Goal: Task Accomplishment & Management: Complete application form

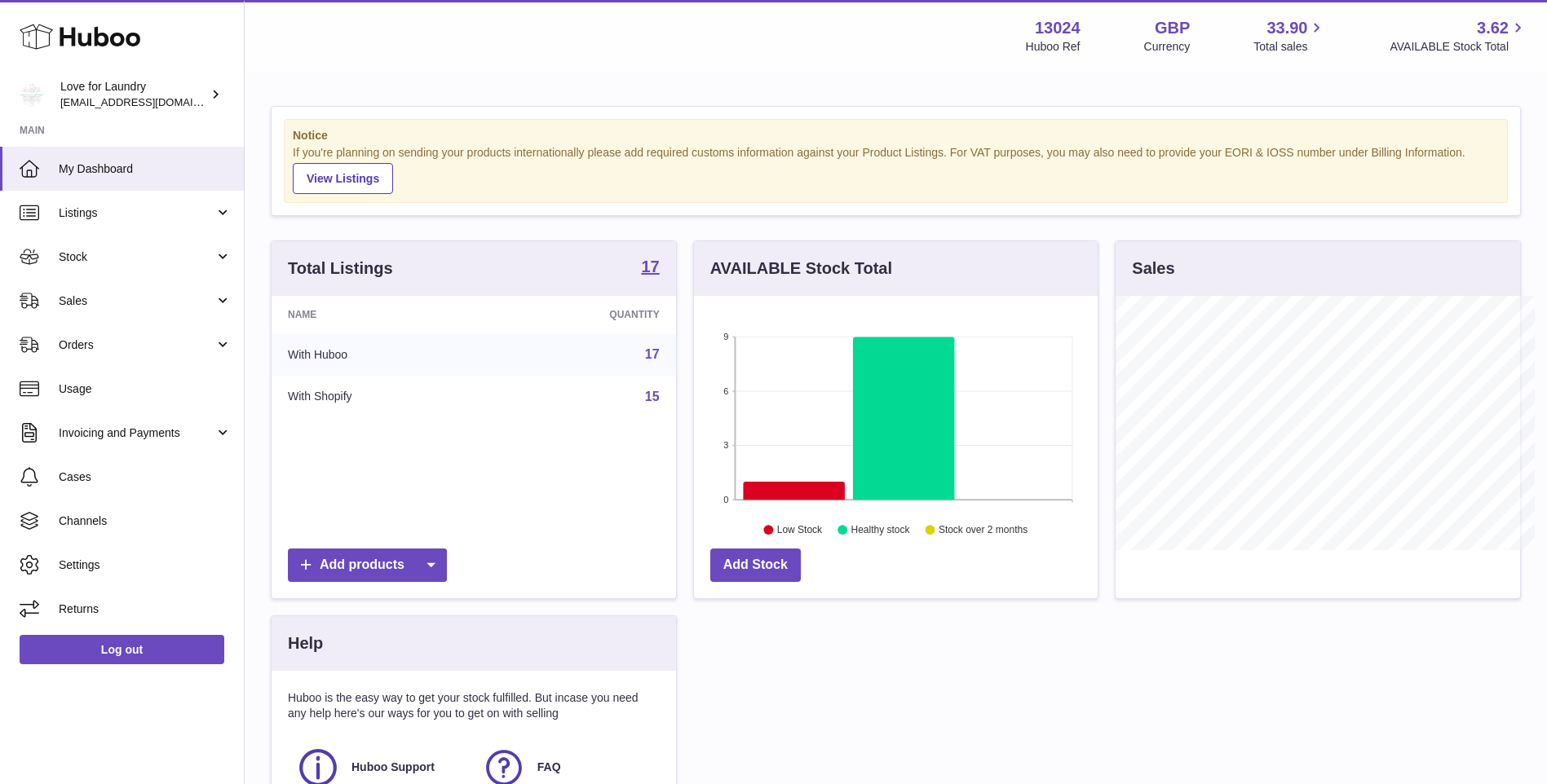
scroll to position [814683, 815029]
click at [77, 259] on span "Stock" at bounding box center [137, 257] width 156 height 16
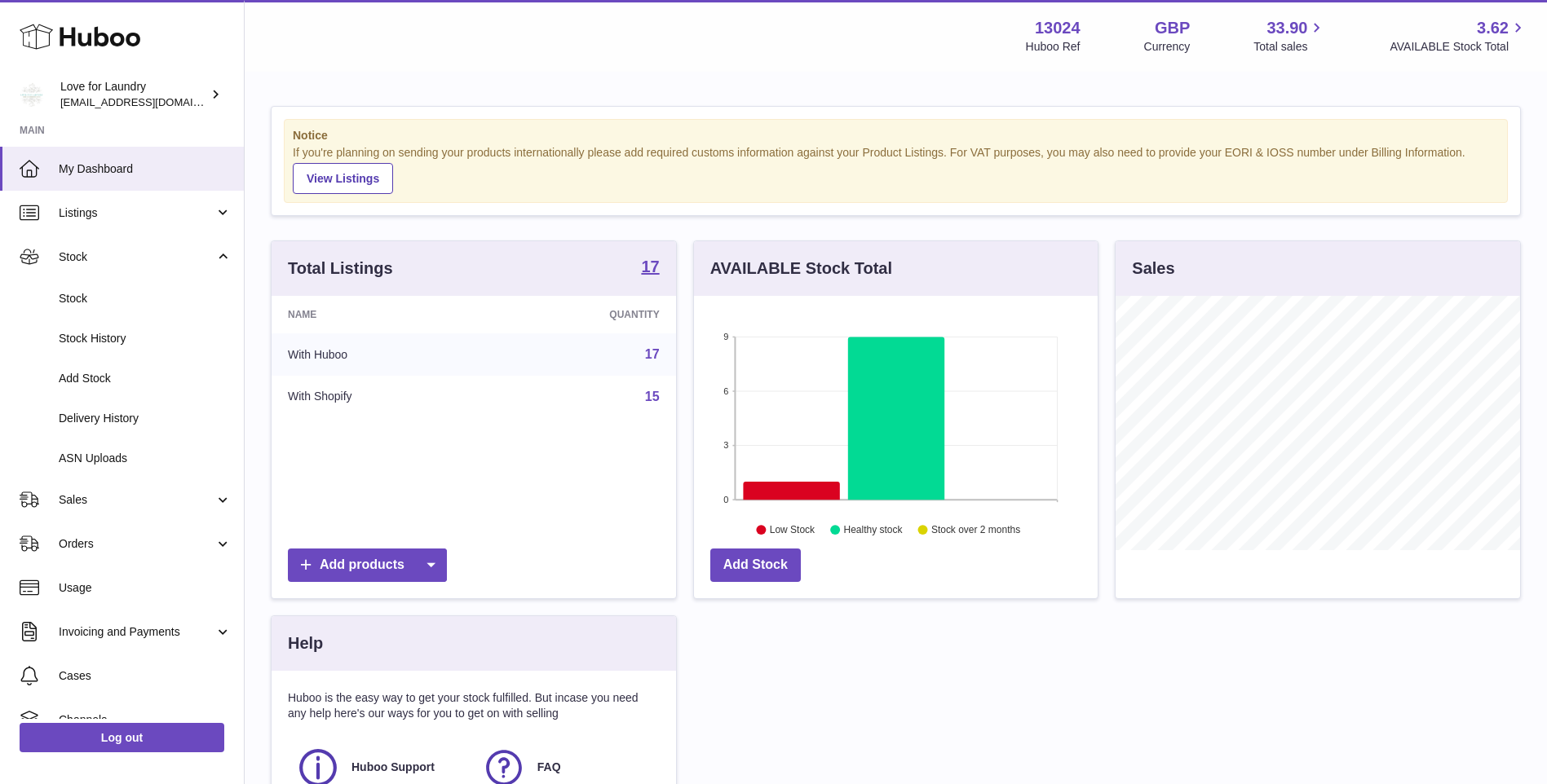
click at [87, 376] on span "Add Stock" at bounding box center [145, 379] width 173 height 16
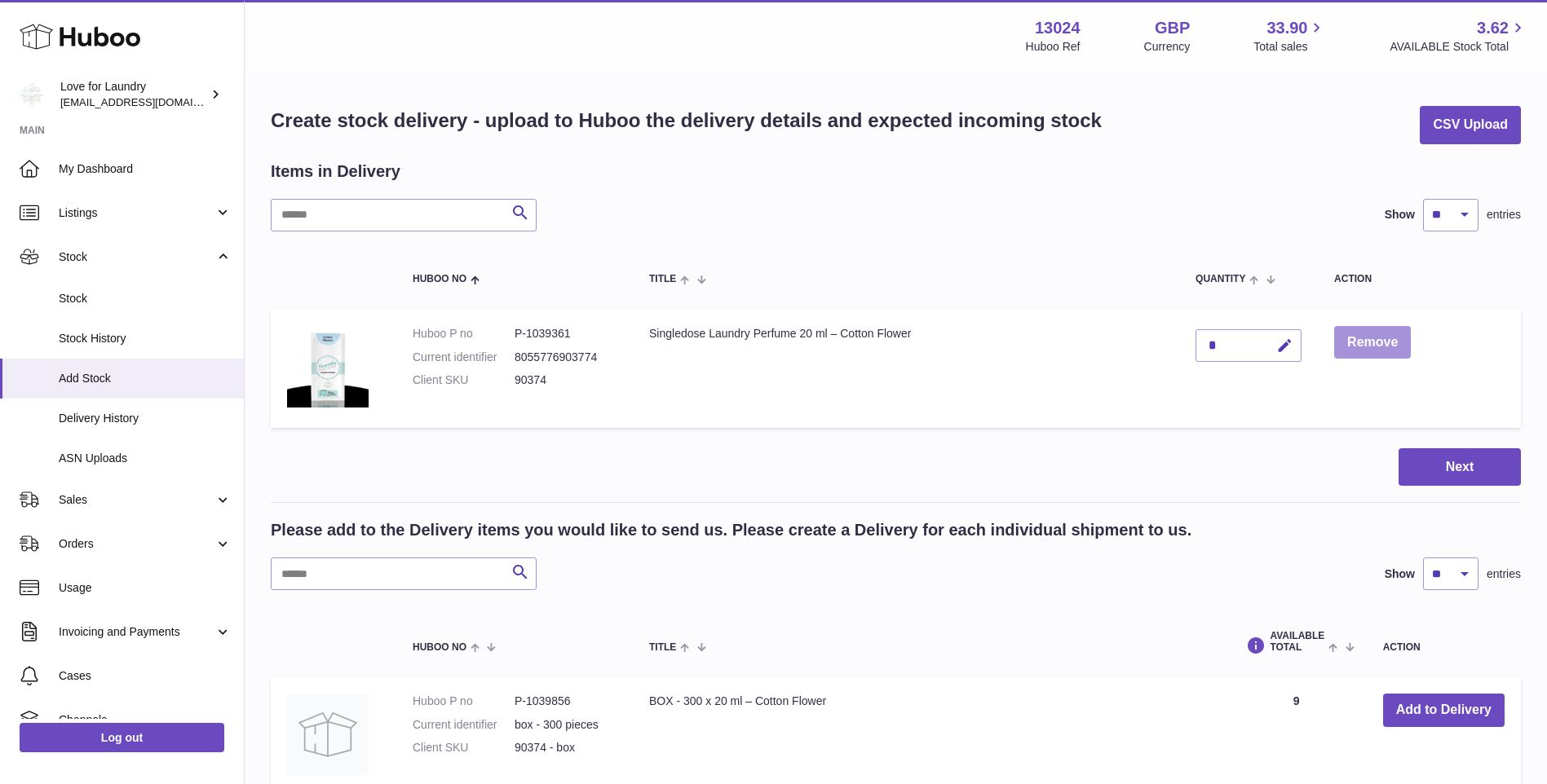
click at [1366, 337] on button "Remove" at bounding box center [1372, 342] width 77 height 33
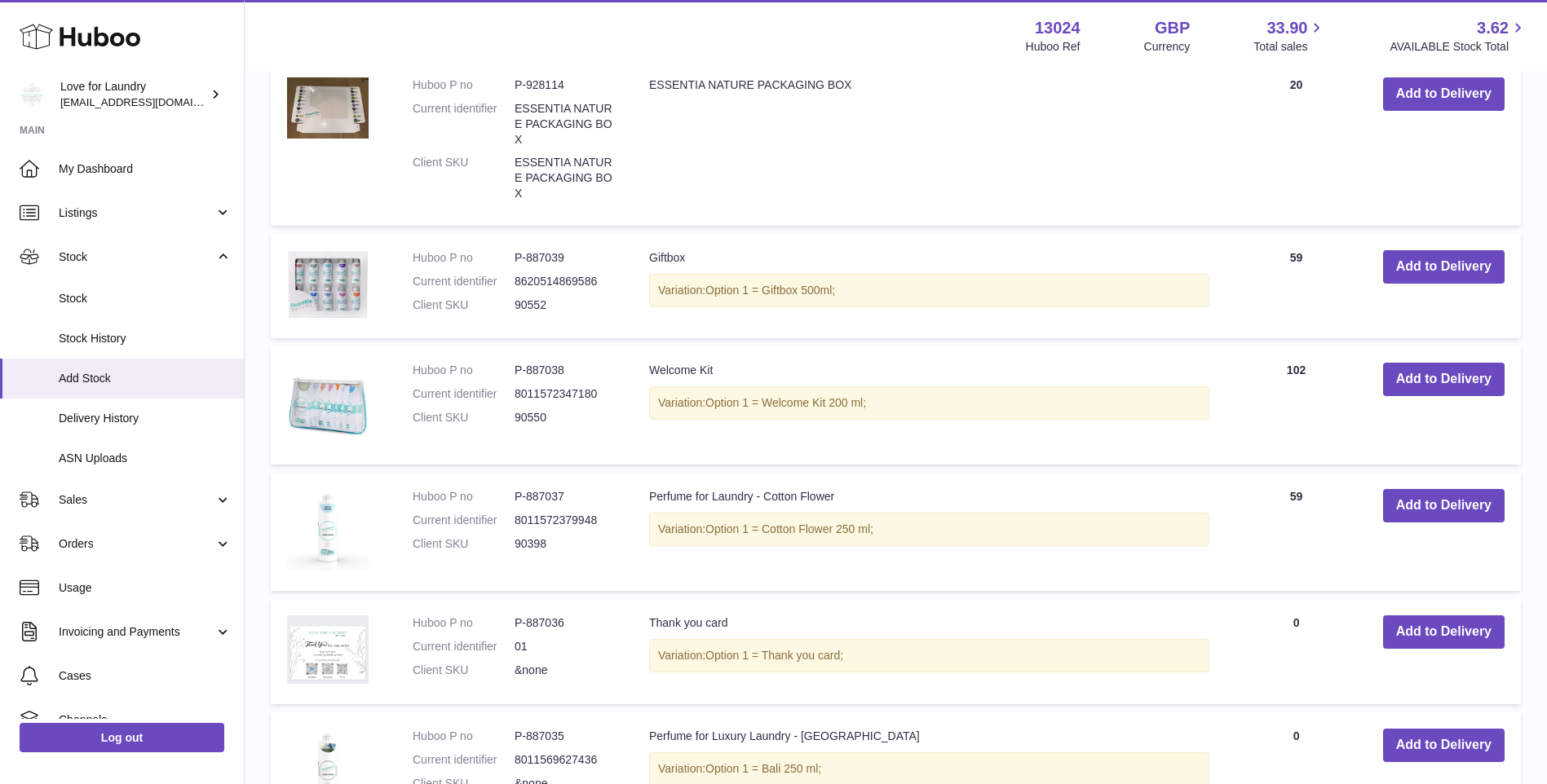
scroll to position [733, 0]
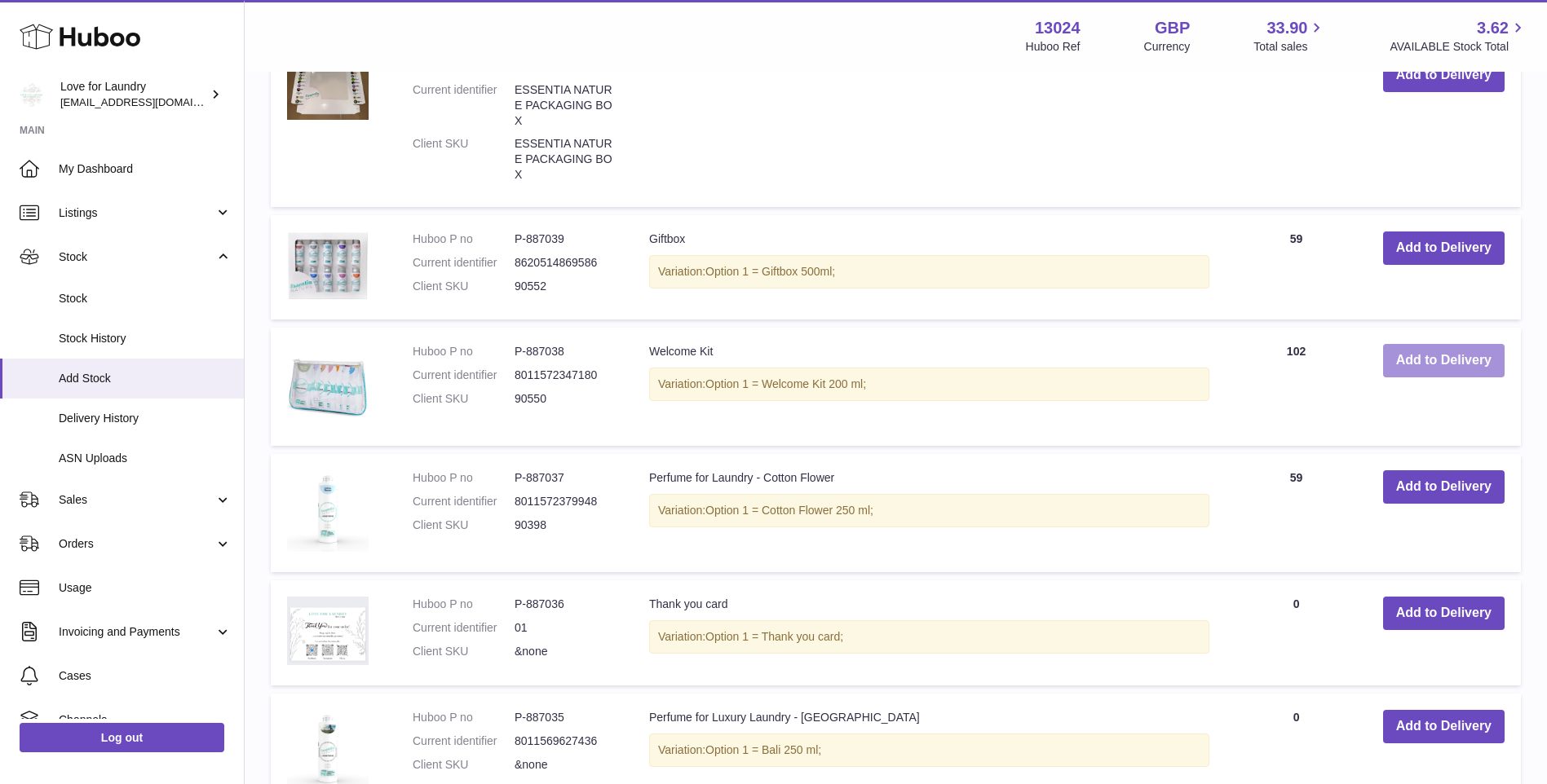
click at [1445, 363] on button "Add to Delivery" at bounding box center [1444, 360] width 122 height 33
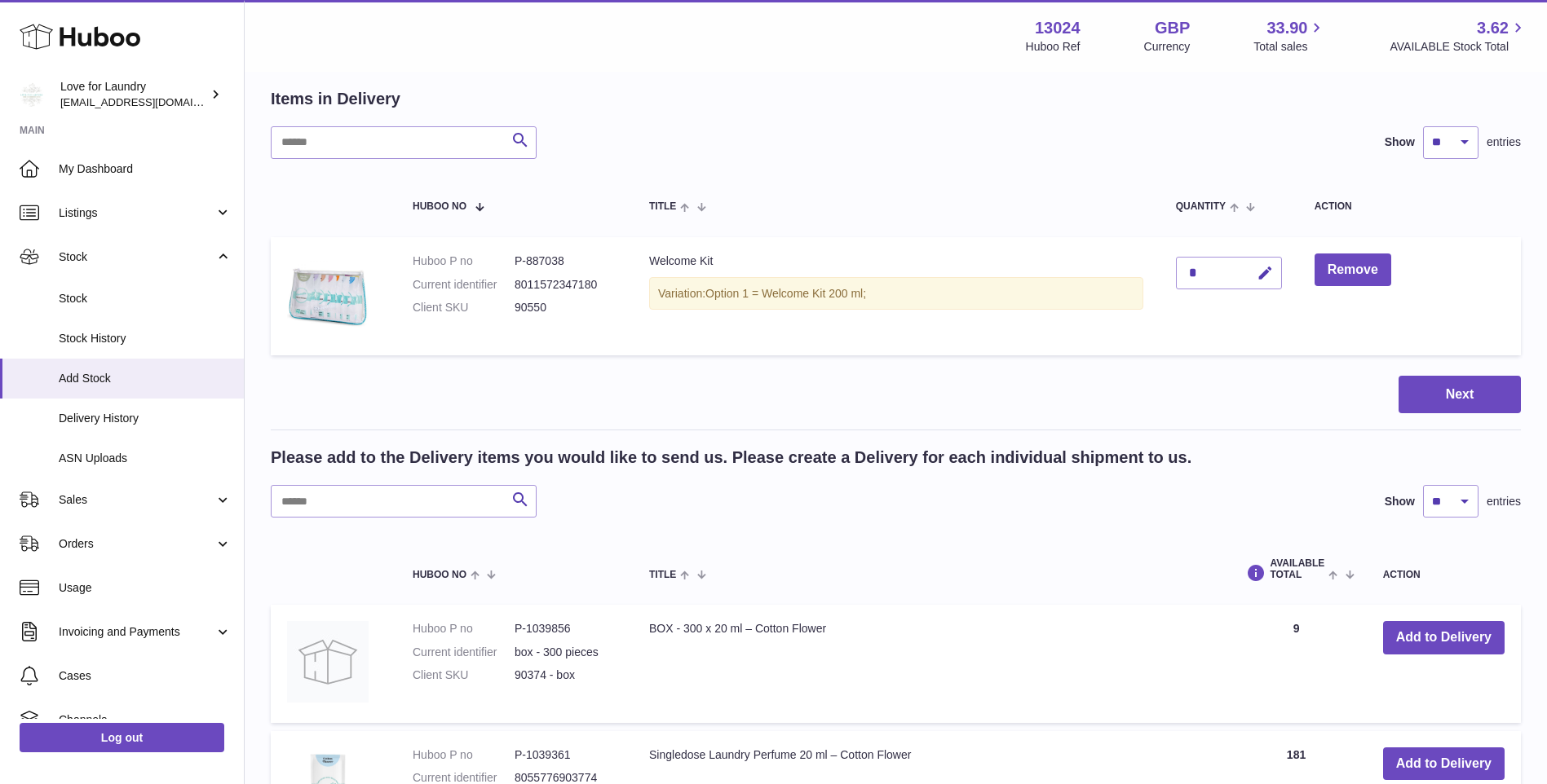
scroll to position [0, 0]
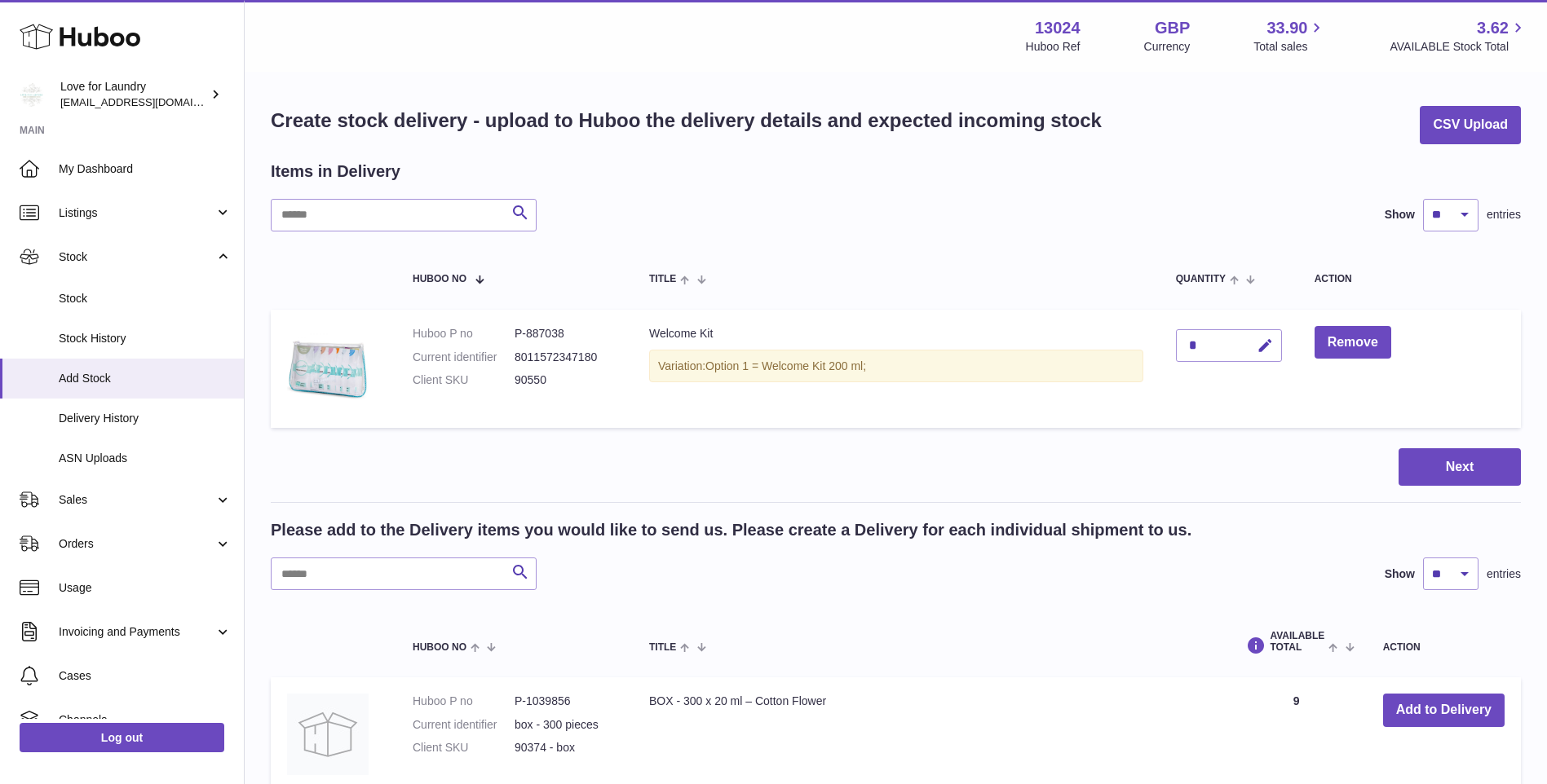
click at [1272, 339] on icon "button" at bounding box center [1265, 345] width 17 height 17
type input "***"
click at [1032, 214] on div "Search Show ** ** ** *** entries" at bounding box center [895, 214] width 1250 height 33
click at [1273, 343] on icon "submit" at bounding box center [1266, 345] width 15 height 15
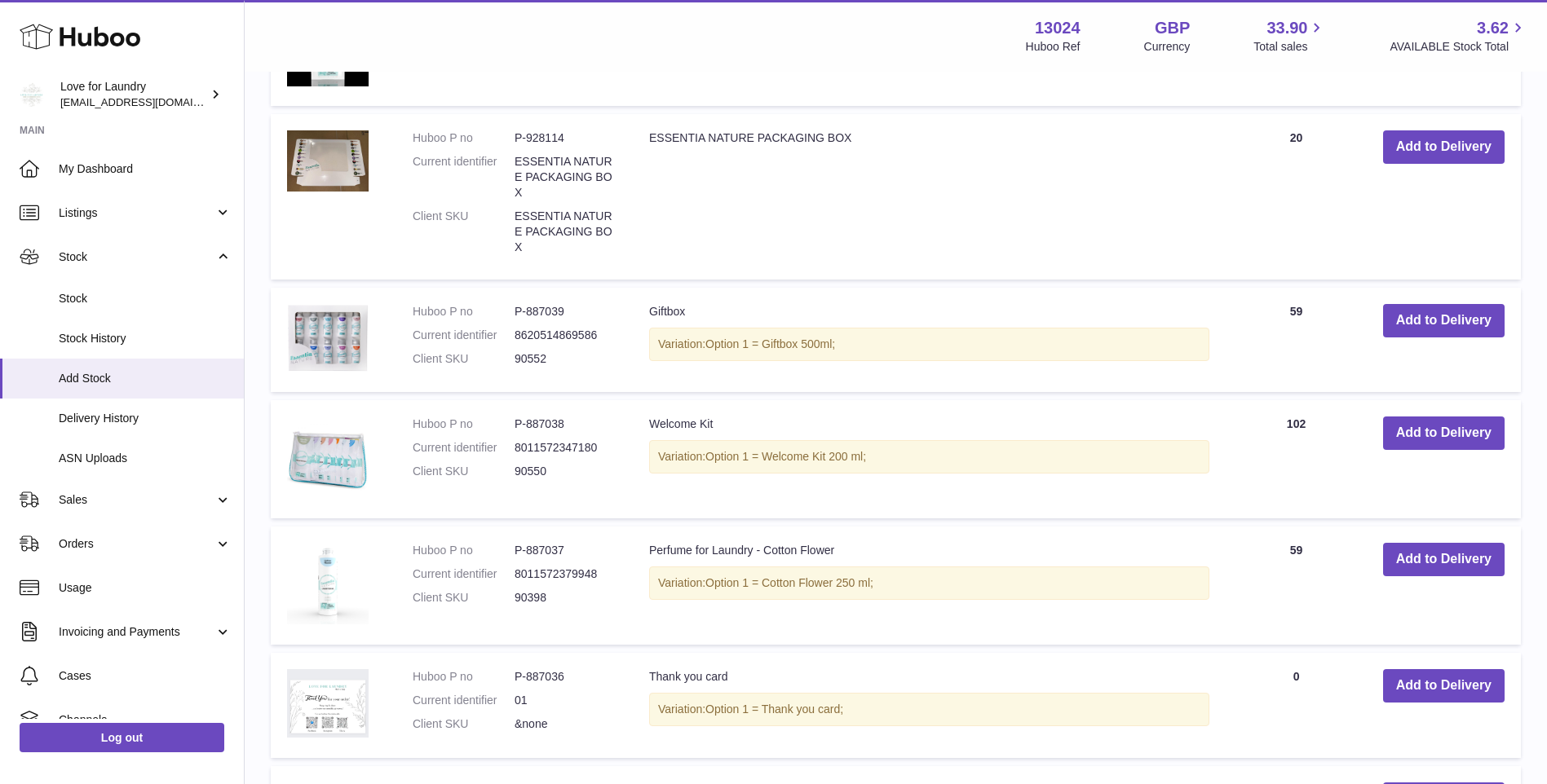
scroll to position [897, 0]
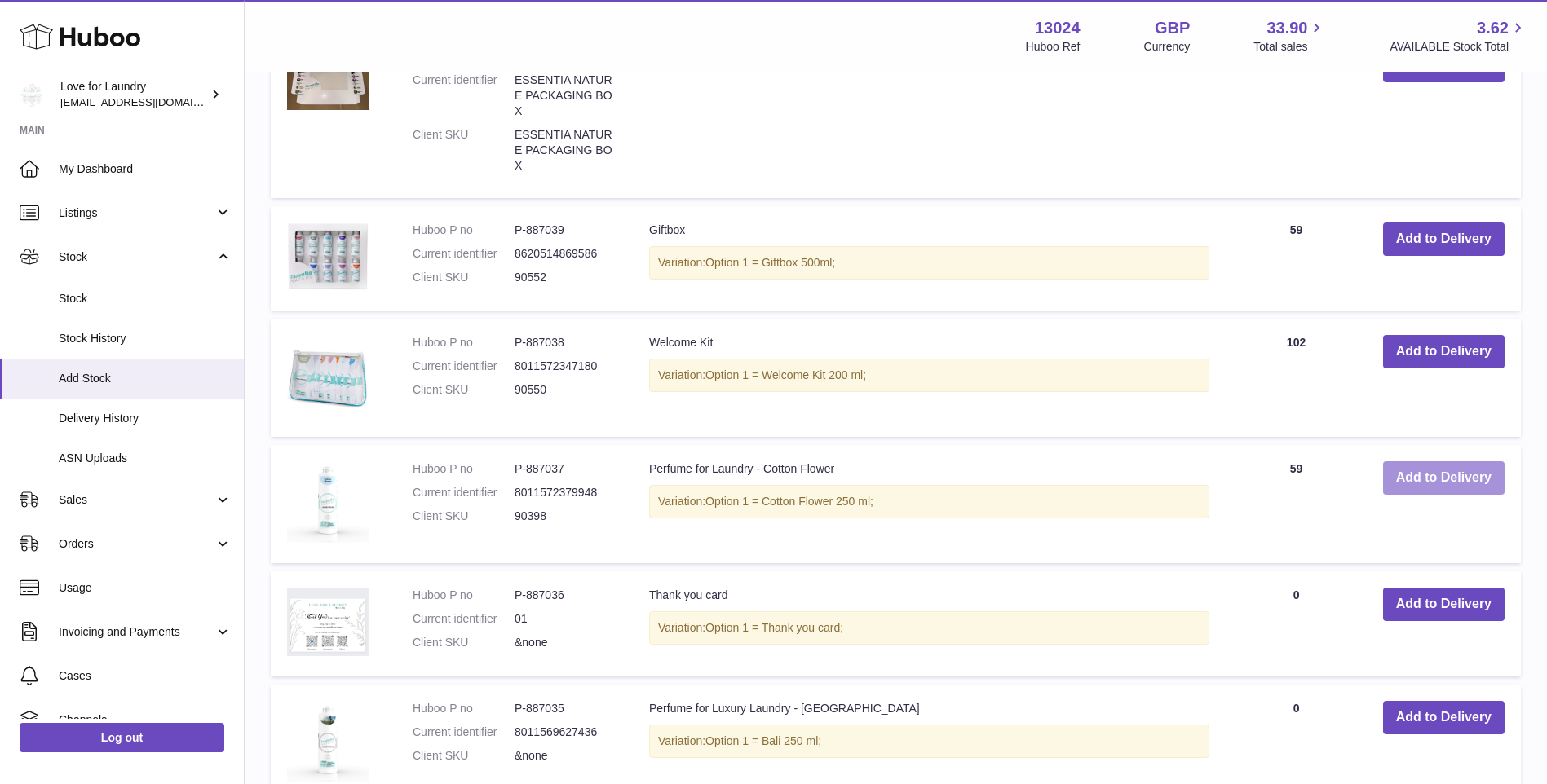
click at [1406, 482] on button "Add to Delivery" at bounding box center [1444, 477] width 122 height 33
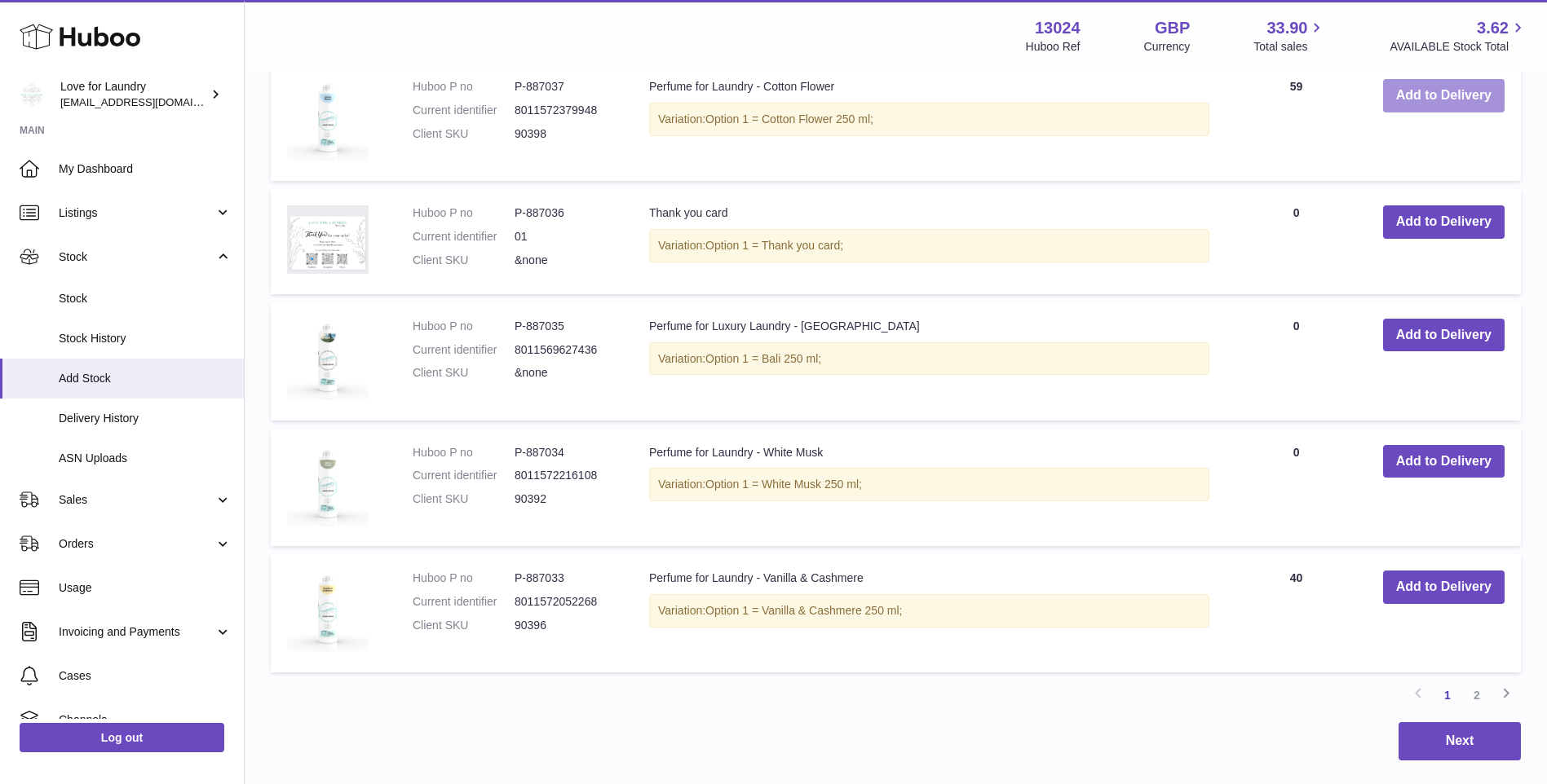
scroll to position [1429, 0]
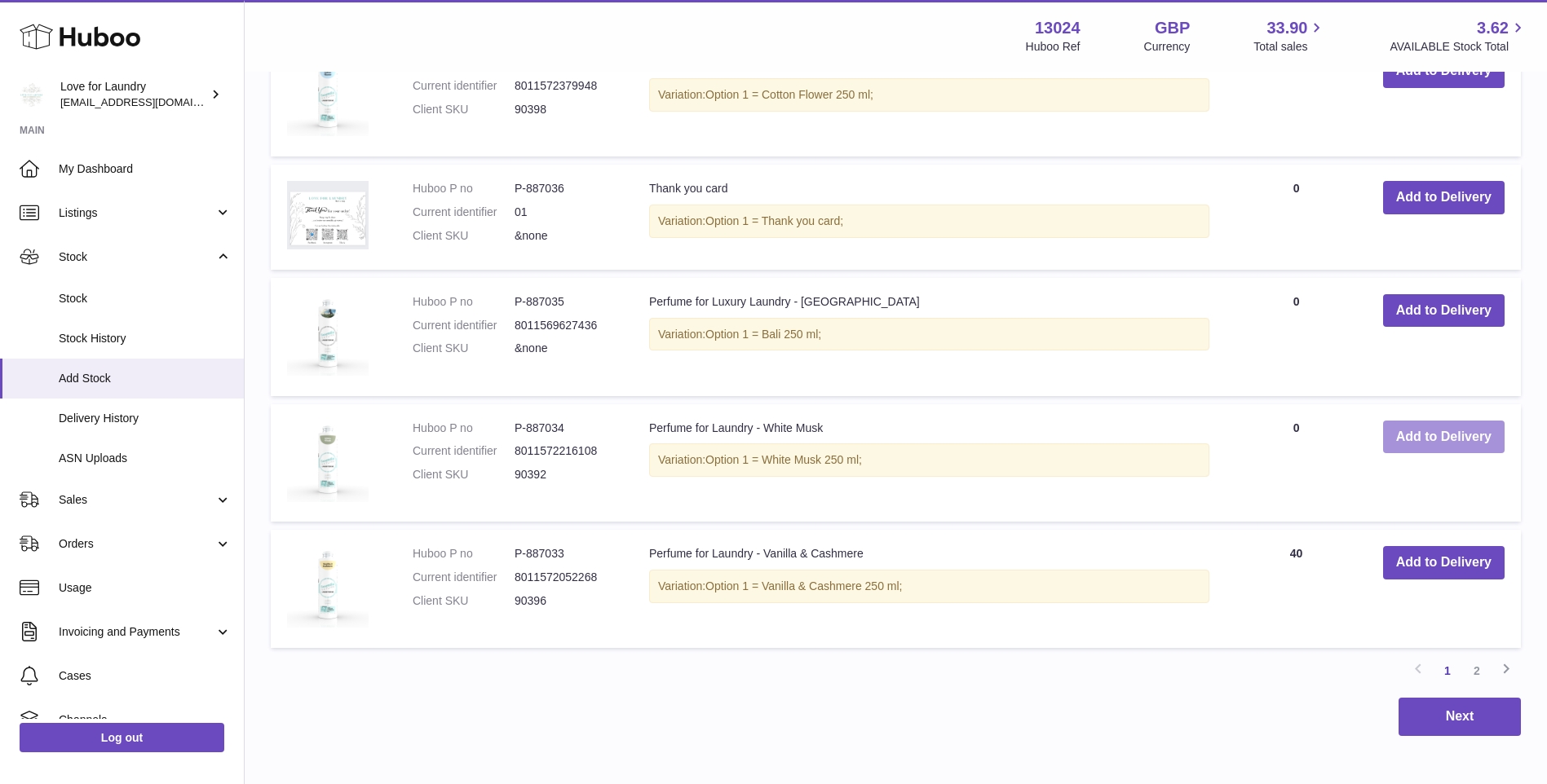
click at [1406, 444] on button "Add to Delivery" at bounding box center [1444, 437] width 122 height 33
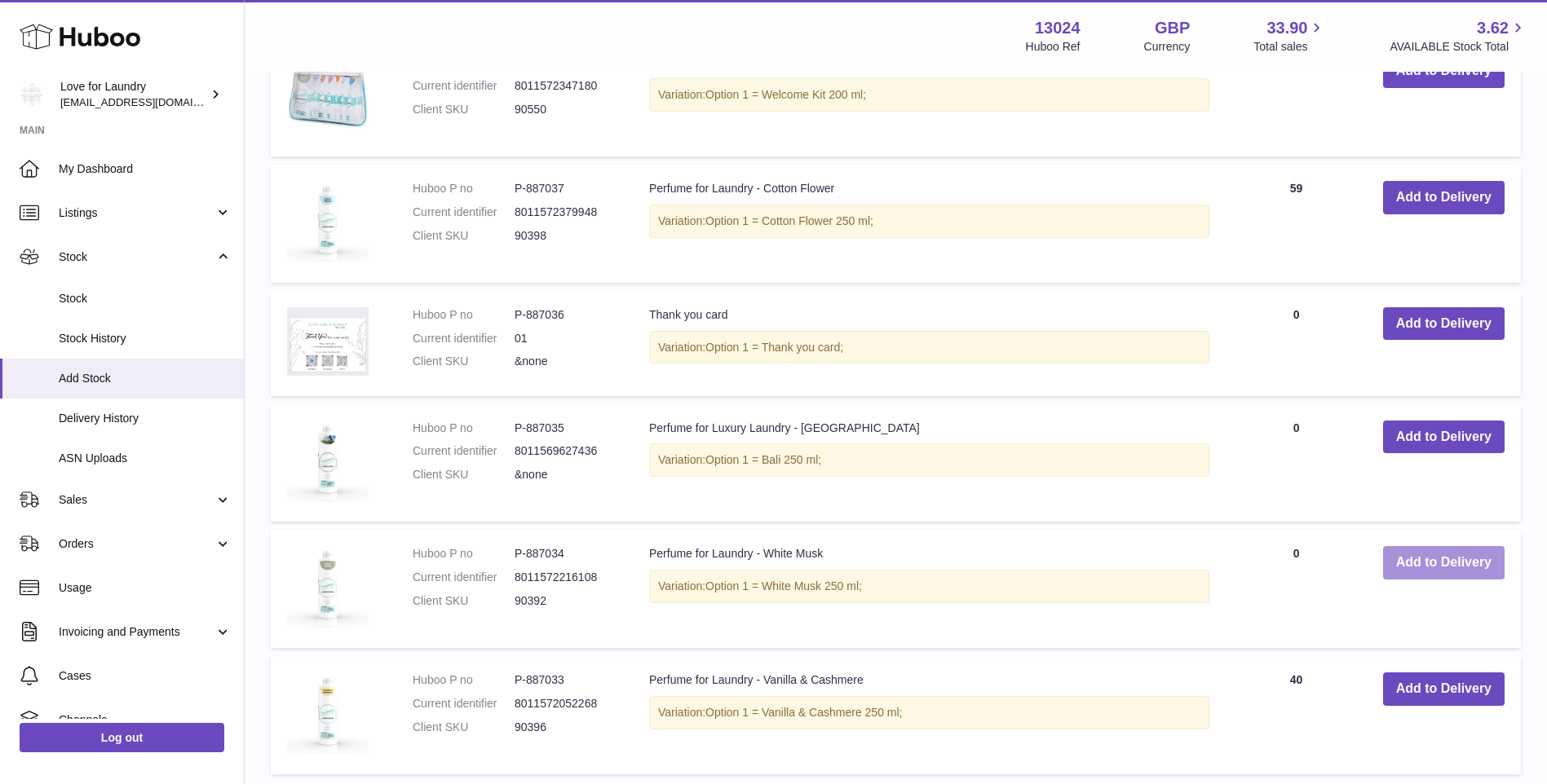
scroll to position [1556, 0]
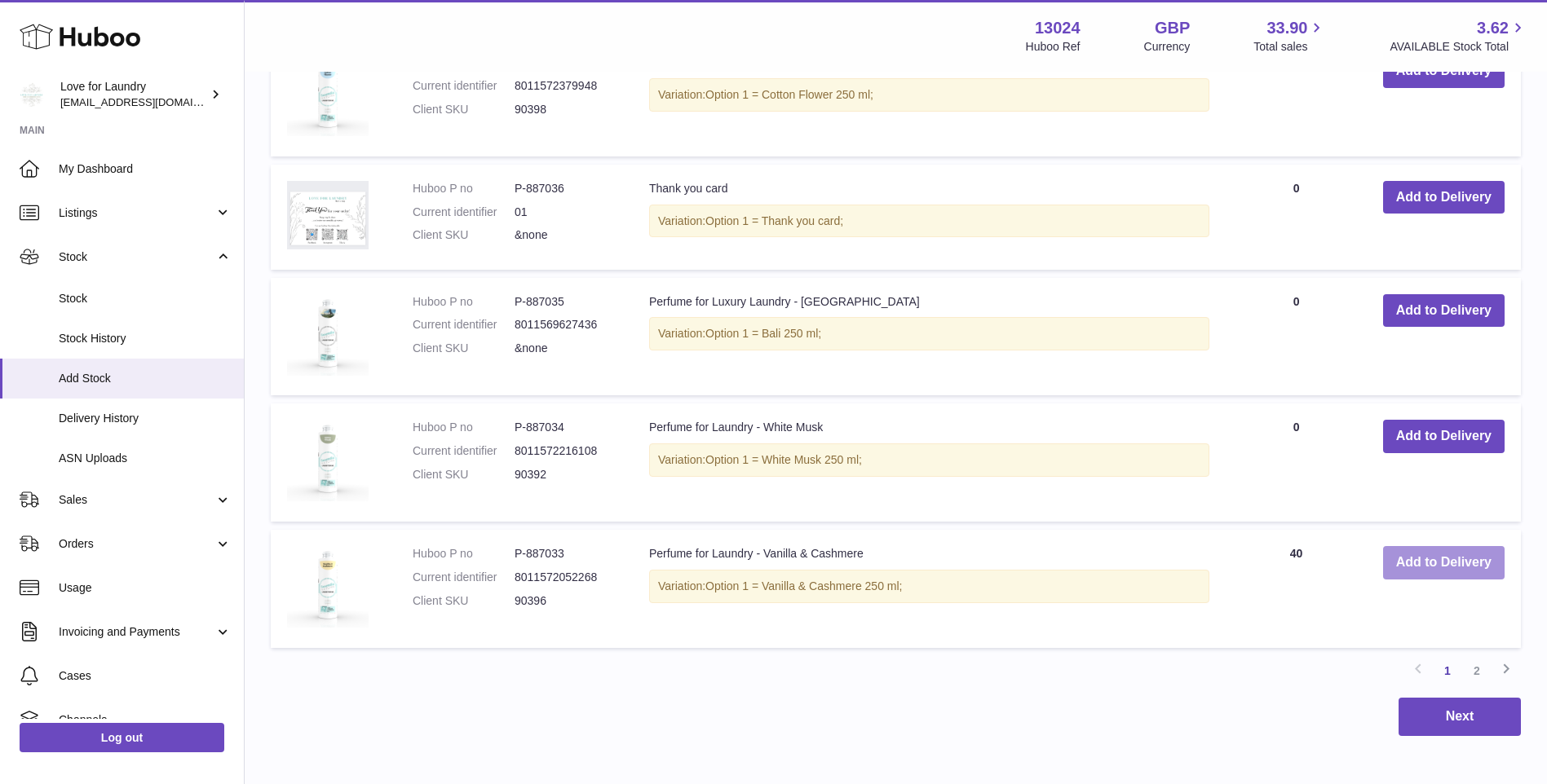
click at [1412, 564] on button "Add to Delivery" at bounding box center [1444, 562] width 122 height 33
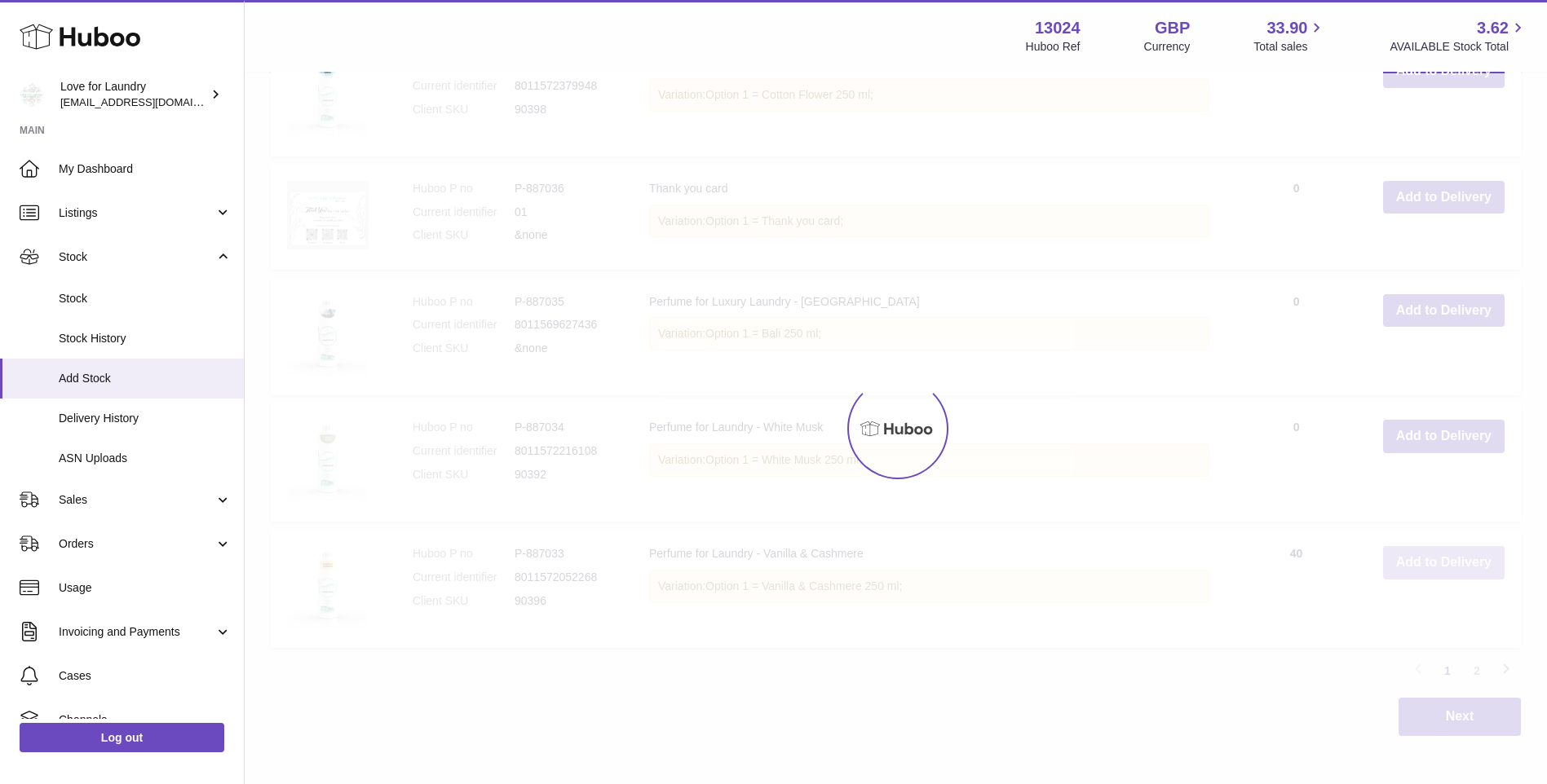
scroll to position [1682, 0]
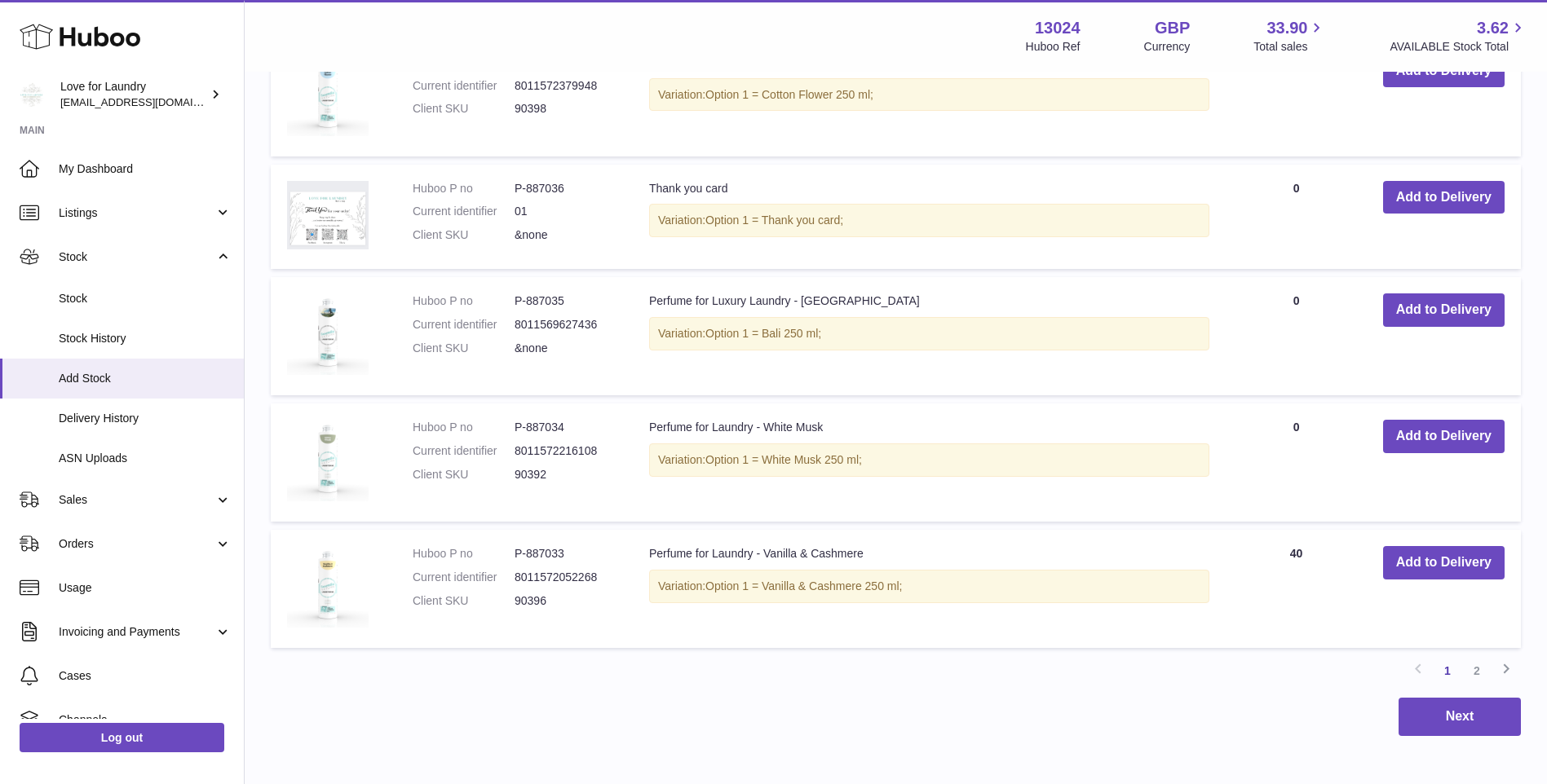
click at [1479, 670] on link "2" at bounding box center [1476, 670] width 29 height 29
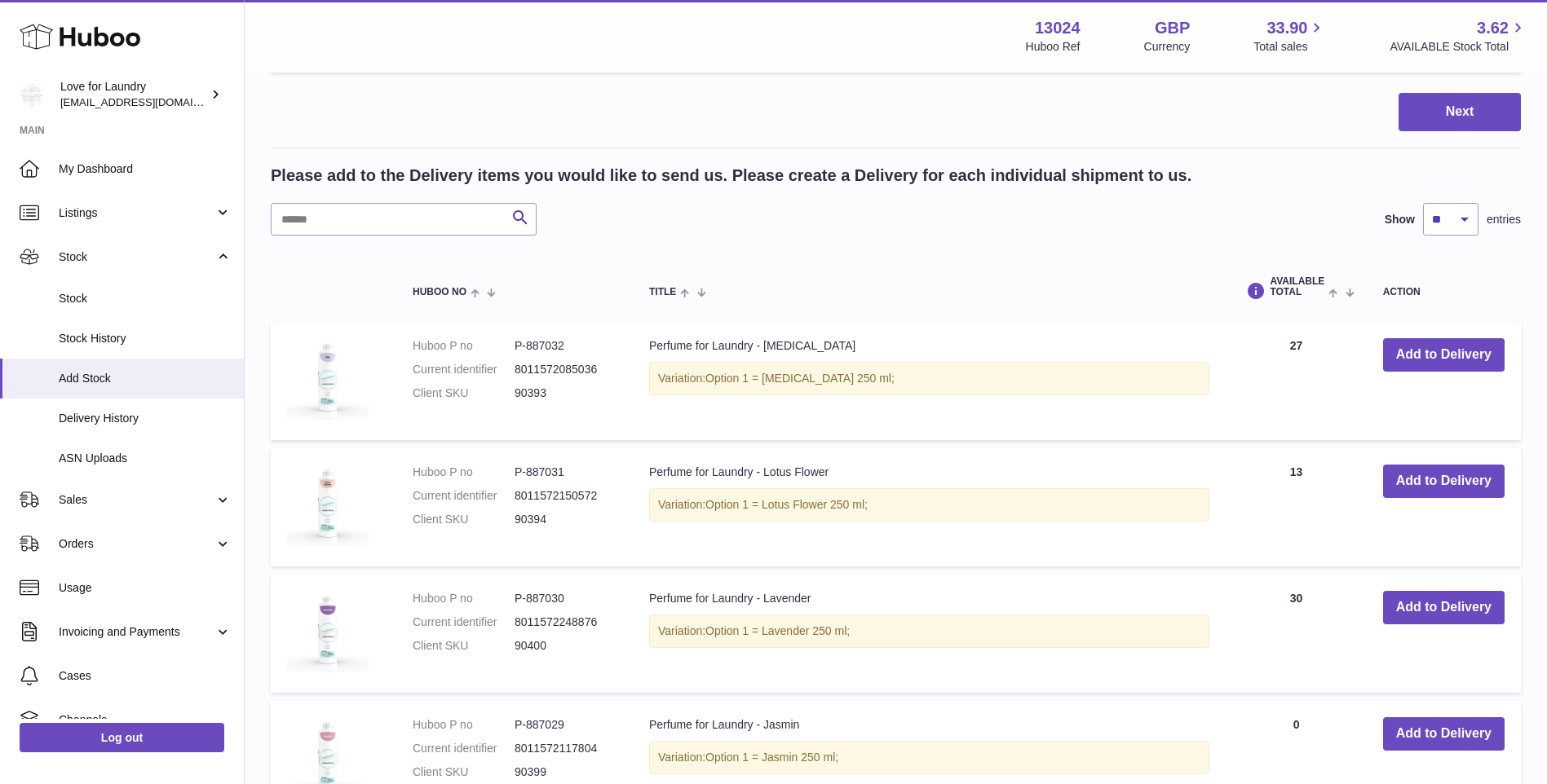
scroll to position [815, 0]
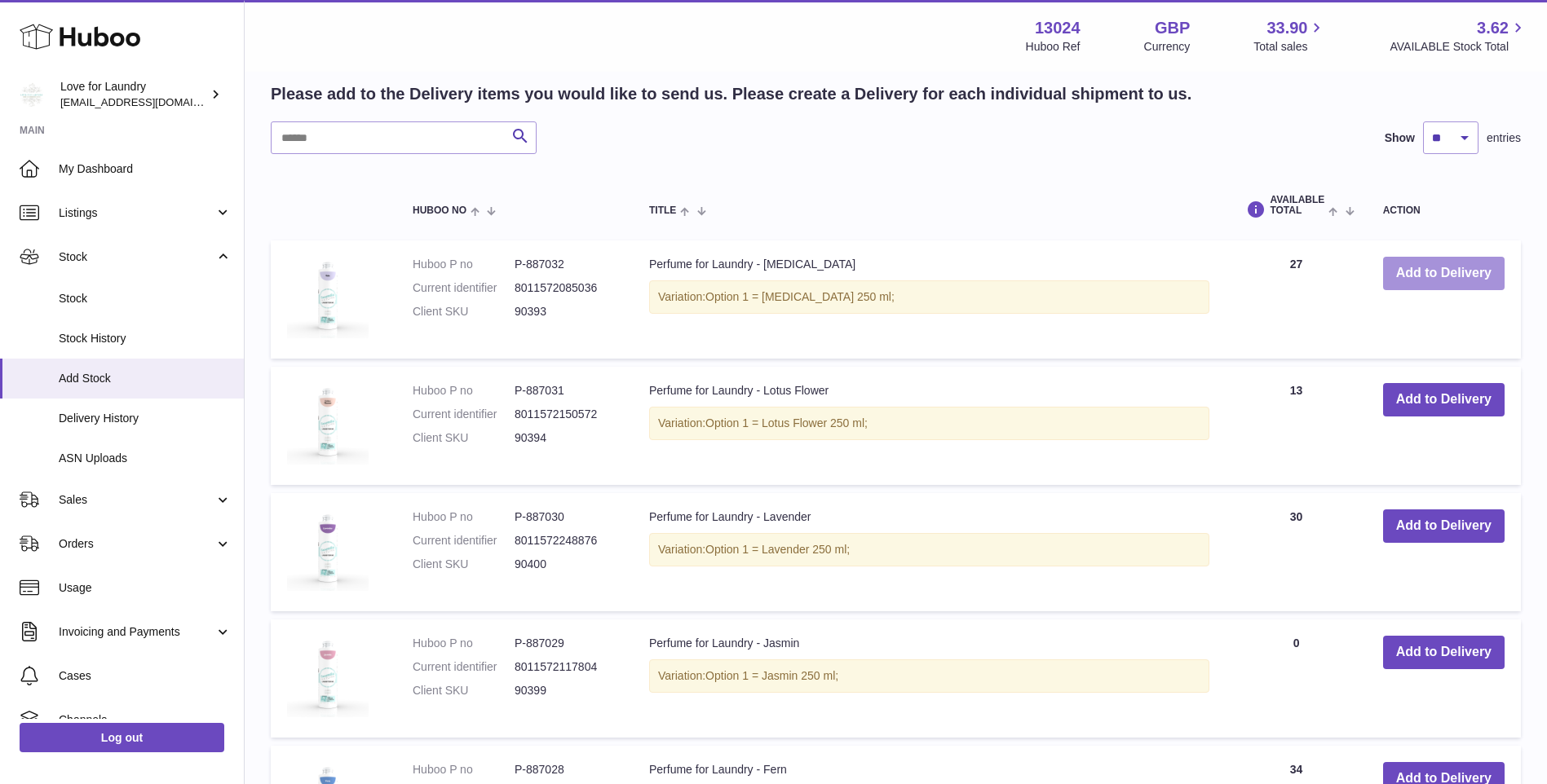
click at [1419, 274] on button "Add to Delivery" at bounding box center [1444, 272] width 122 height 33
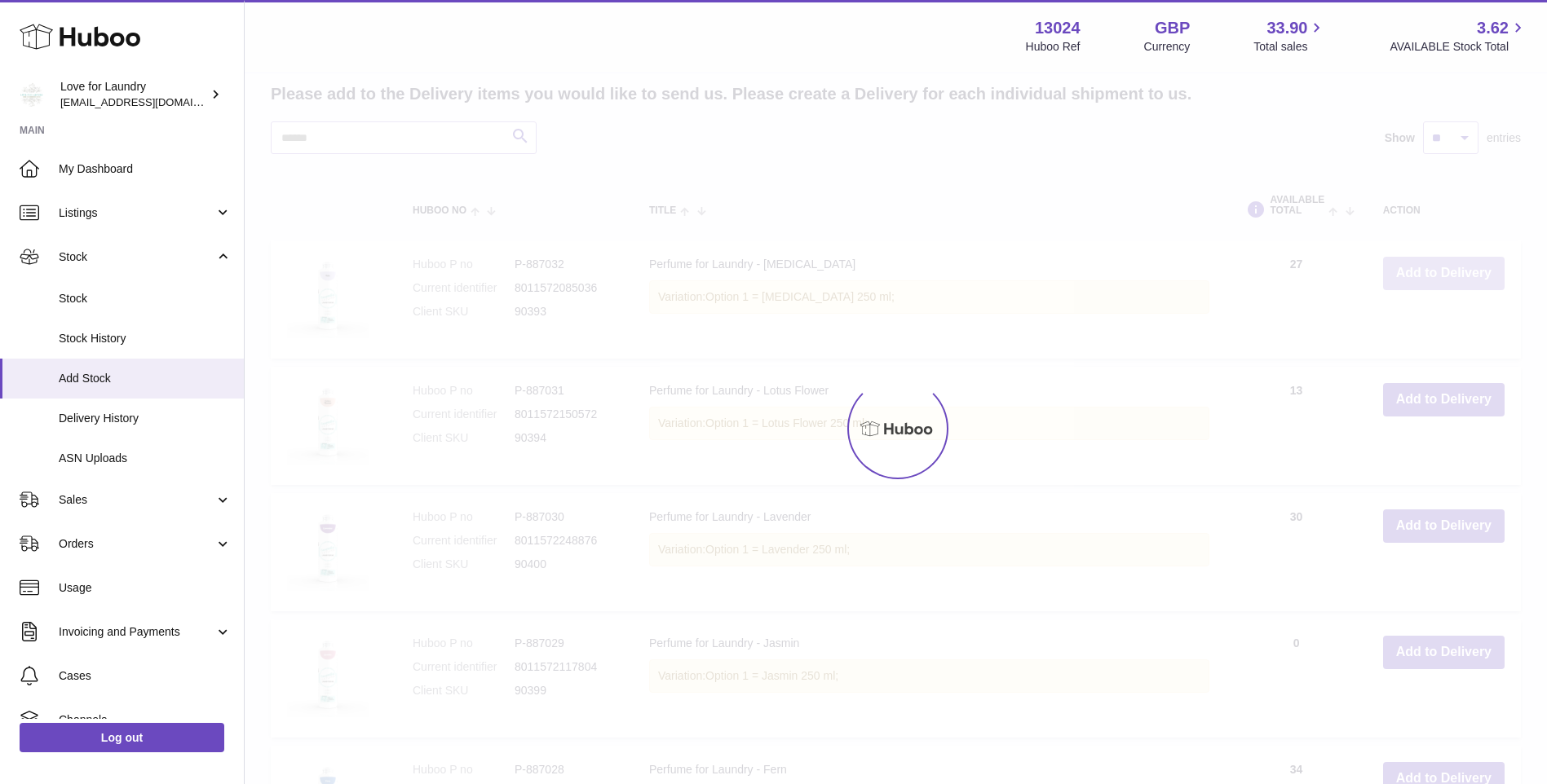
scroll to position [942, 0]
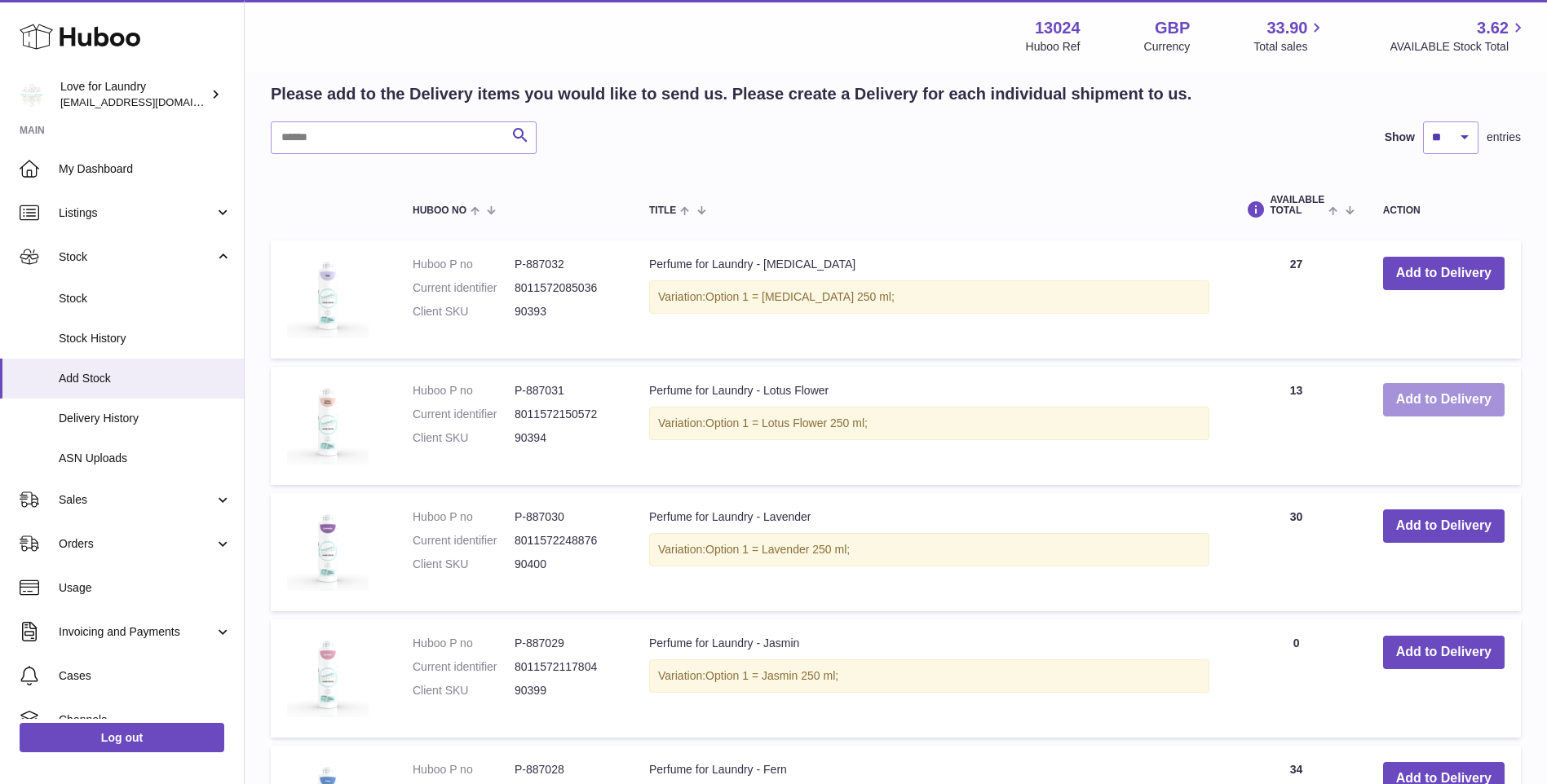
click at [1456, 390] on button "Add to Delivery" at bounding box center [1444, 399] width 122 height 33
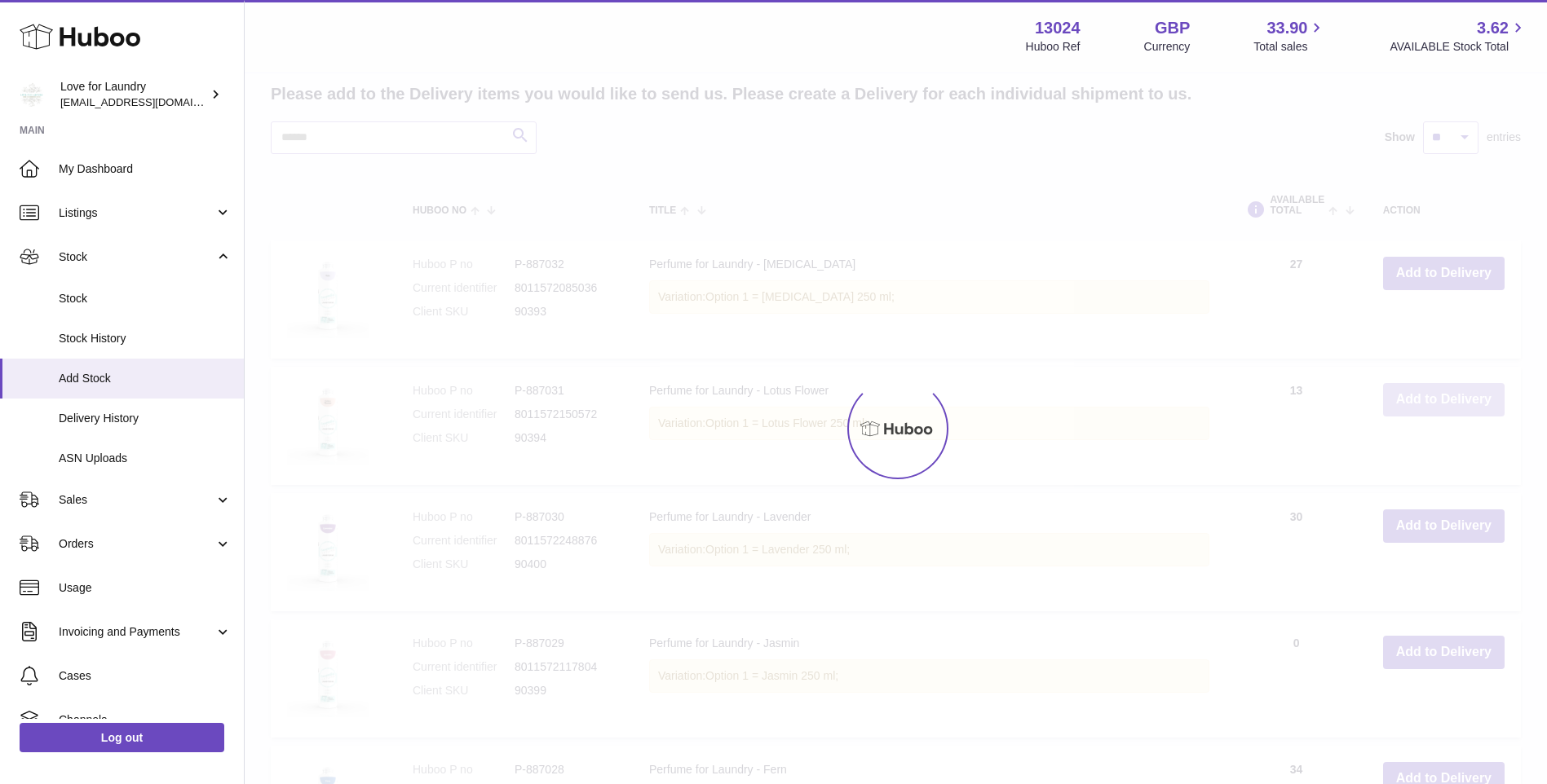
scroll to position [1067, 0]
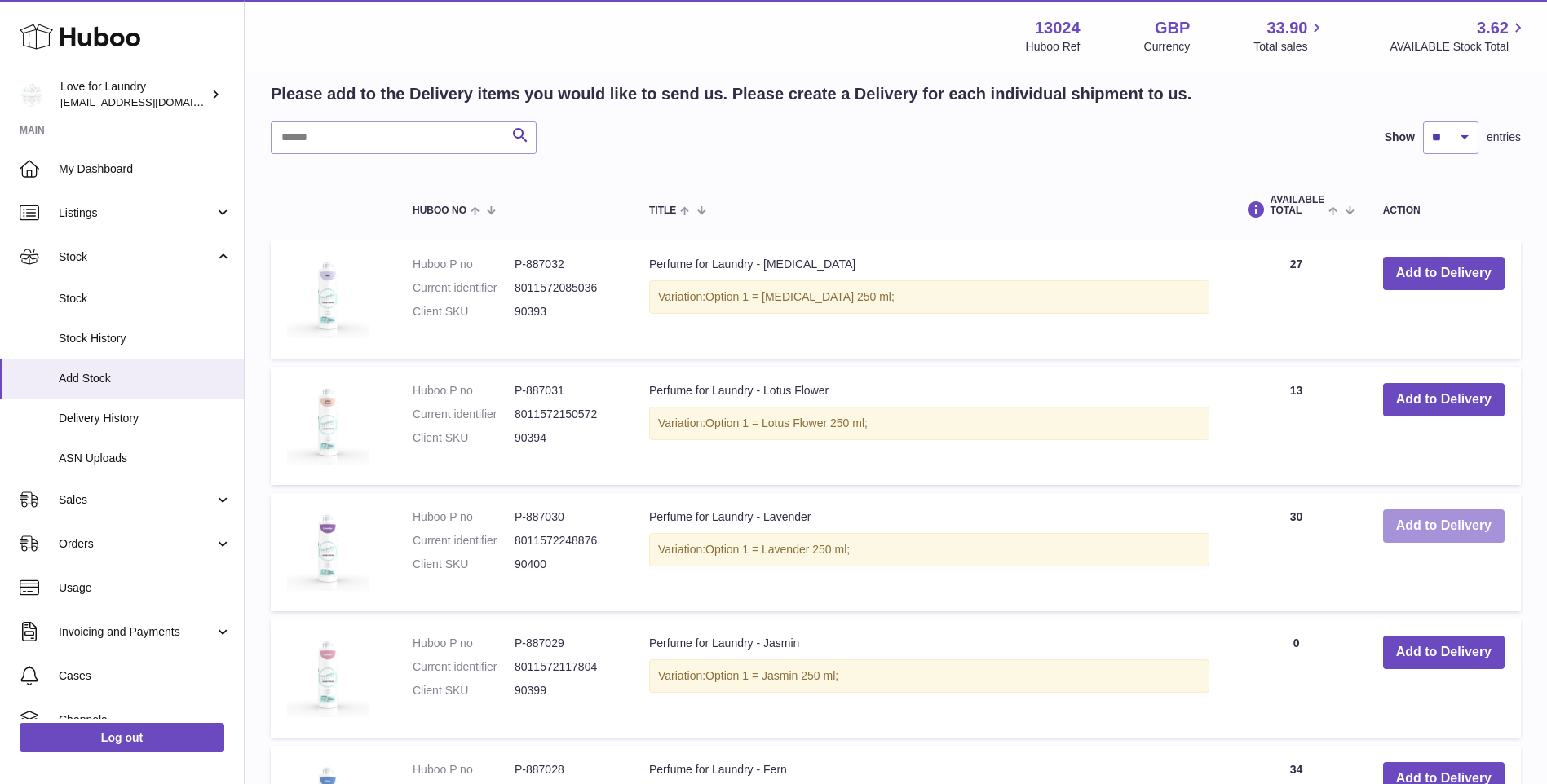
click at [1403, 532] on button "Add to Delivery" at bounding box center [1444, 526] width 122 height 33
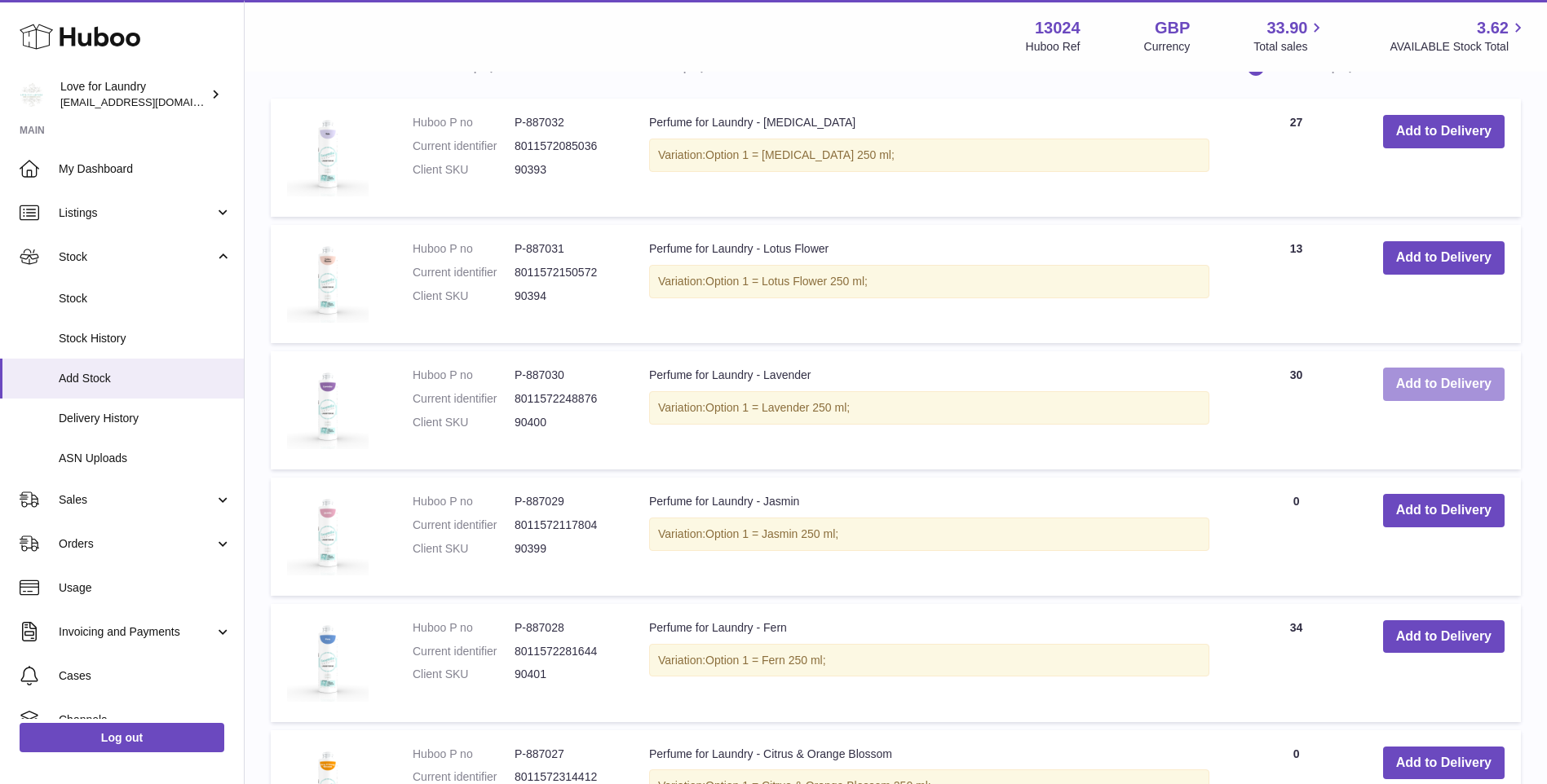
scroll to position [1357, 0]
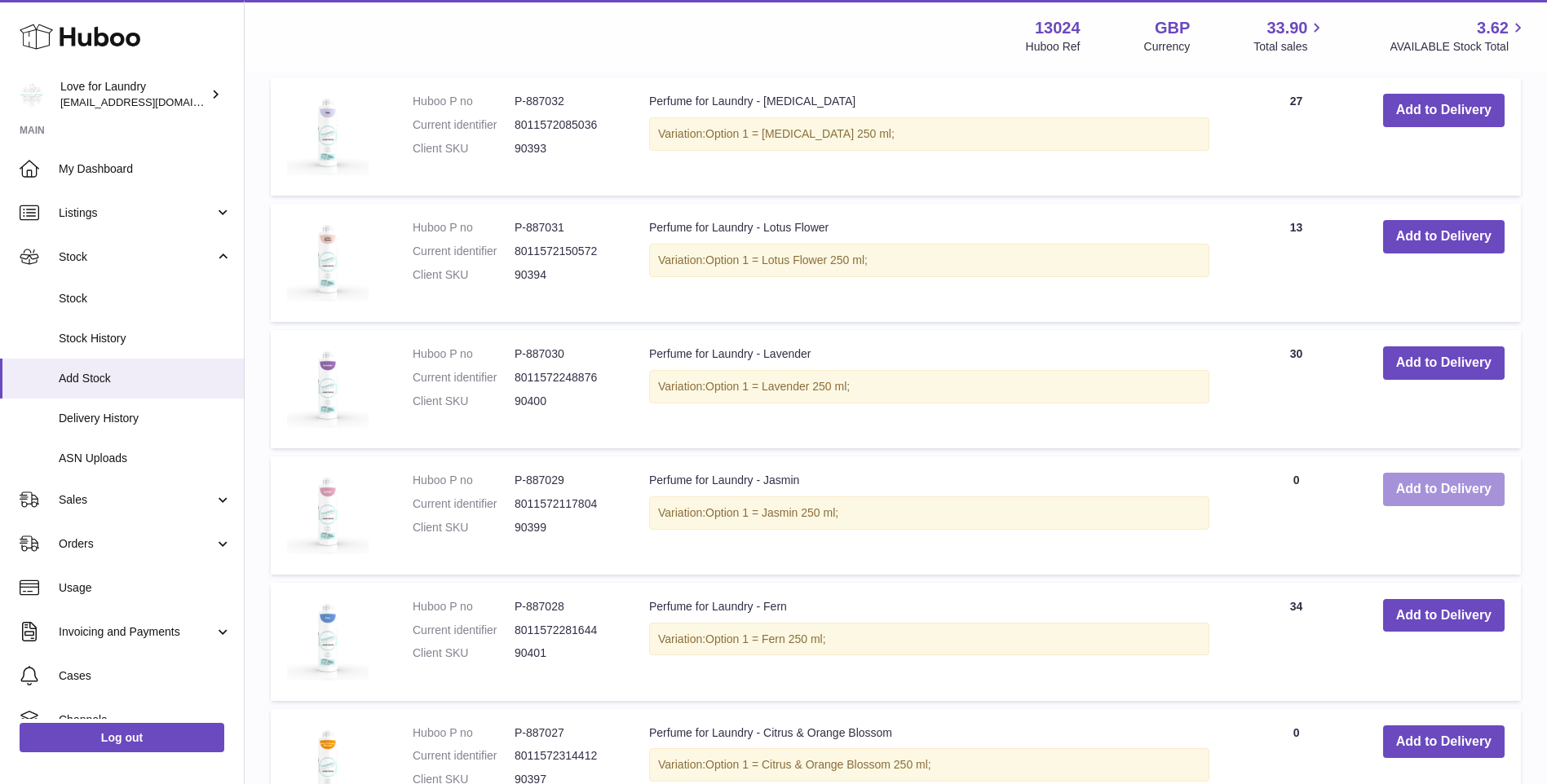
click at [1429, 493] on button "Add to Delivery" at bounding box center [1444, 489] width 122 height 33
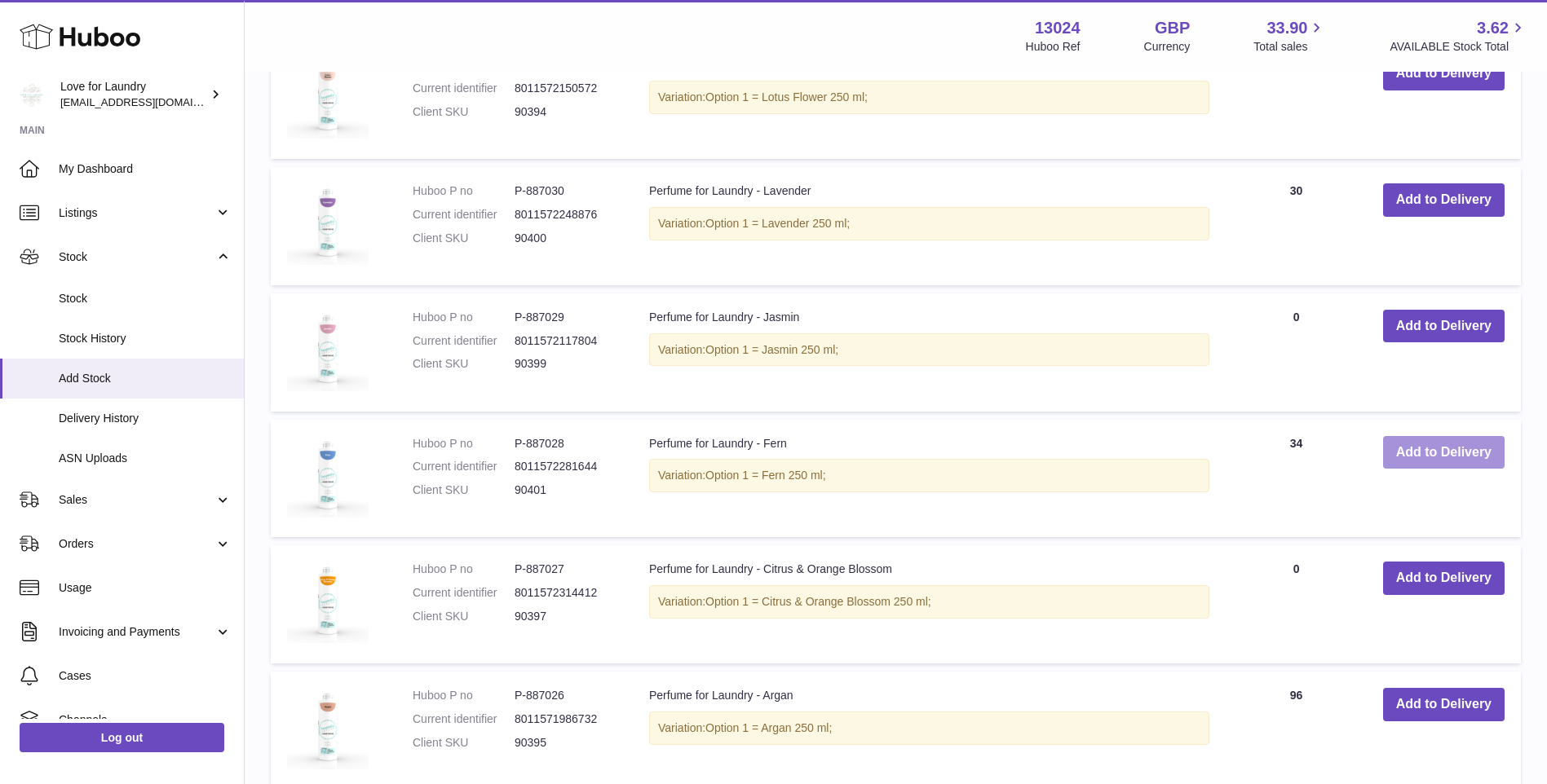
click at [1408, 456] on button "Add to Delivery" at bounding box center [1444, 452] width 122 height 33
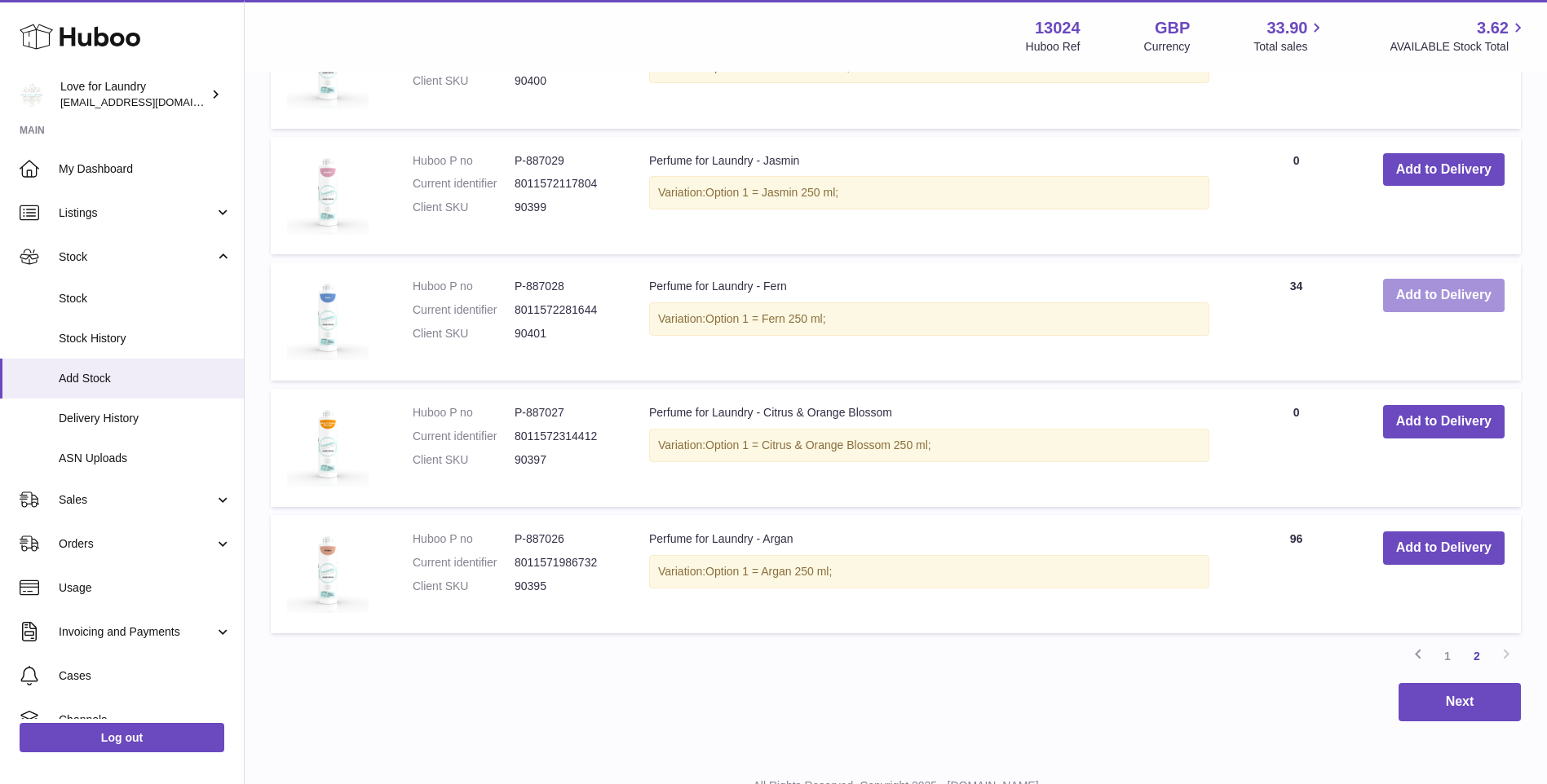
scroll to position [1935, 0]
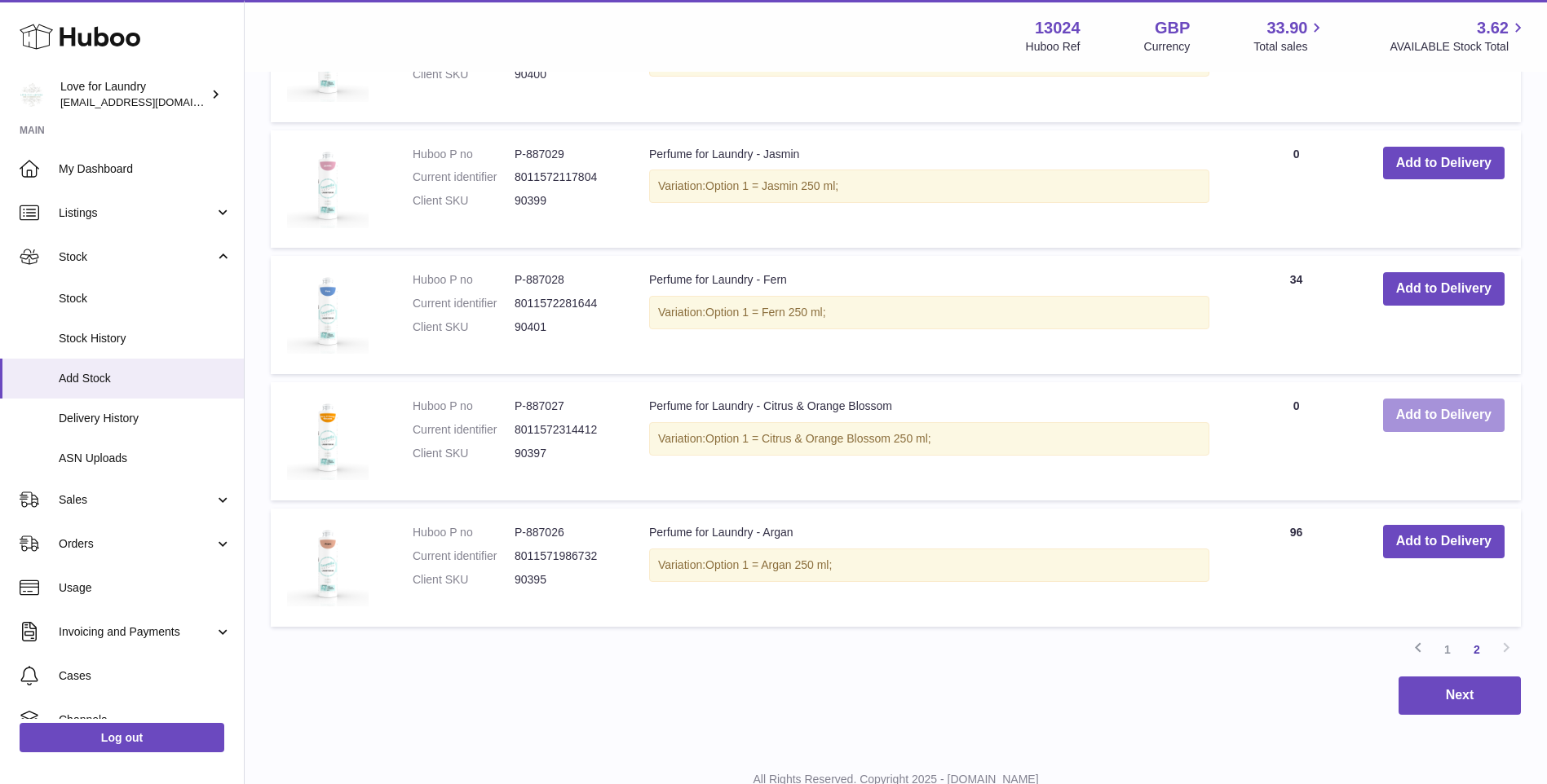
click at [1411, 423] on button "Add to Delivery" at bounding box center [1444, 415] width 122 height 33
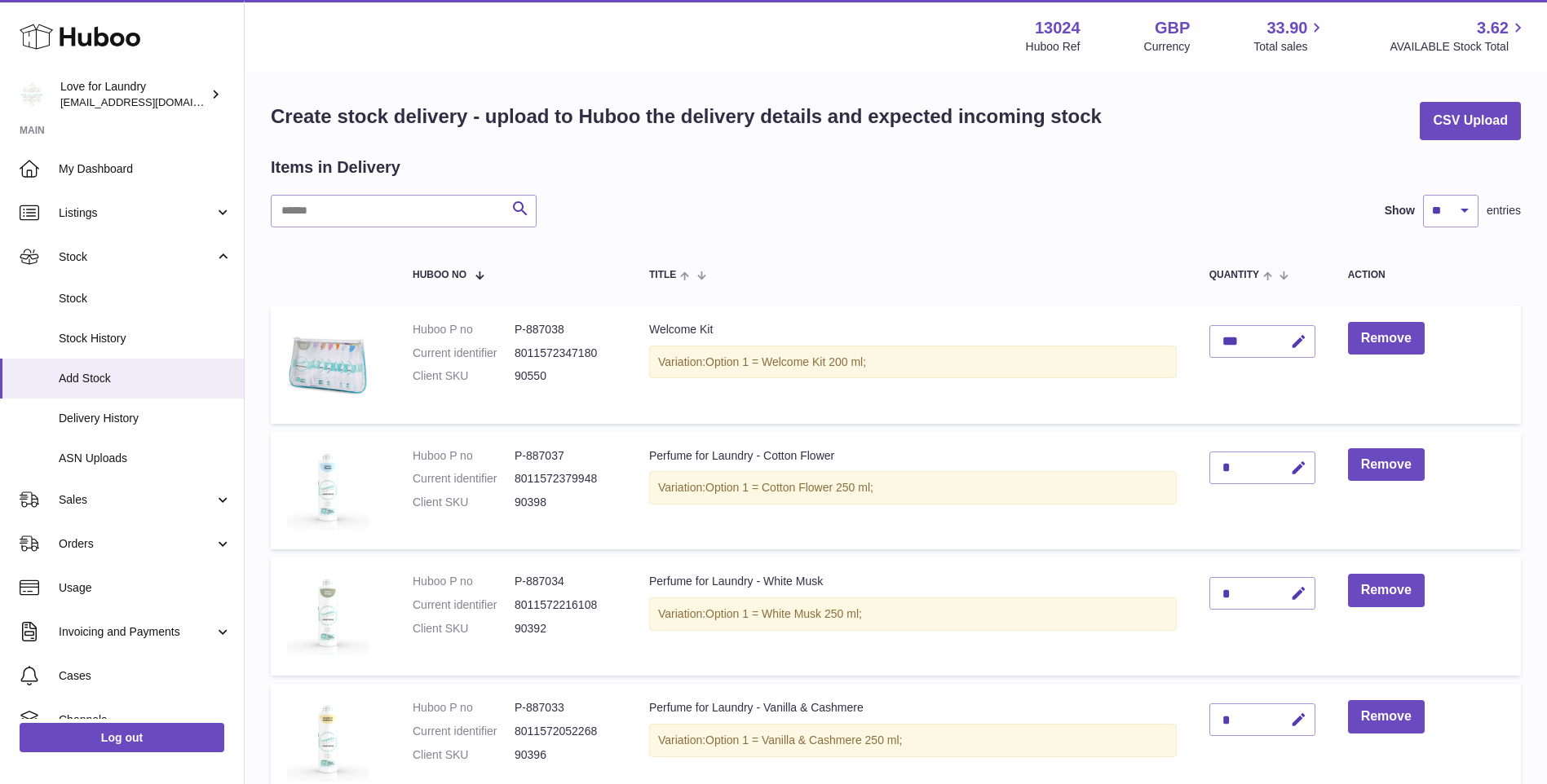
scroll to position [0, 0]
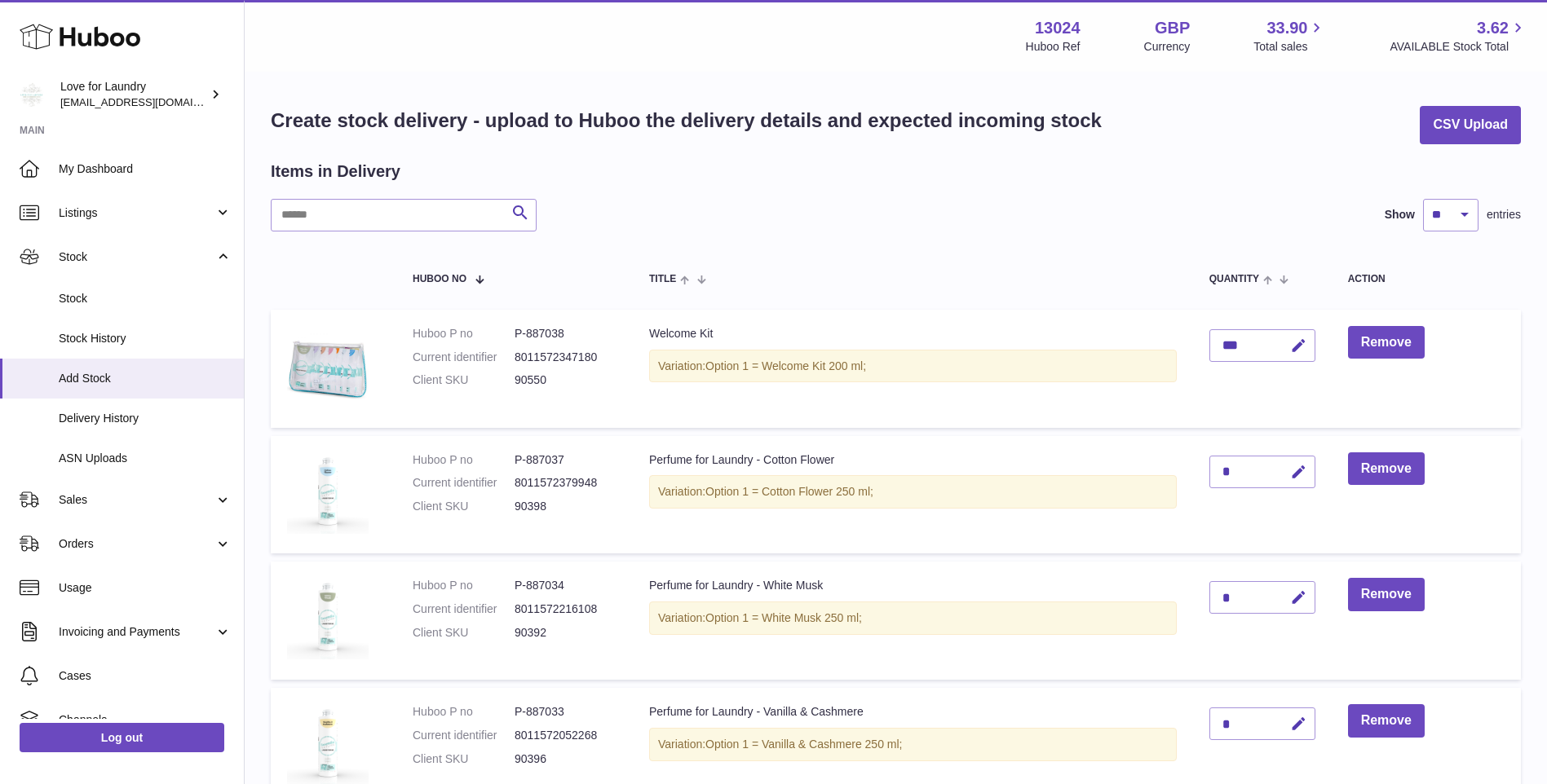
click at [1245, 474] on div "*" at bounding box center [1263, 472] width 106 height 33
click at [1301, 475] on icon "button" at bounding box center [1298, 472] width 17 height 17
type input "***"
click at [1301, 471] on icon "submit" at bounding box center [1298, 472] width 15 height 15
click at [1250, 601] on div "*" at bounding box center [1263, 597] width 106 height 33
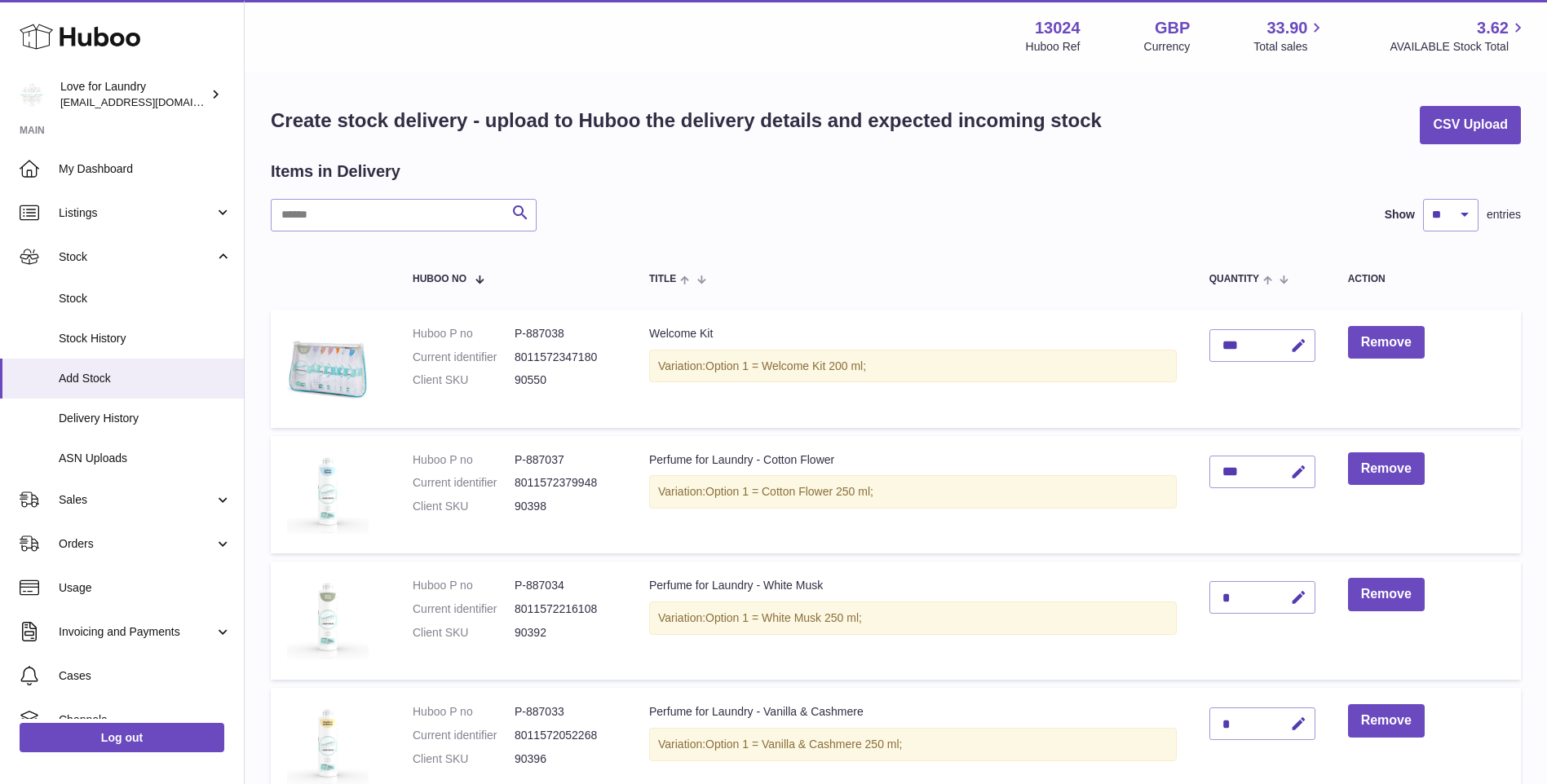
click at [1302, 591] on icon "button" at bounding box center [1298, 597] width 17 height 17
type input "***"
click at [1293, 596] on icon "submit" at bounding box center [1298, 597] width 15 height 15
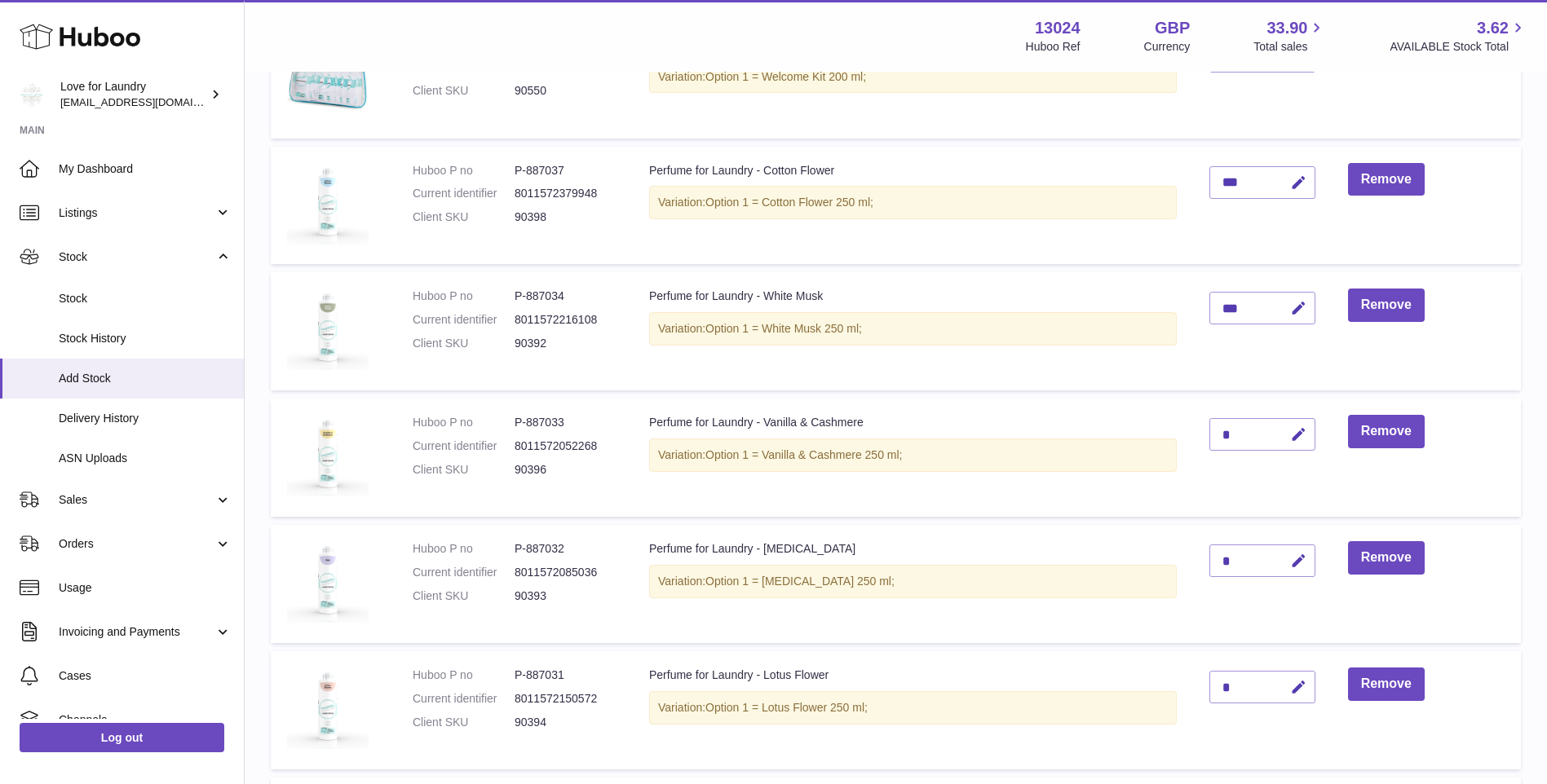
scroll to position [326, 0]
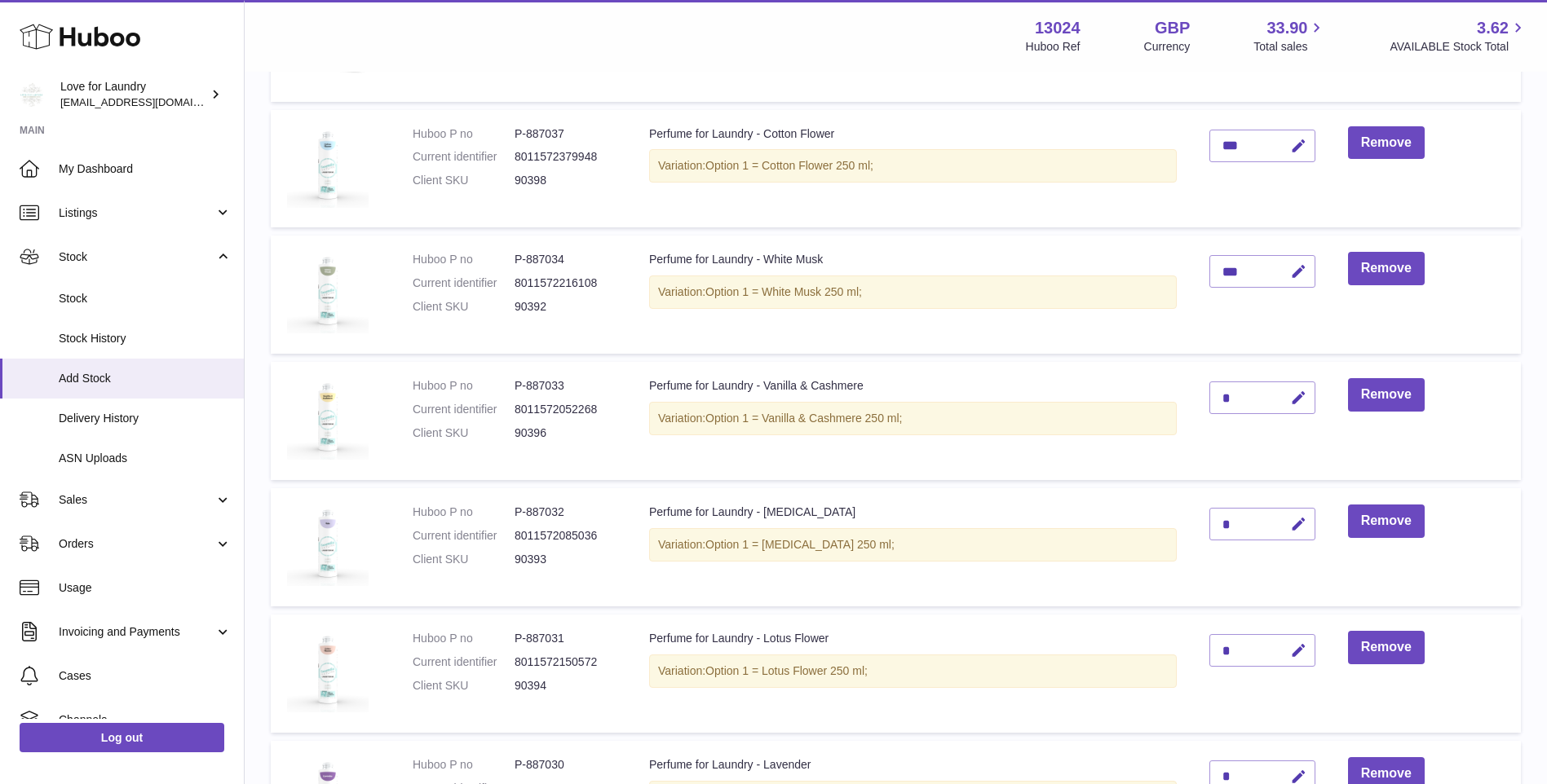
click at [1298, 400] on icon "button" at bounding box center [1298, 398] width 17 height 17
type input "**"
click at [1300, 395] on icon "submit" at bounding box center [1298, 397] width 15 height 15
click at [1302, 525] on icon "button" at bounding box center [1298, 524] width 17 height 17
type input "**"
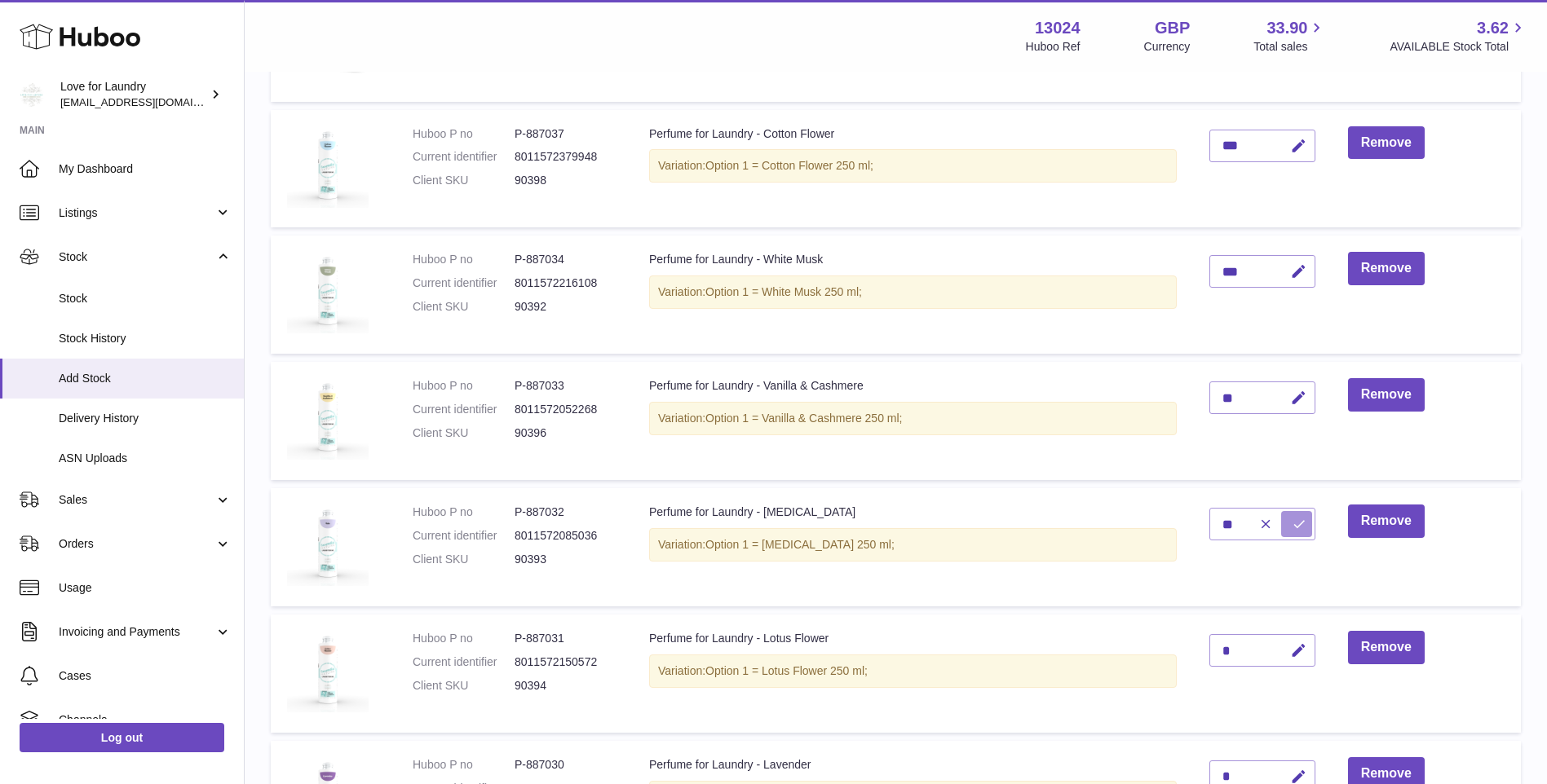
click at [1299, 520] on icon "submit" at bounding box center [1298, 524] width 15 height 15
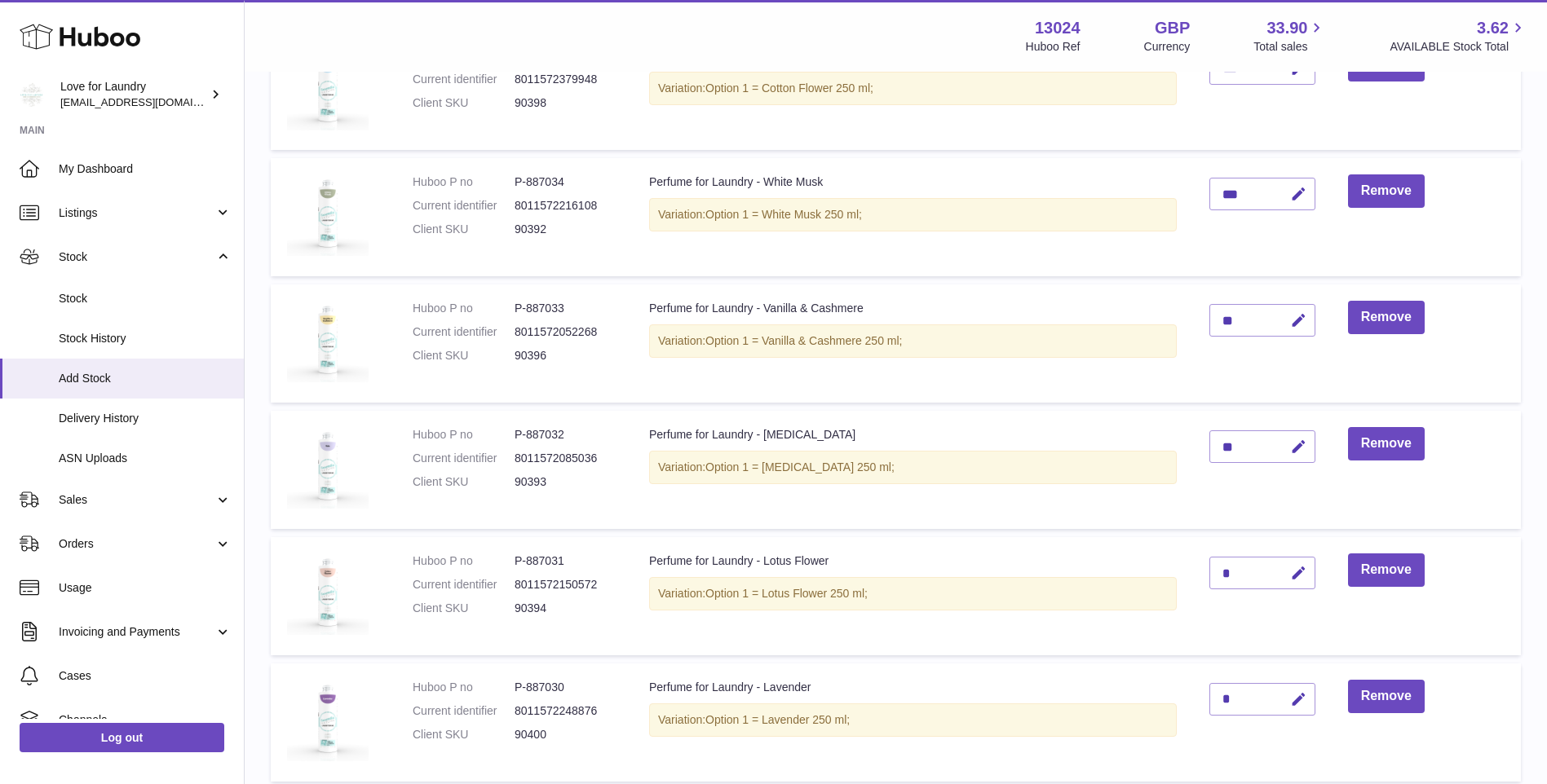
scroll to position [489, 0]
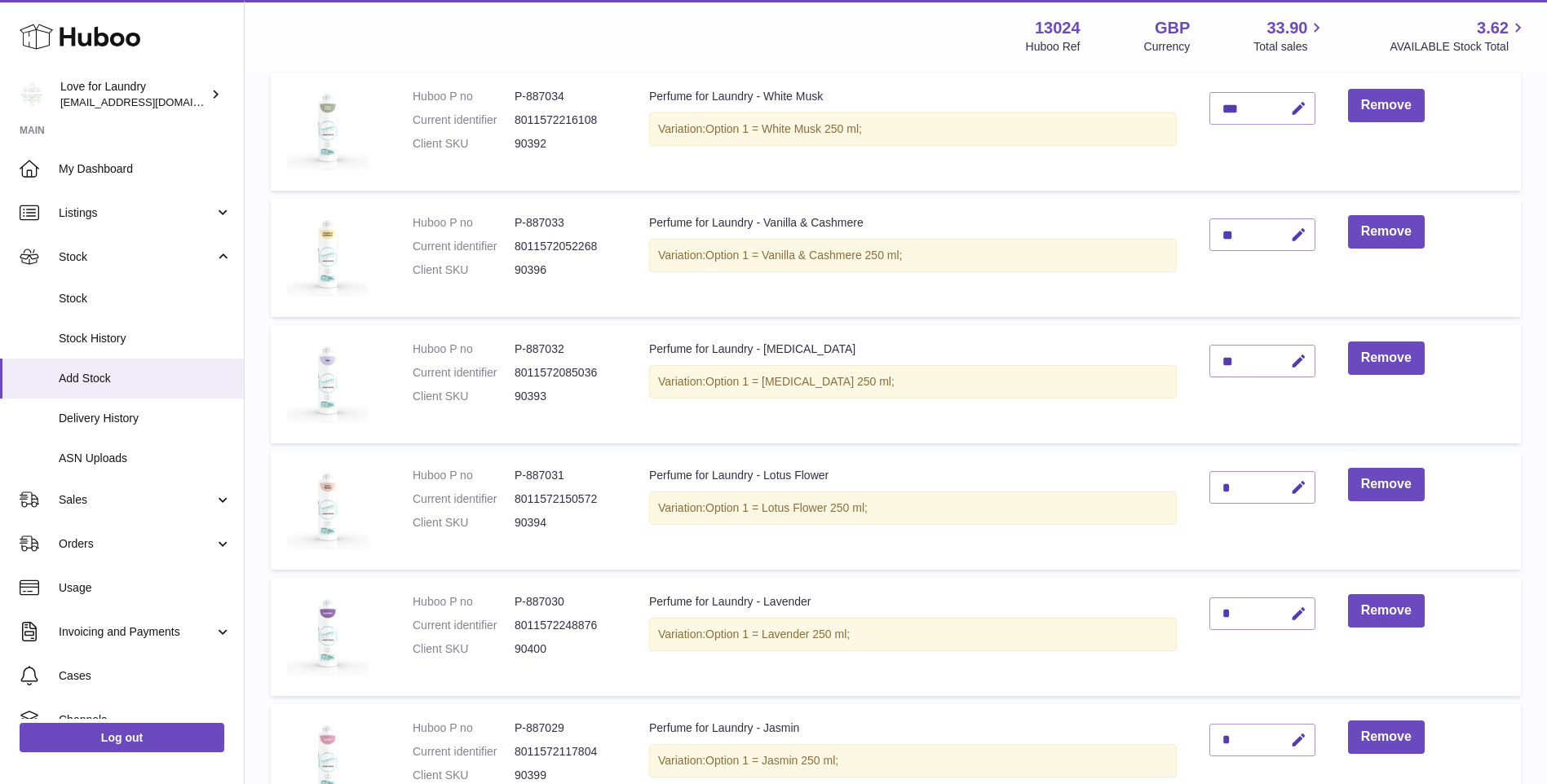
click at [1304, 488] on icon "button" at bounding box center [1298, 487] width 17 height 17
type input "**"
click at [1303, 485] on icon "submit" at bounding box center [1298, 487] width 15 height 15
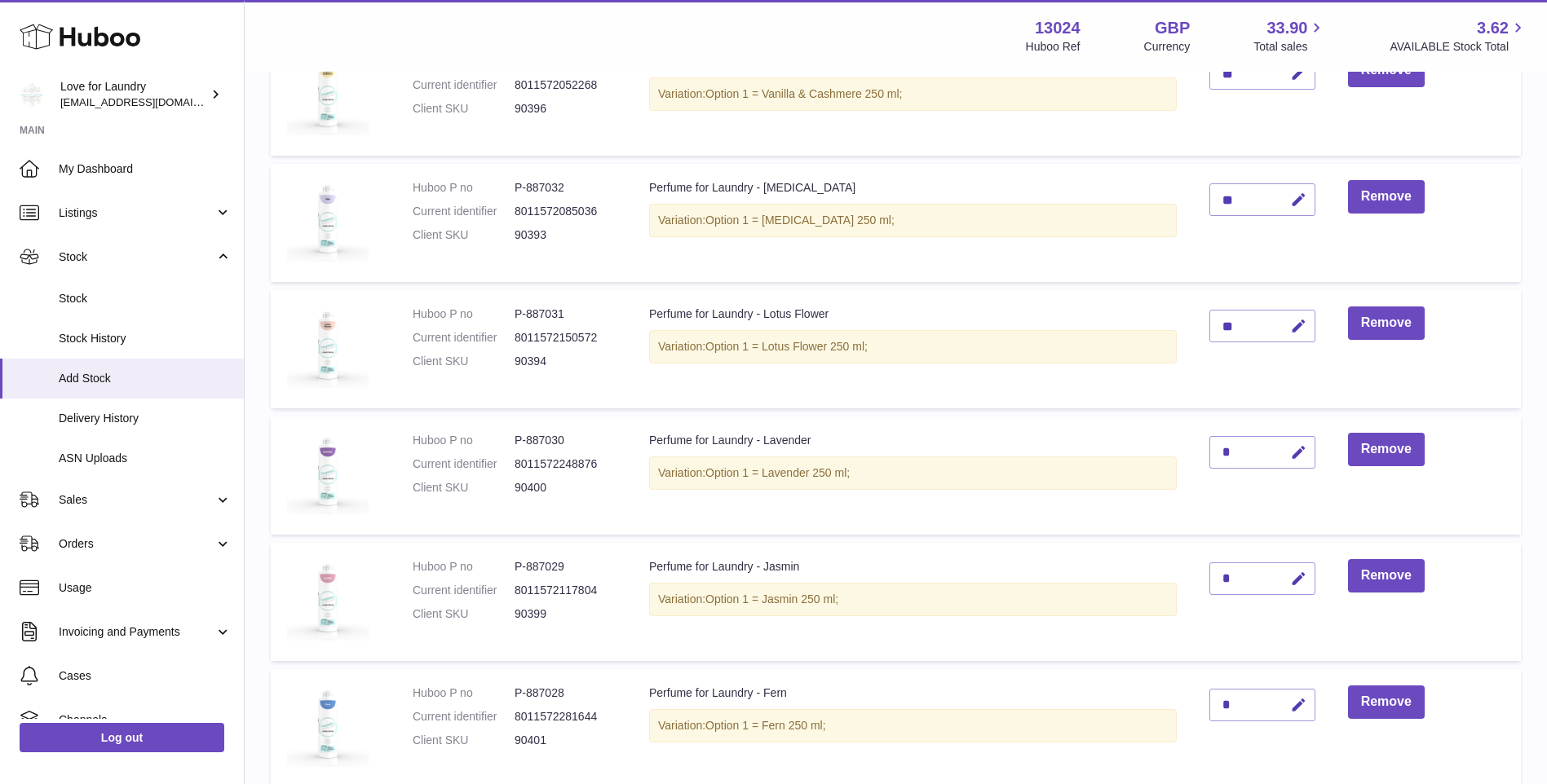
scroll to position [652, 0]
click at [1299, 455] on icon "button" at bounding box center [1298, 451] width 17 height 17
type input "**"
click at [1299, 452] on icon "submit" at bounding box center [1298, 450] width 15 height 15
click at [1303, 573] on icon "button" at bounding box center [1298, 577] width 17 height 17
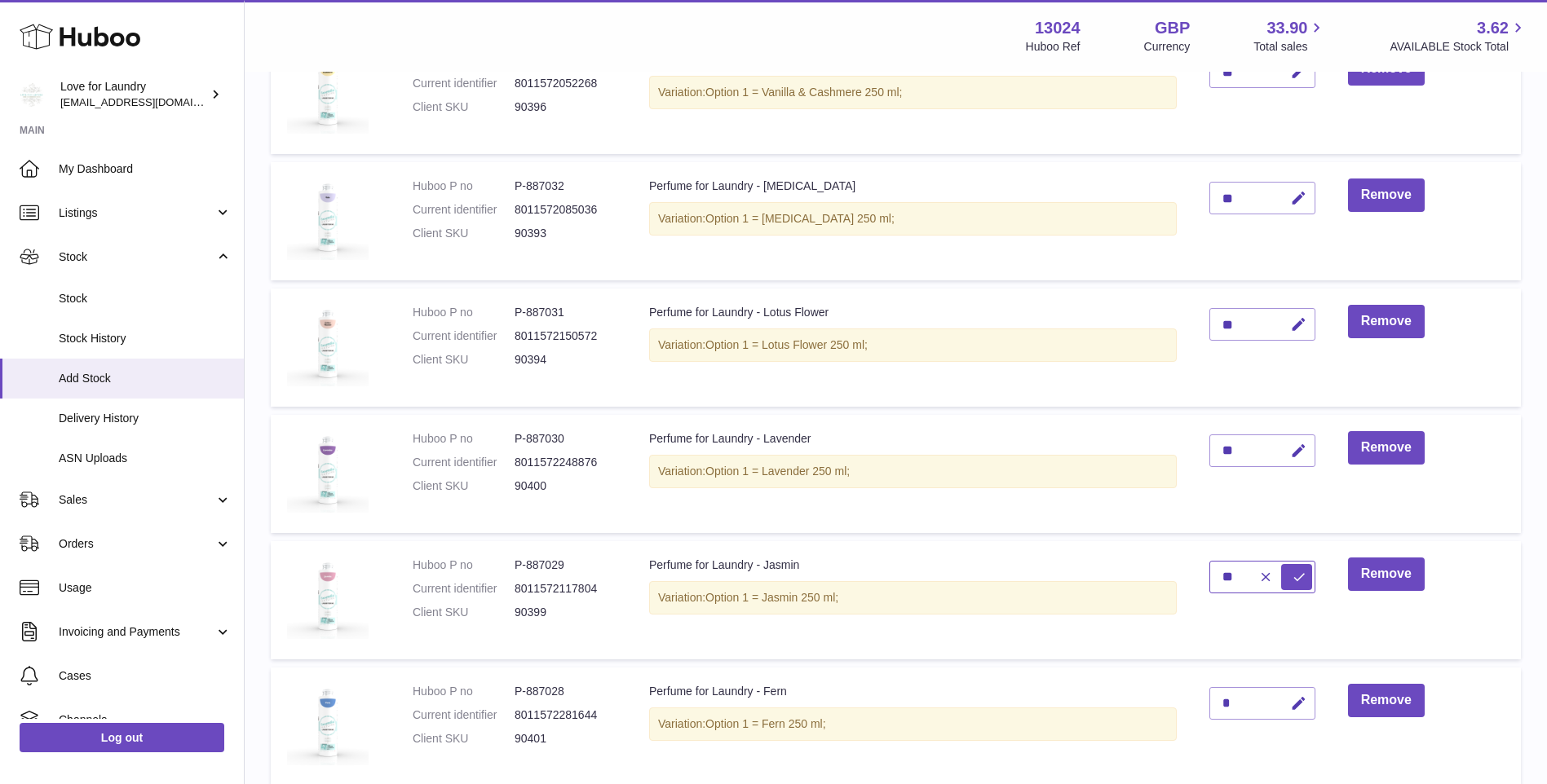
type input "**"
click at [1301, 575] on icon "submit" at bounding box center [1298, 577] width 15 height 15
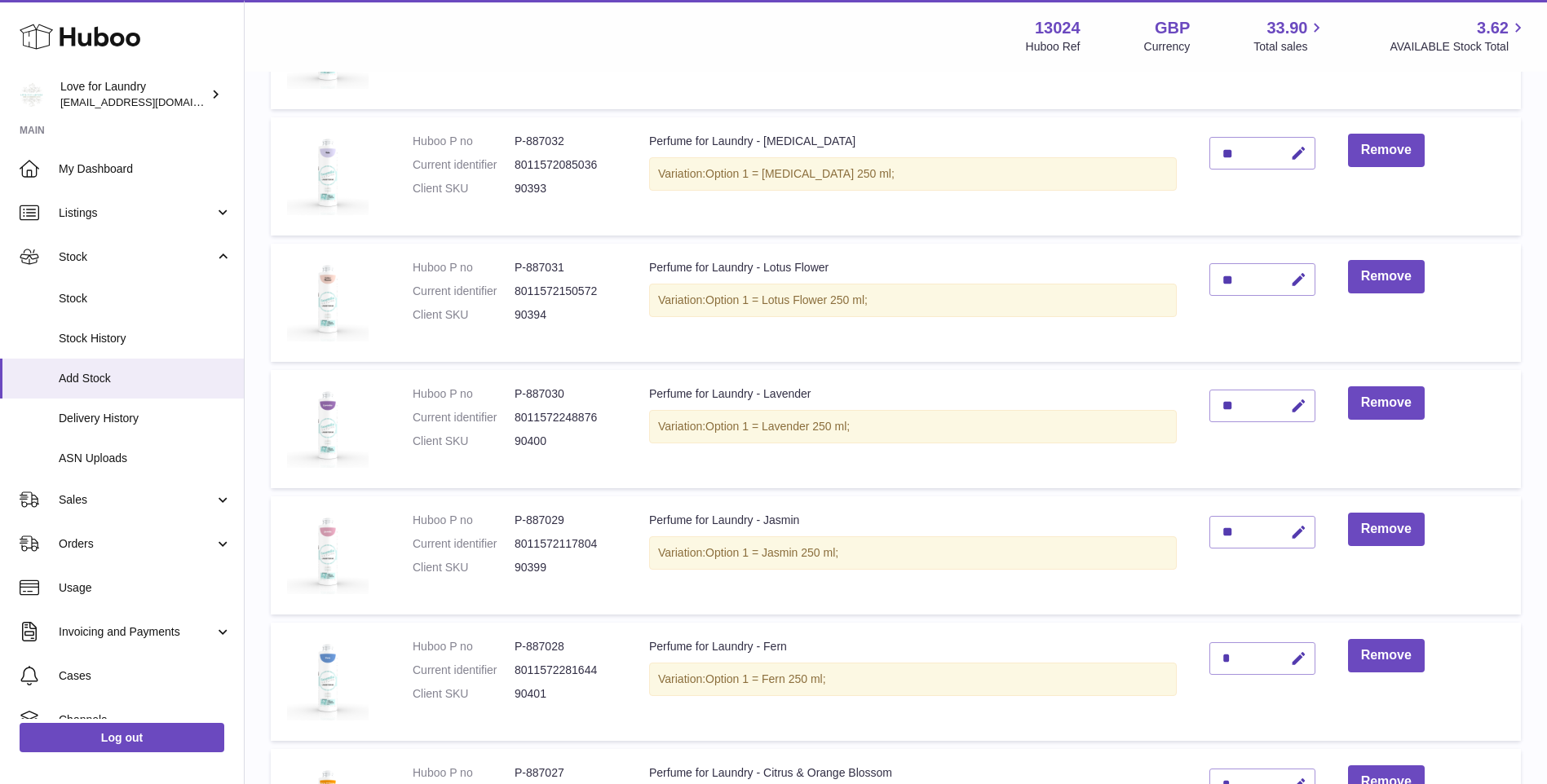
scroll to position [897, 0]
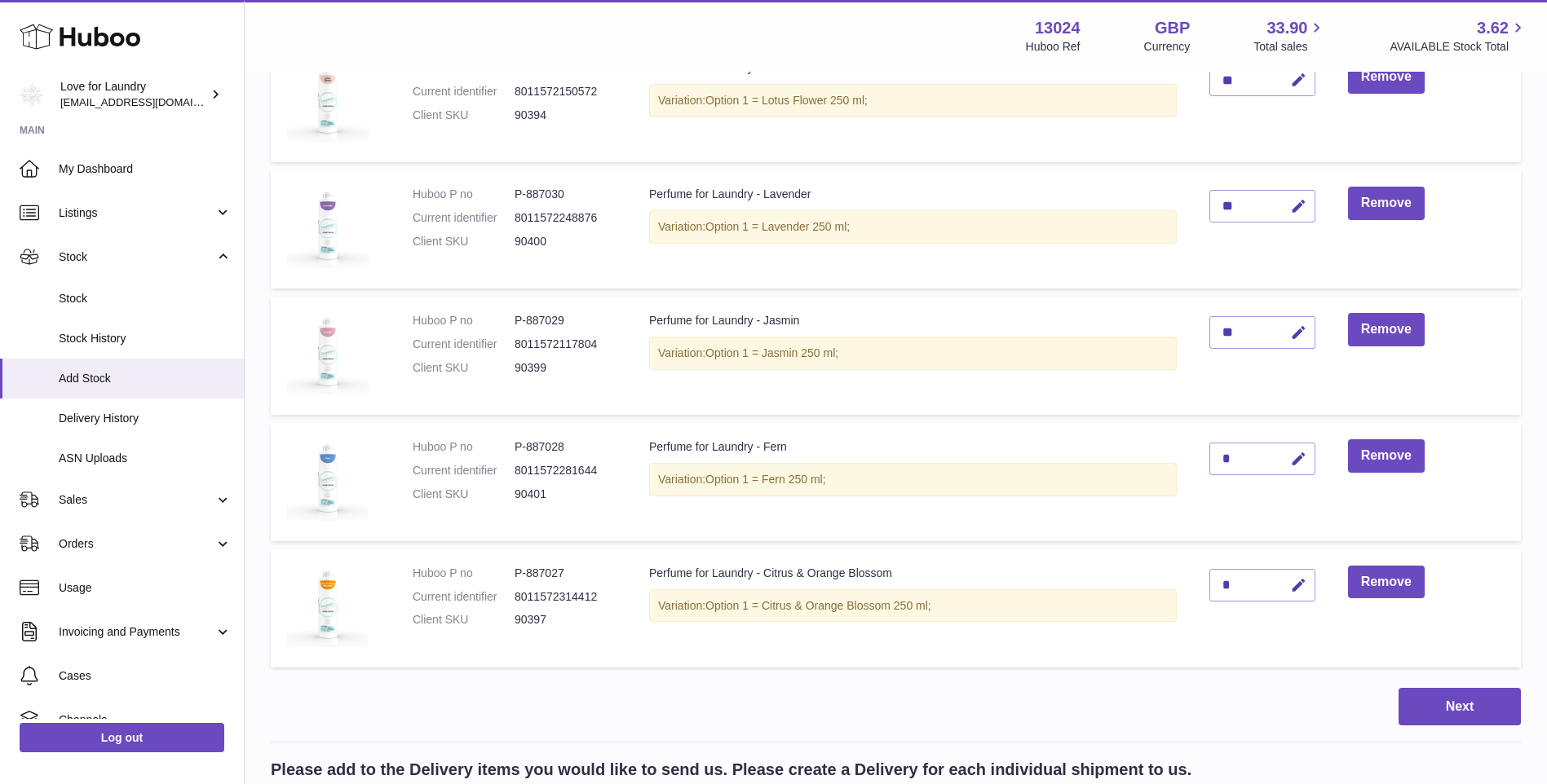
click at [1297, 461] on icon "button" at bounding box center [1298, 459] width 17 height 17
type input "**"
click at [1299, 464] on icon "submit" at bounding box center [1298, 459] width 15 height 15
click at [1303, 582] on icon "button" at bounding box center [1298, 585] width 17 height 17
type input "***"
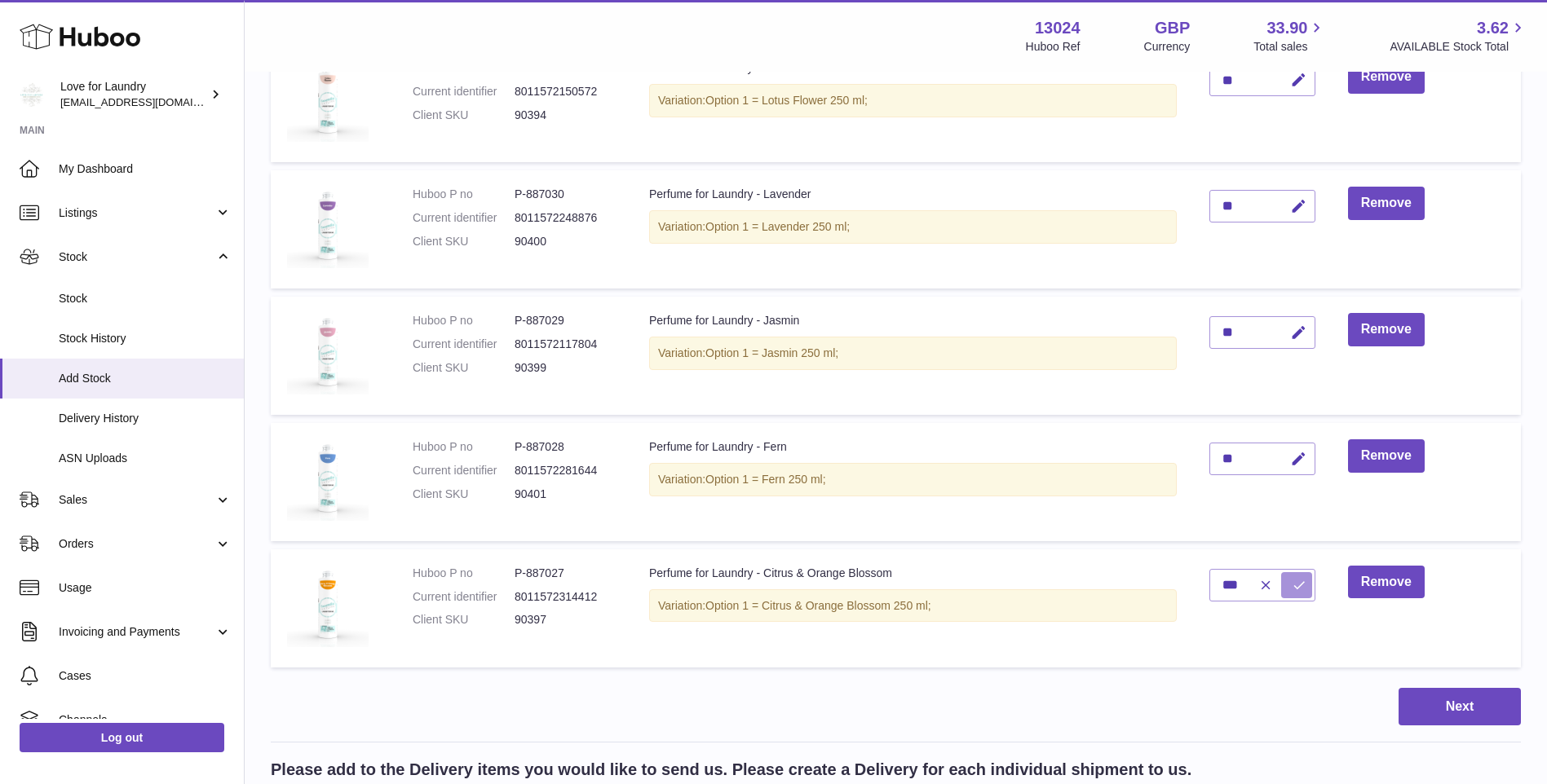
click at [1303, 588] on icon "submit" at bounding box center [1298, 585] width 15 height 15
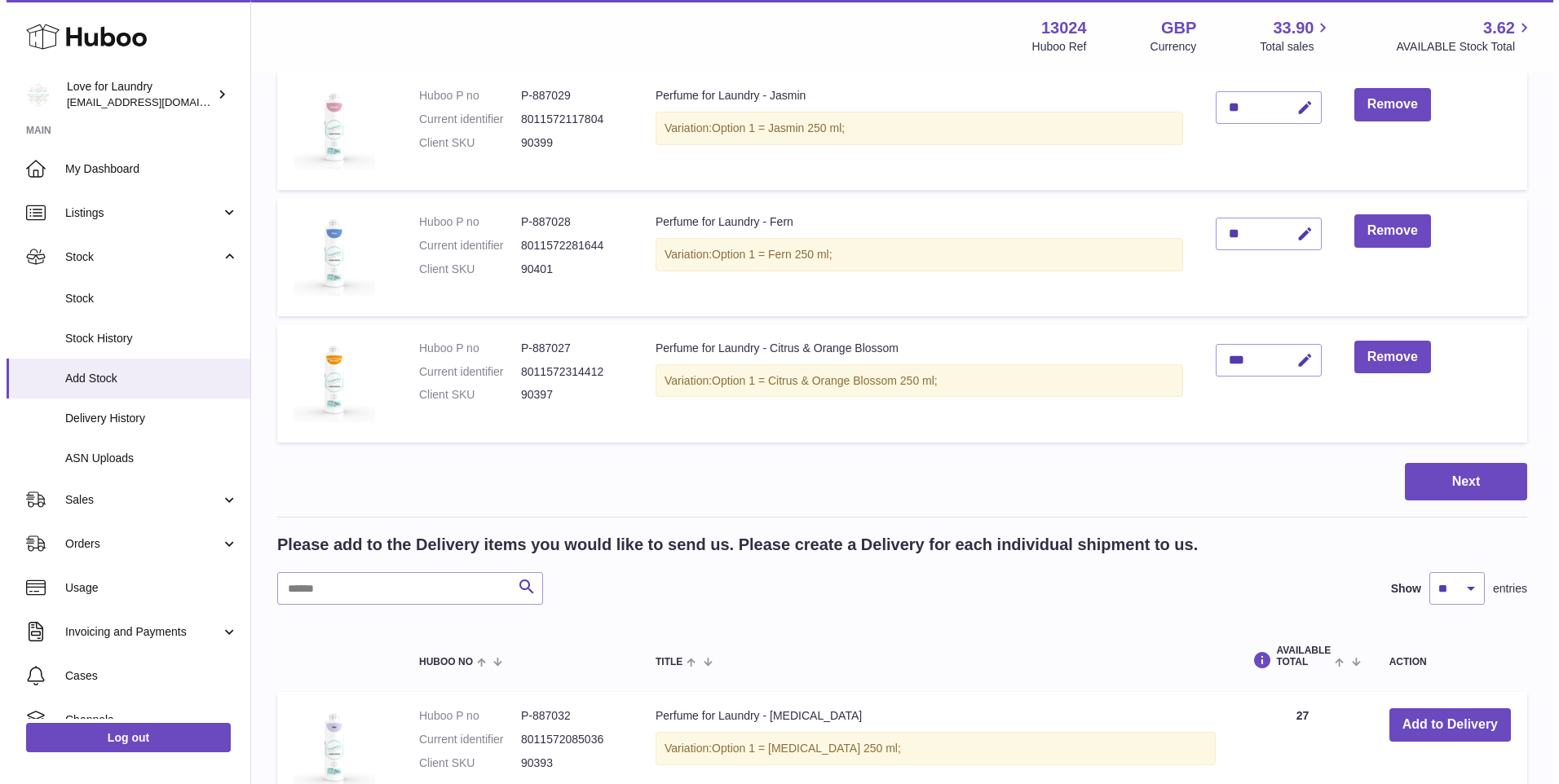
scroll to position [980, 0]
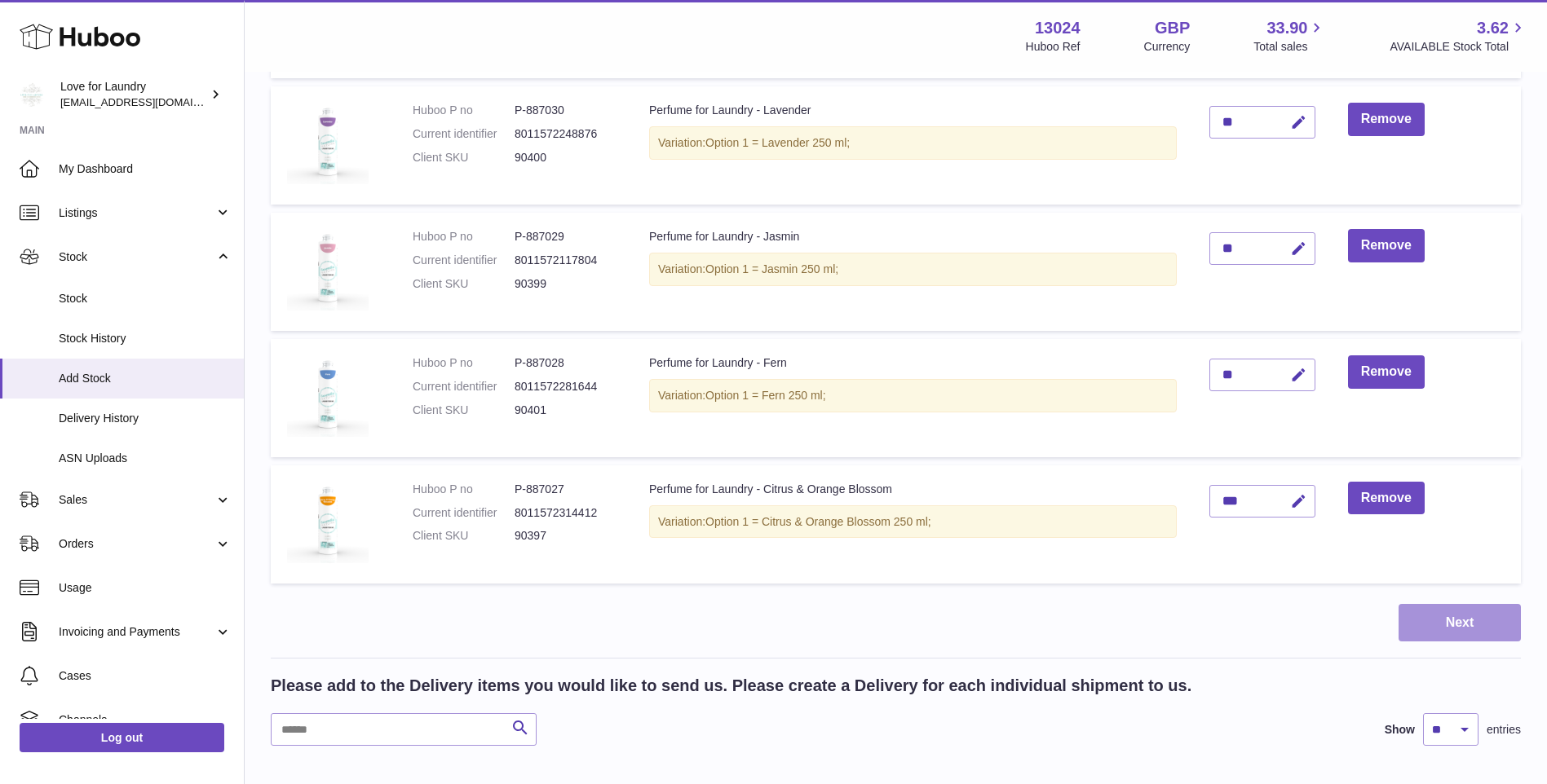
click at [1436, 622] on button "Next" at bounding box center [1459, 622] width 123 height 38
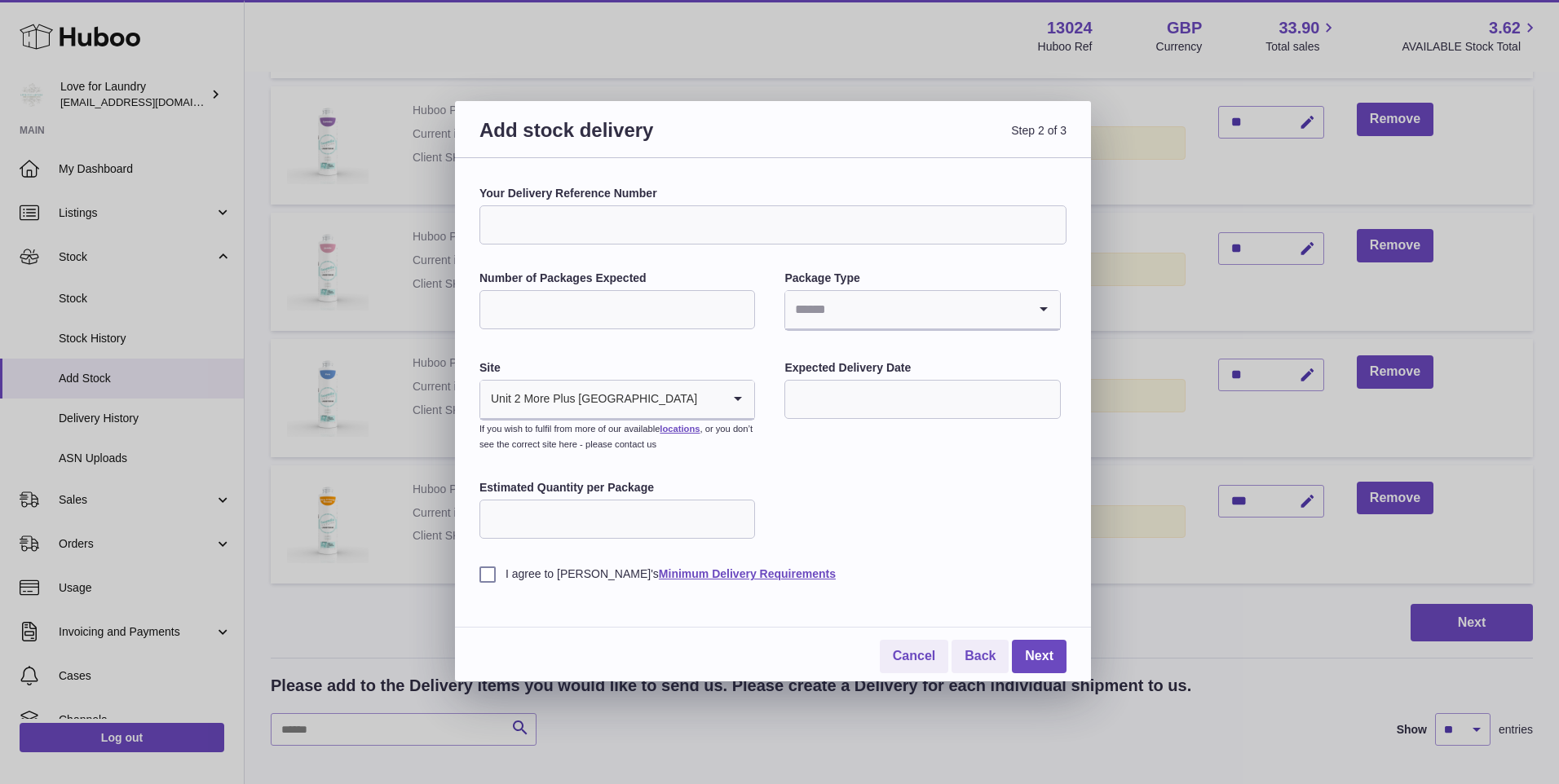
click at [665, 233] on input "Your Delivery Reference Number" at bounding box center [773, 224] width 587 height 39
click at [556, 225] on input "**********" at bounding box center [773, 224] width 587 height 39
click at [538, 223] on input "**********" at bounding box center [773, 224] width 587 height 39
click at [530, 225] on input "**********" at bounding box center [773, 224] width 587 height 39
type input "********"
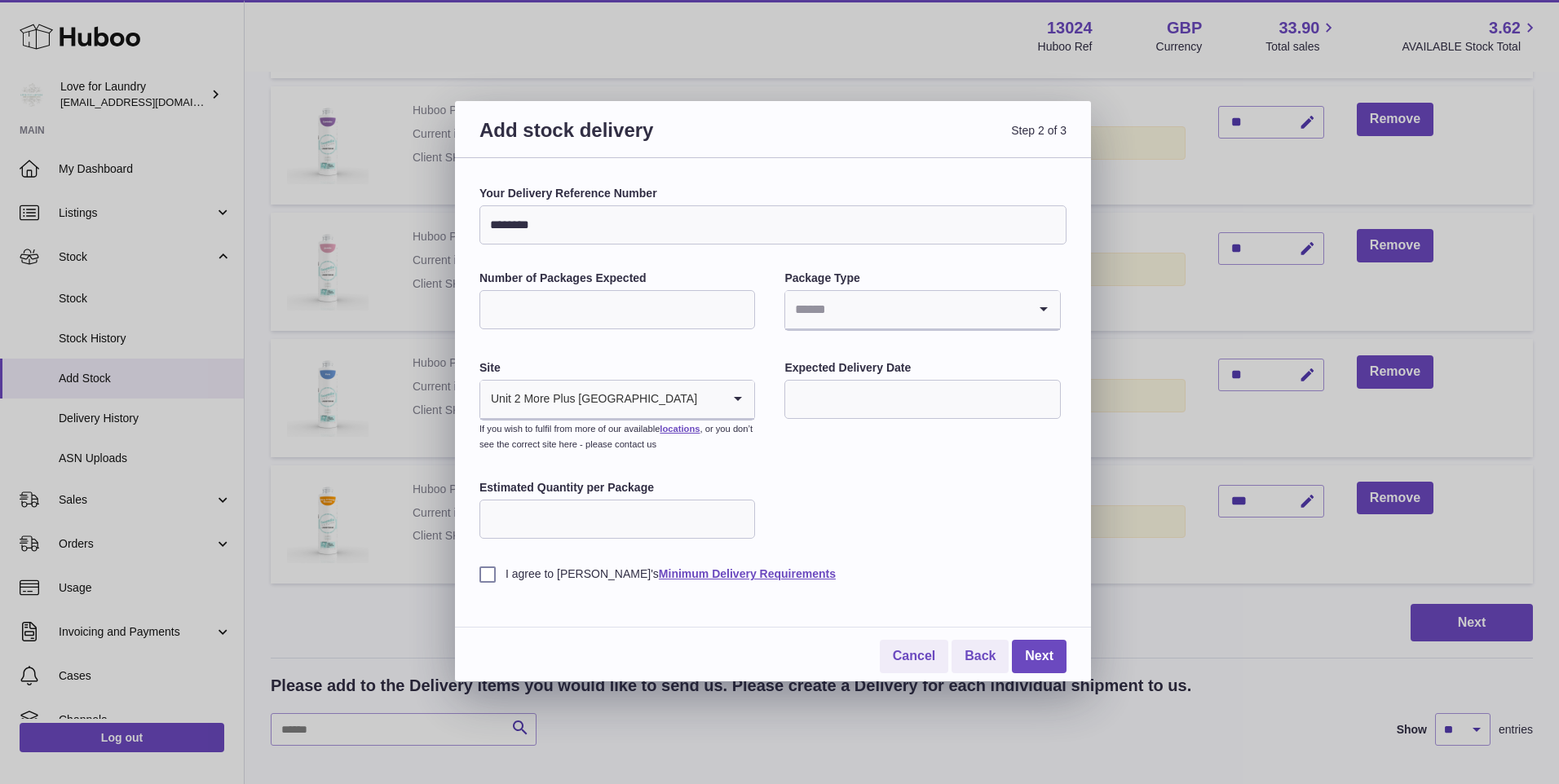
click at [549, 305] on input "Number of Packages Expected" at bounding box center [617, 309] width 275 height 39
click at [652, 303] on input "Number of Packages Expected" at bounding box center [617, 309] width 275 height 39
click at [898, 309] on input "Search for option" at bounding box center [906, 310] width 242 height 38
click at [827, 388] on li "Pallets" at bounding box center [922, 386] width 272 height 33
click at [947, 312] on input "Search for option" at bounding box center [929, 310] width 196 height 38
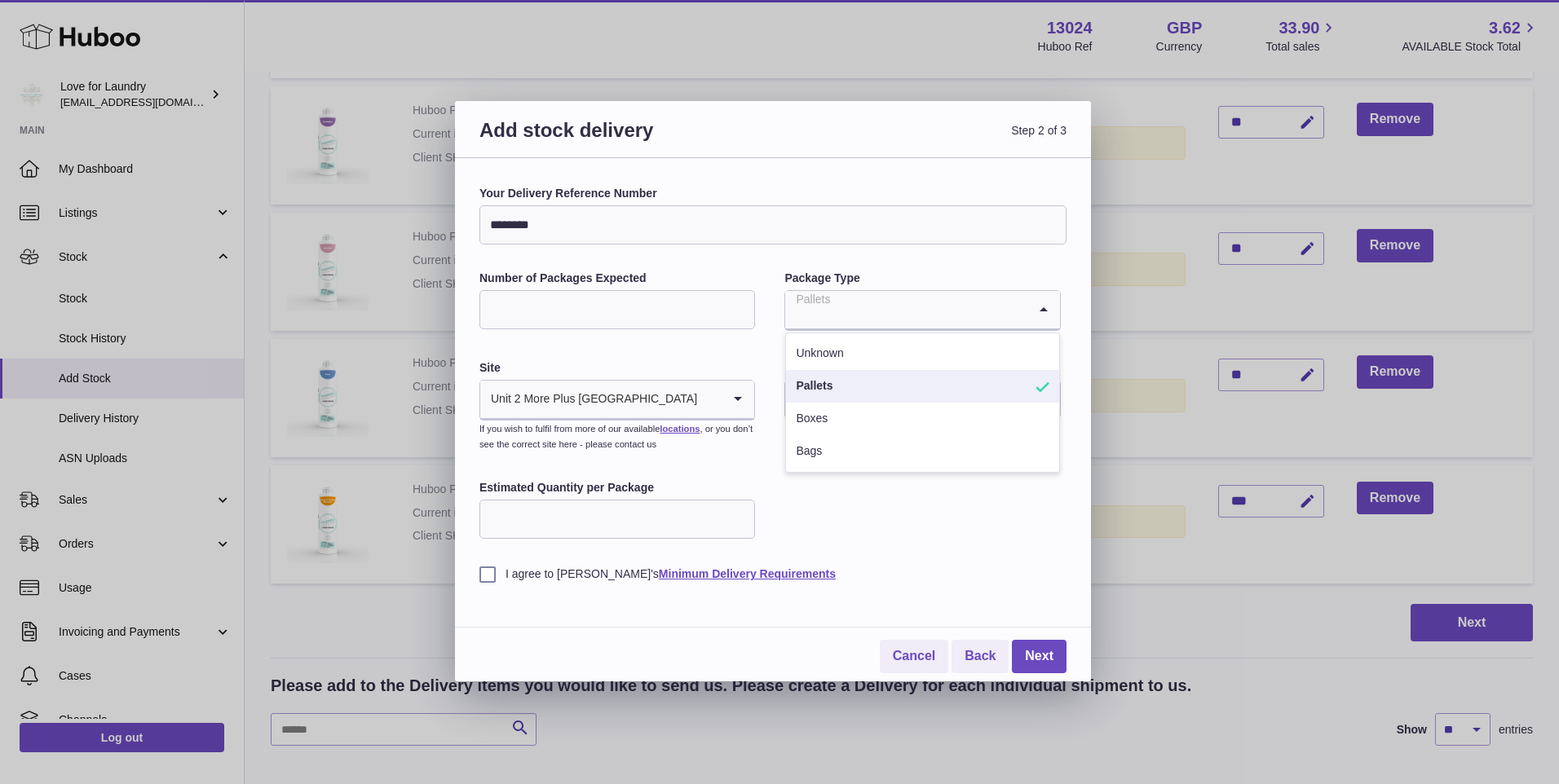
click at [585, 314] on input "**" at bounding box center [617, 309] width 275 height 39
click at [626, 517] on input "Estimated Quantity per Package" at bounding box center [617, 519] width 275 height 39
click at [628, 315] on input "**" at bounding box center [617, 309] width 275 height 39
type input "*"
click at [892, 537] on div "Your Delivery Reference Number ******** Number of Packages Expected * Package T…" at bounding box center [773, 383] width 587 height 396
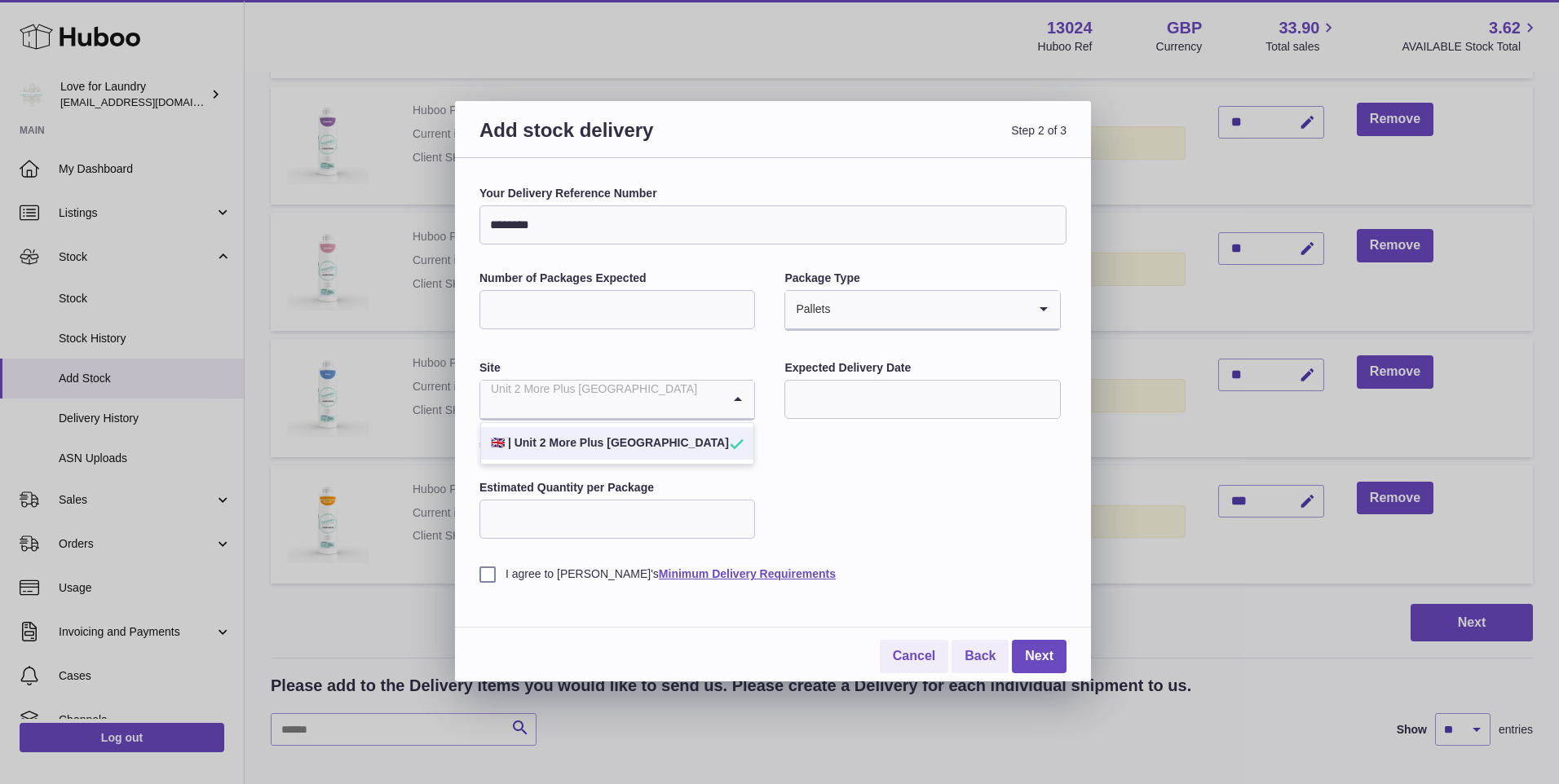
click at [742, 398] on icon "Search for option" at bounding box center [738, 400] width 33 height 38
click at [863, 392] on input "text" at bounding box center [922, 399] width 275 height 39
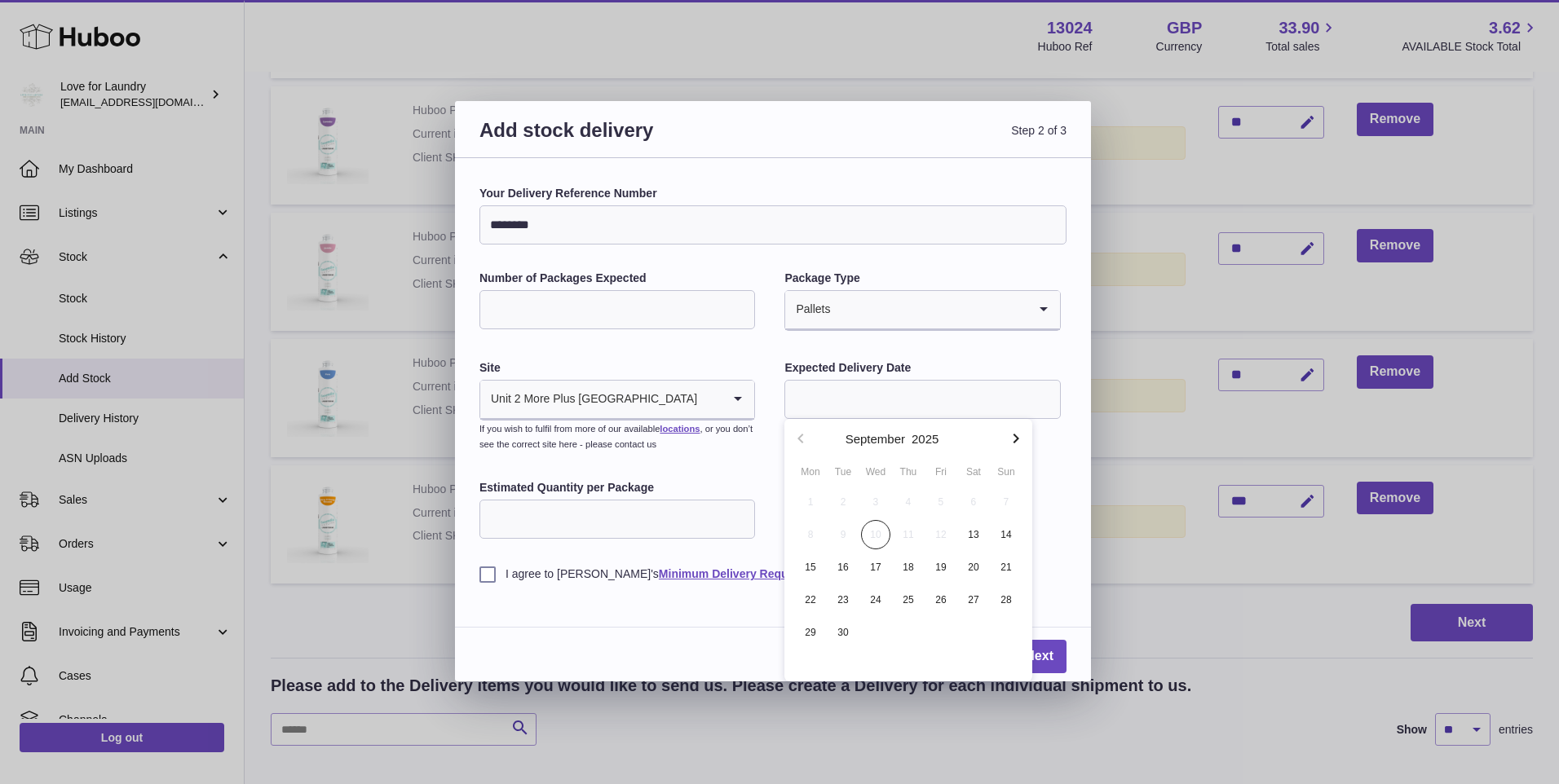
click at [844, 568] on span "16" at bounding box center [842, 567] width 29 height 29
type input "**********"
click at [607, 523] on input "Estimated Quantity per Package" at bounding box center [617, 519] width 275 height 39
click at [674, 515] on input "Estimated Quantity per Package" at bounding box center [617, 519] width 275 height 39
type input "***"
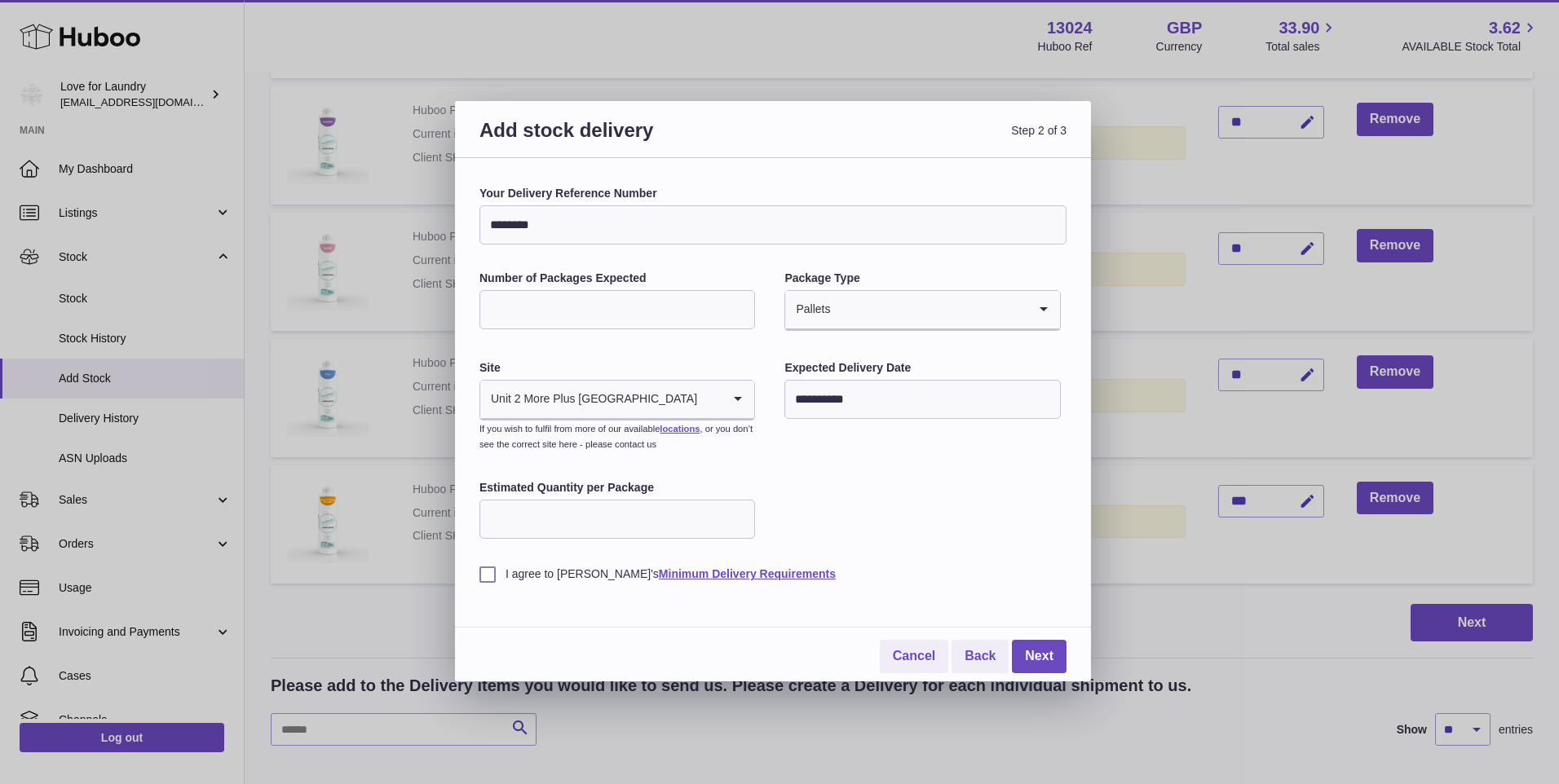
click at [488, 577] on label "I agree to Huboo's Minimum Delivery Requirements" at bounding box center [773, 575] width 587 height 16
click at [1029, 657] on link "Next" at bounding box center [1039, 655] width 55 height 33
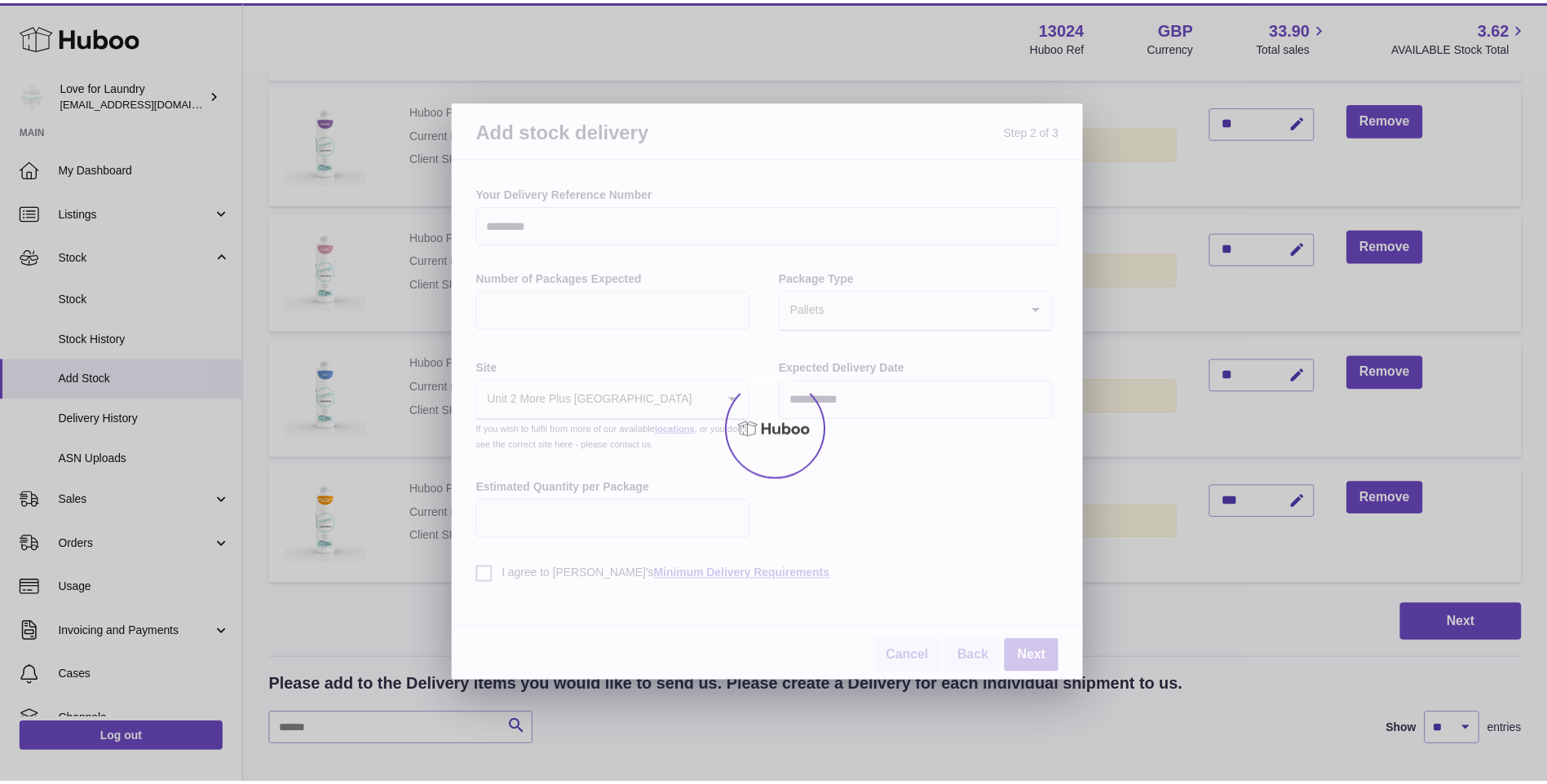
scroll to position [831, 0]
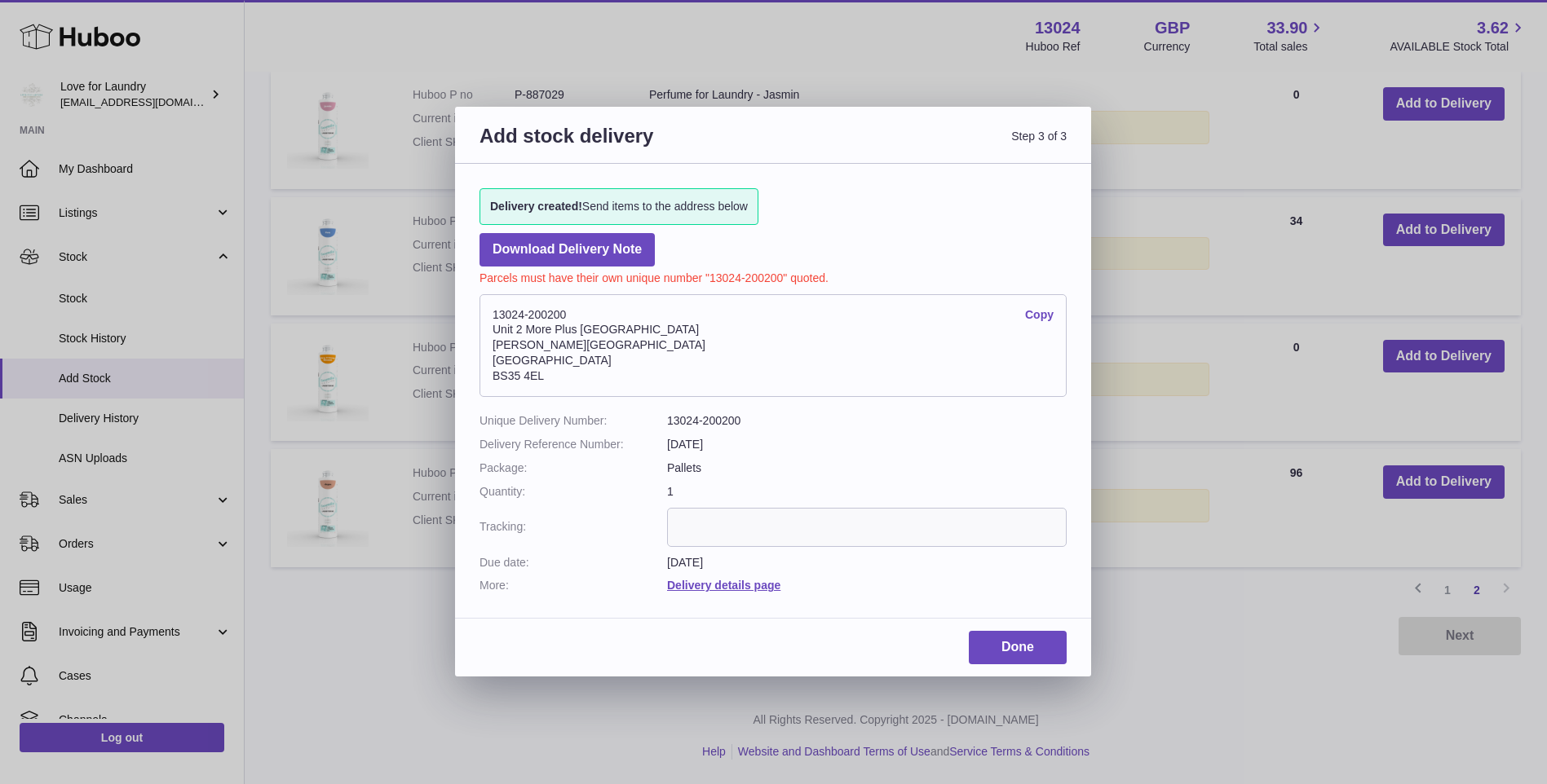
drag, startPoint x: 550, startPoint y: 379, endPoint x: 494, endPoint y: 315, distance: 85.0
click at [494, 315] on address "13024-200200 Copy Unit 2 More Plus Central Park Hudson Ave Severn Beach BS35 4EL" at bounding box center [773, 345] width 587 height 103
click at [1003, 333] on address "13024-200200 Copy Unit 2 More Plus Central Park Hudson Ave Severn Beach BS35 4EL" at bounding box center [773, 345] width 587 height 103
click at [974, 366] on address "13024-200200 Copy Unit 2 More Plus Central Park Hudson Ave Severn Beach BS35 4EL" at bounding box center [773, 345] width 587 height 103
click at [924, 216] on div "Delivery created! Send items to the address below Download Delivery Note Parcel…" at bounding box center [773, 382] width 636 height 438
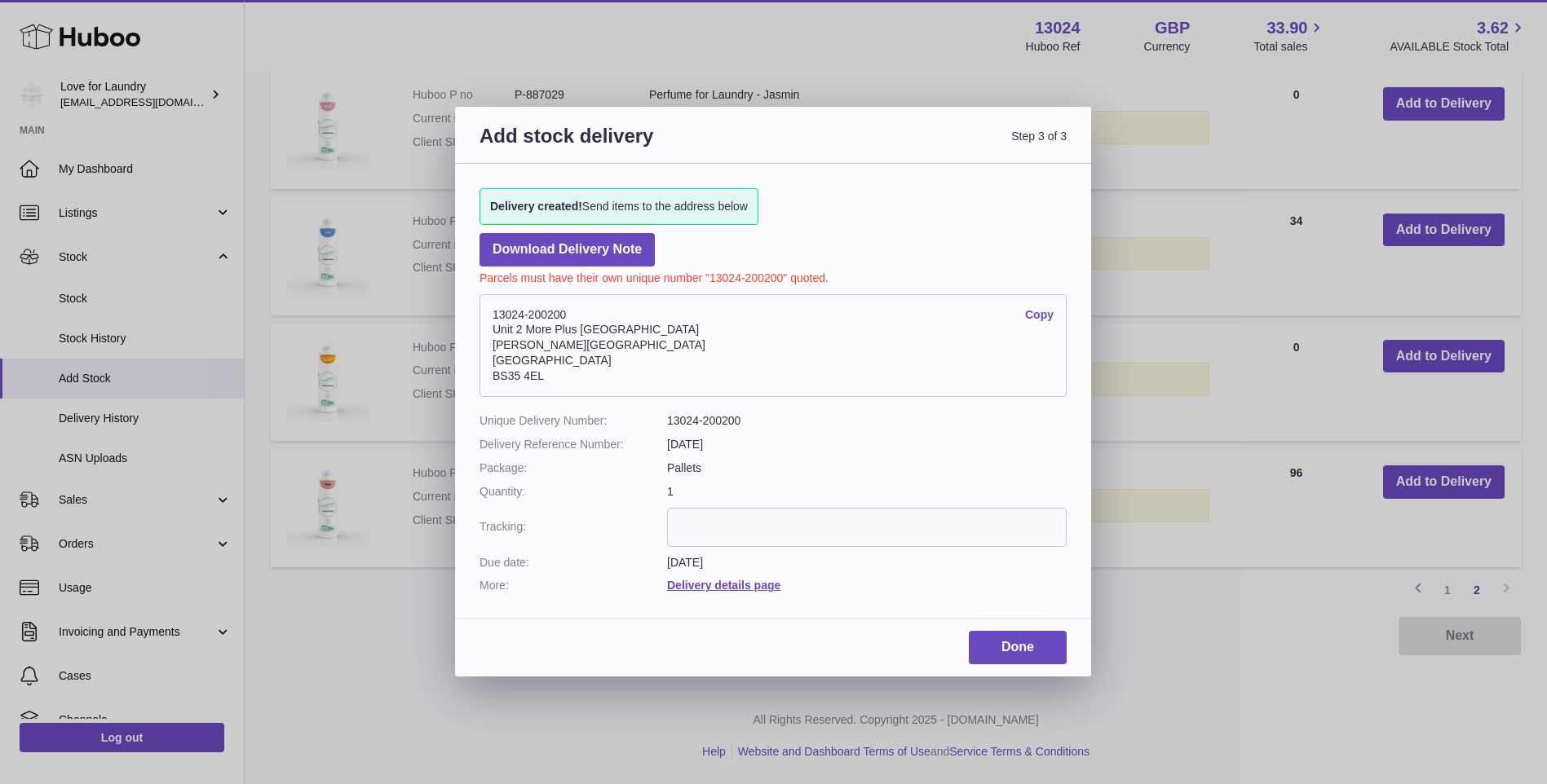
click at [1040, 315] on link "Copy" at bounding box center [1039, 315] width 29 height 16
click at [1037, 639] on link "Done" at bounding box center [1018, 646] width 98 height 33
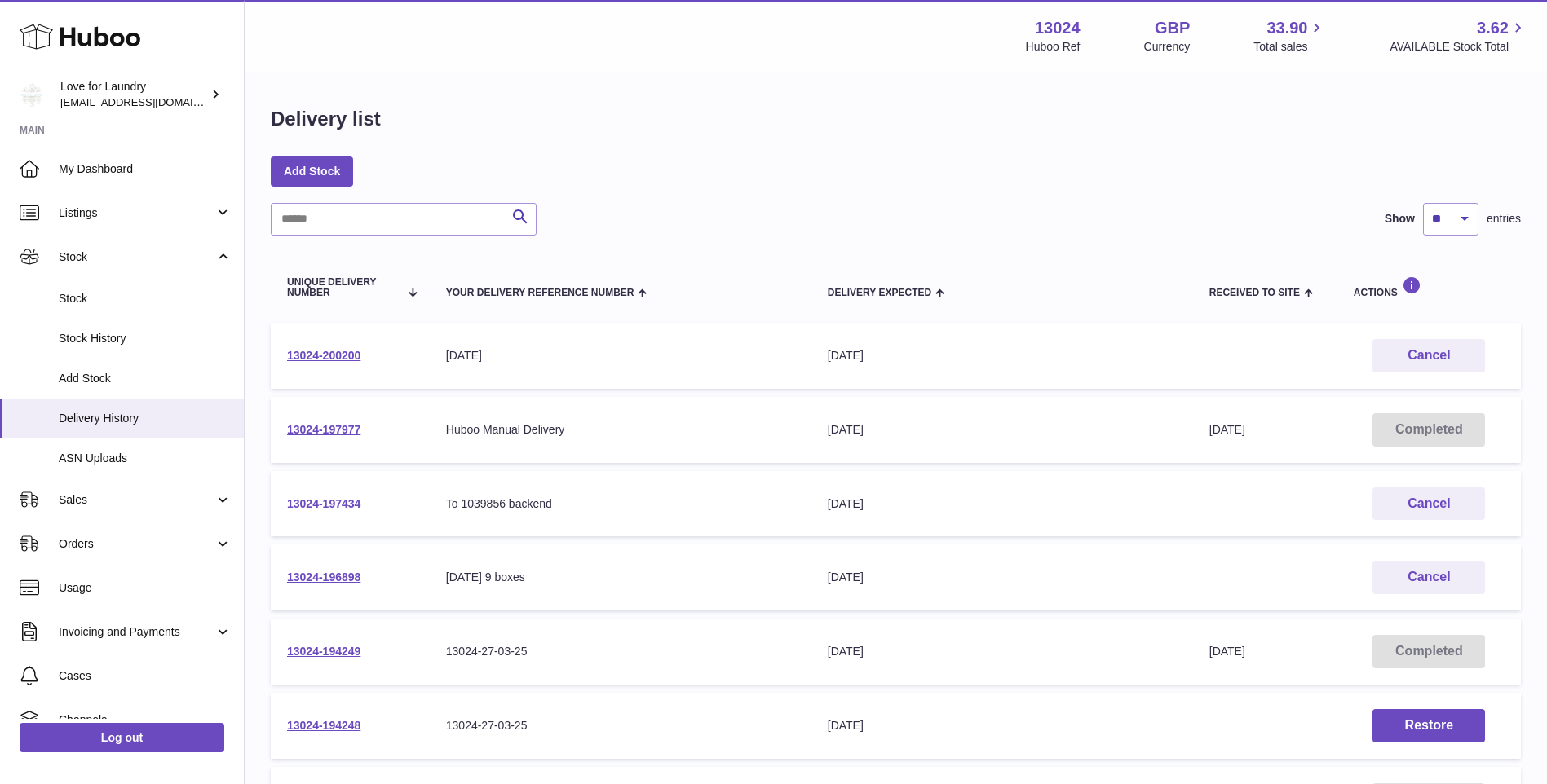
click at [40, 124] on strong "Main" at bounding box center [122, 135] width 244 height 23
click at [39, 135] on strong "Main" at bounding box center [122, 135] width 244 height 23
click at [38, 100] on img at bounding box center [32, 95] width 25 height 25
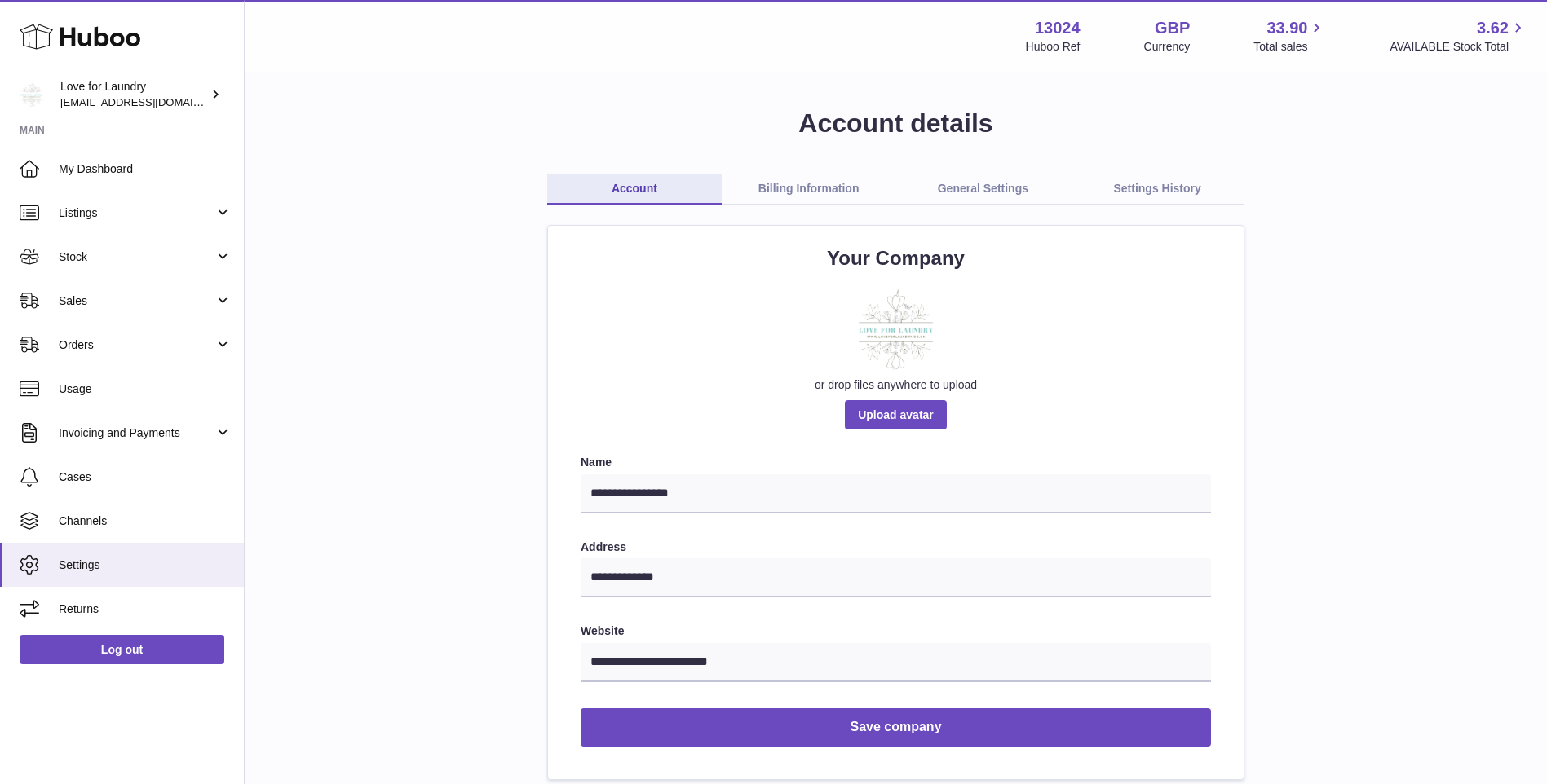
click at [80, 260] on span "Stock" at bounding box center [137, 257] width 156 height 16
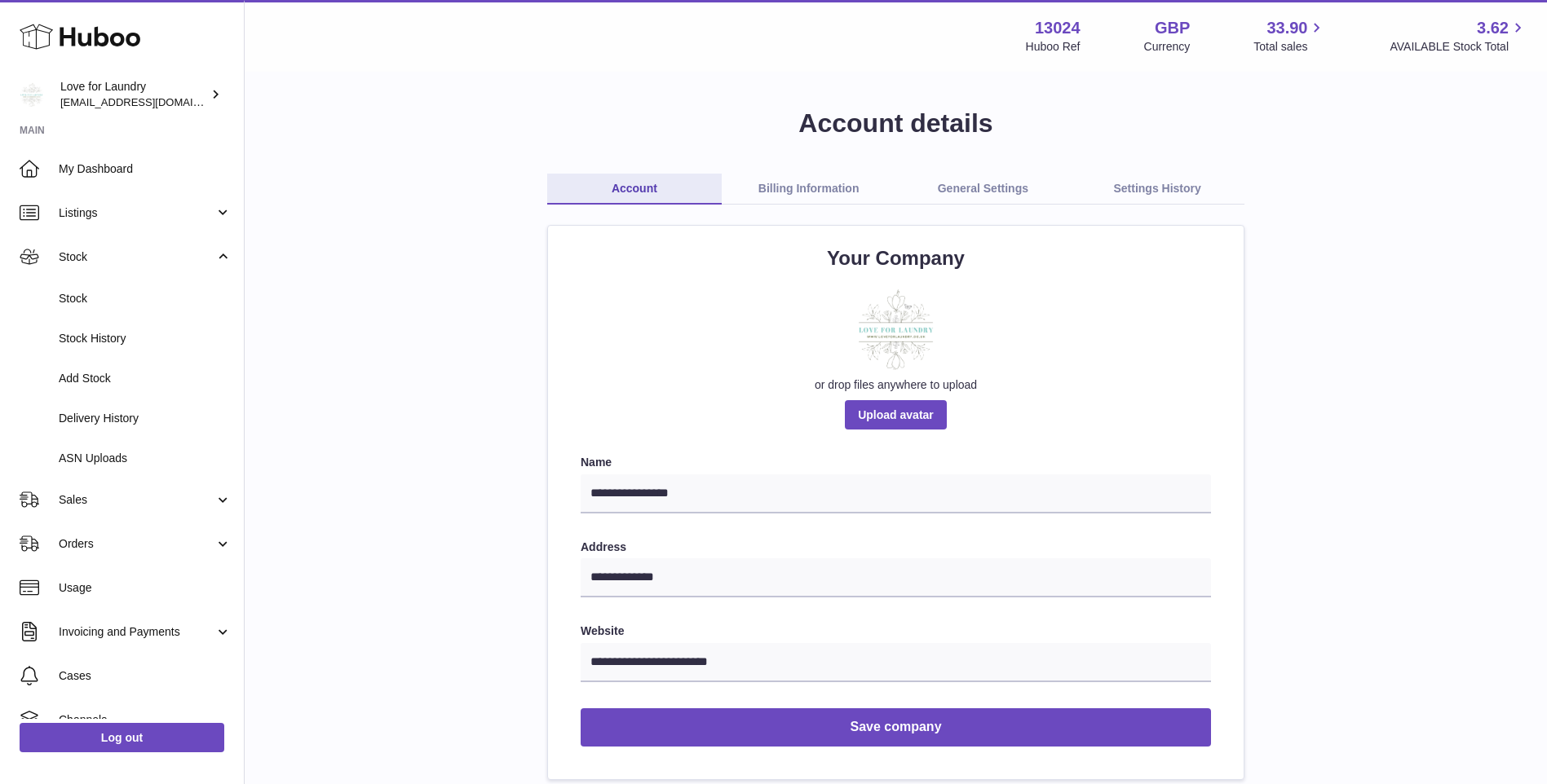
scroll to position [111, 0]
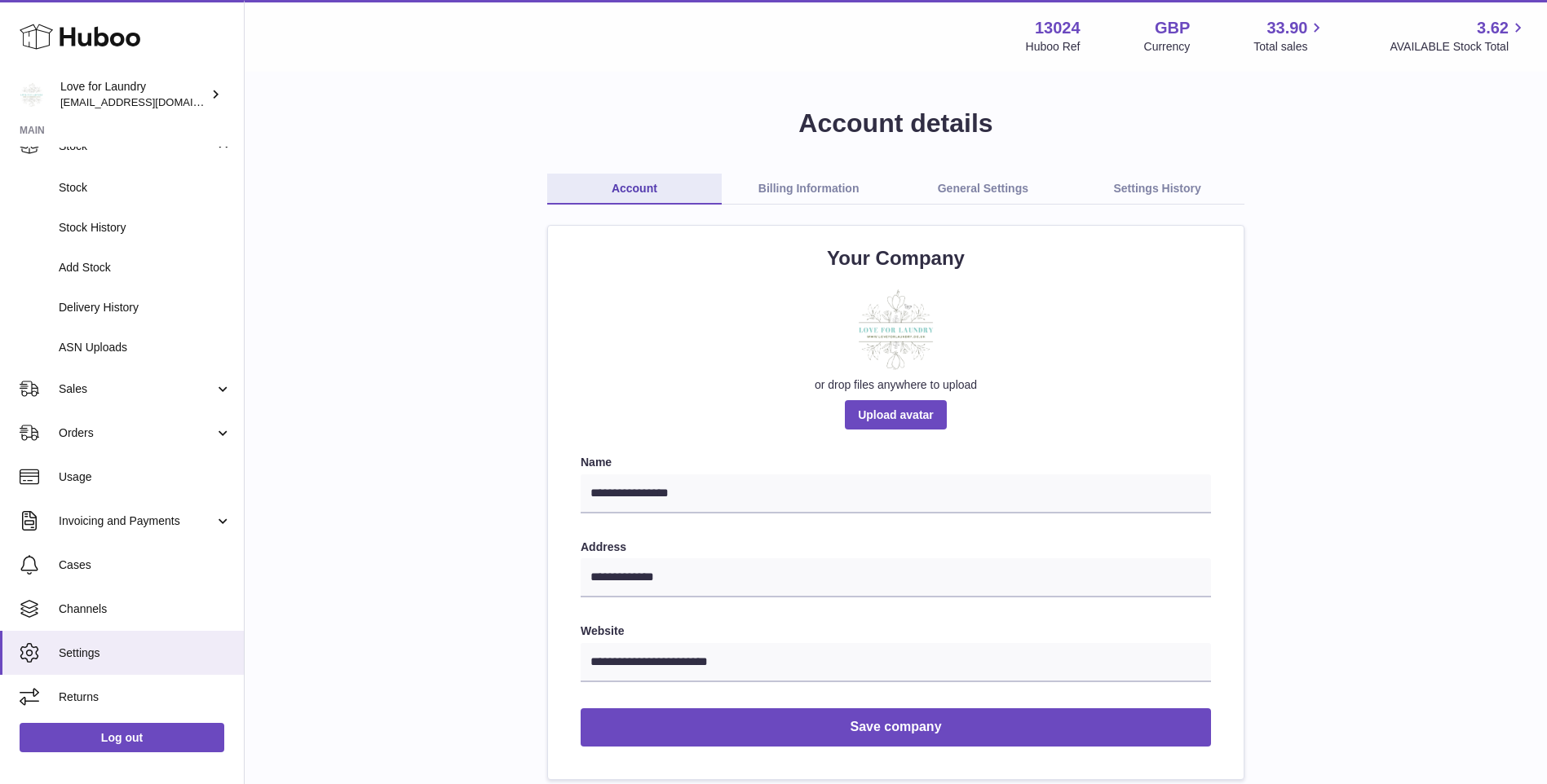
click at [78, 32] on icon at bounding box center [80, 36] width 121 height 33
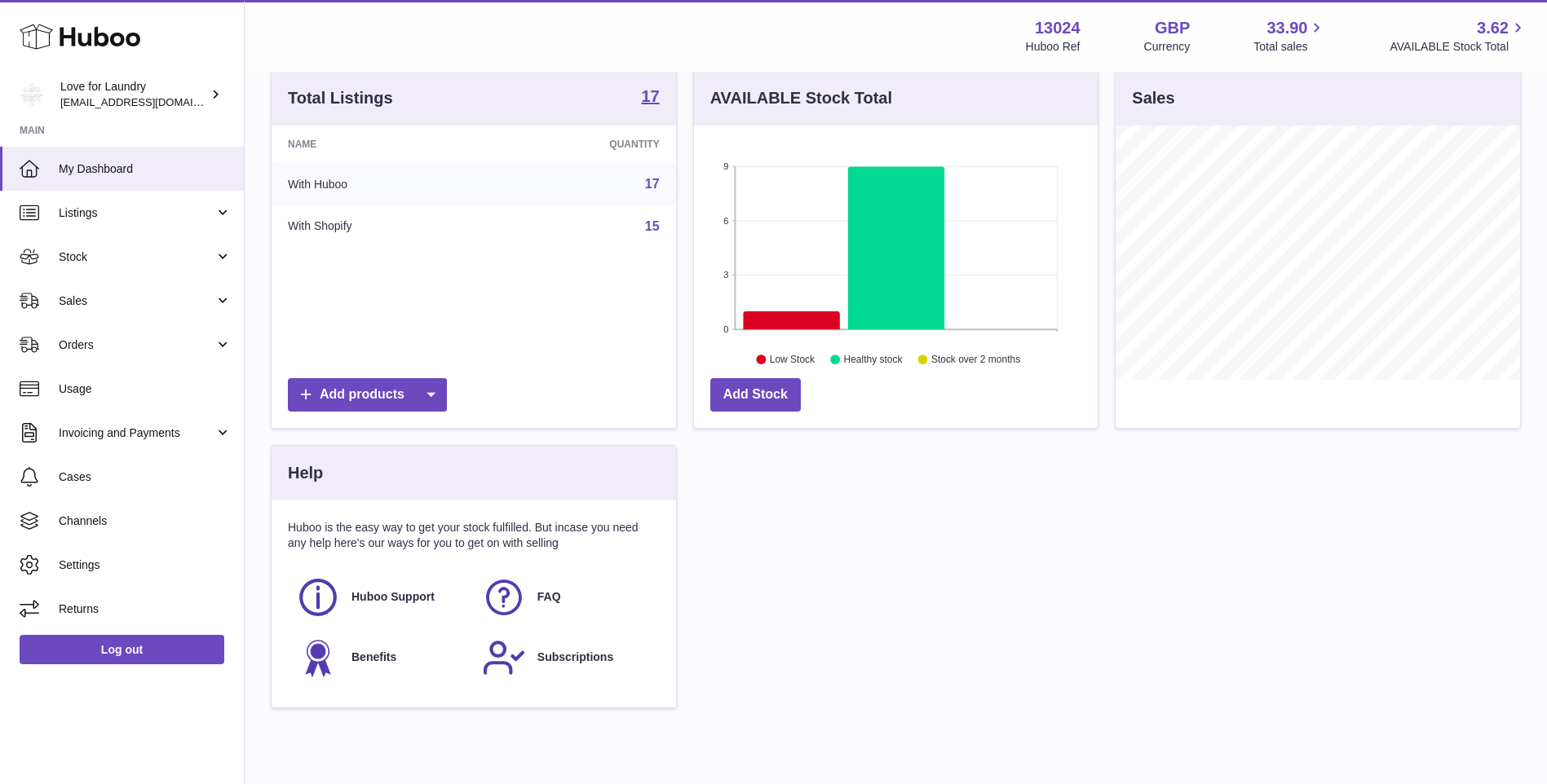
scroll to position [238, 0]
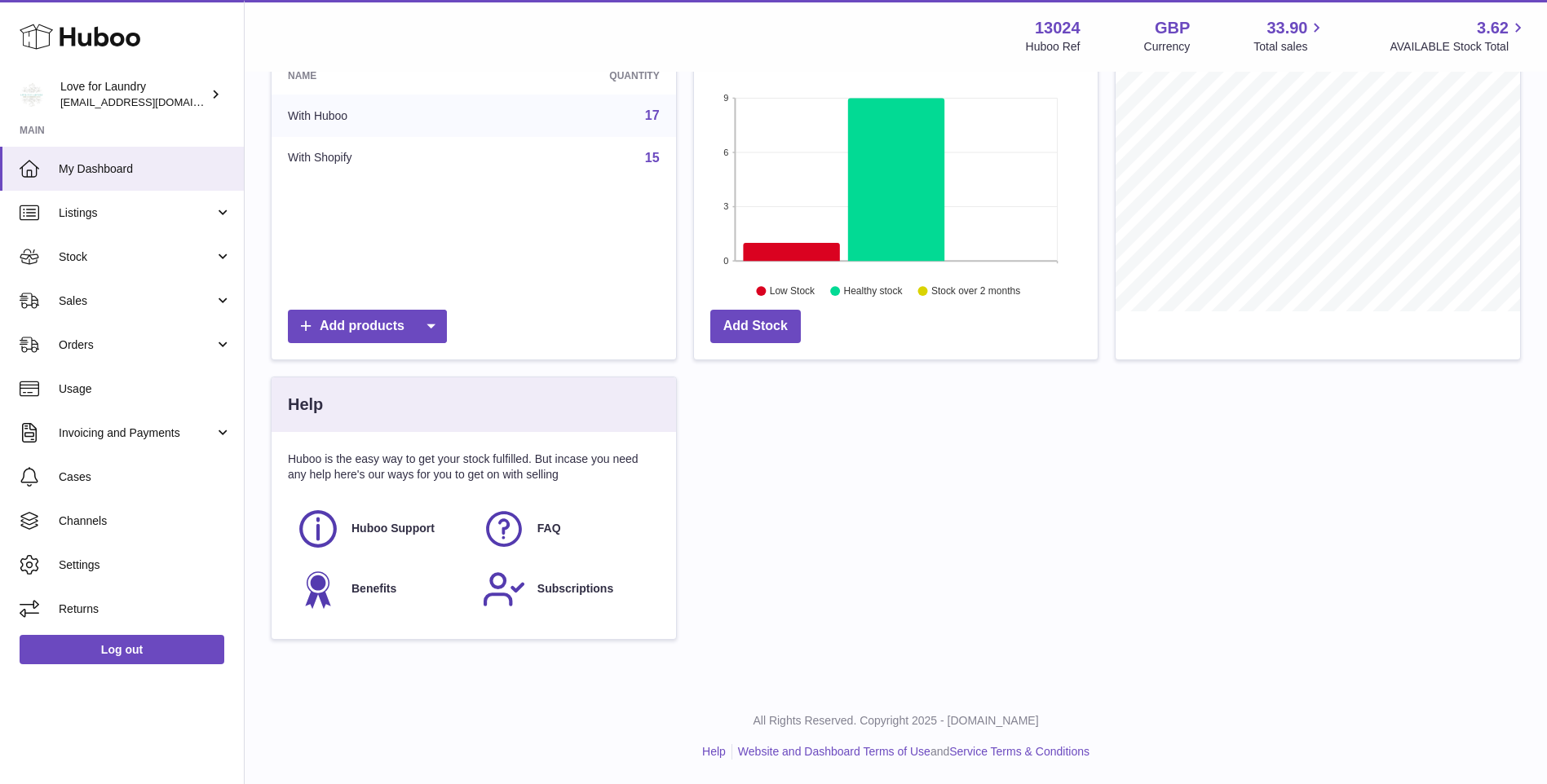
click at [554, 529] on span "FAQ" at bounding box center [549, 529] width 24 height 16
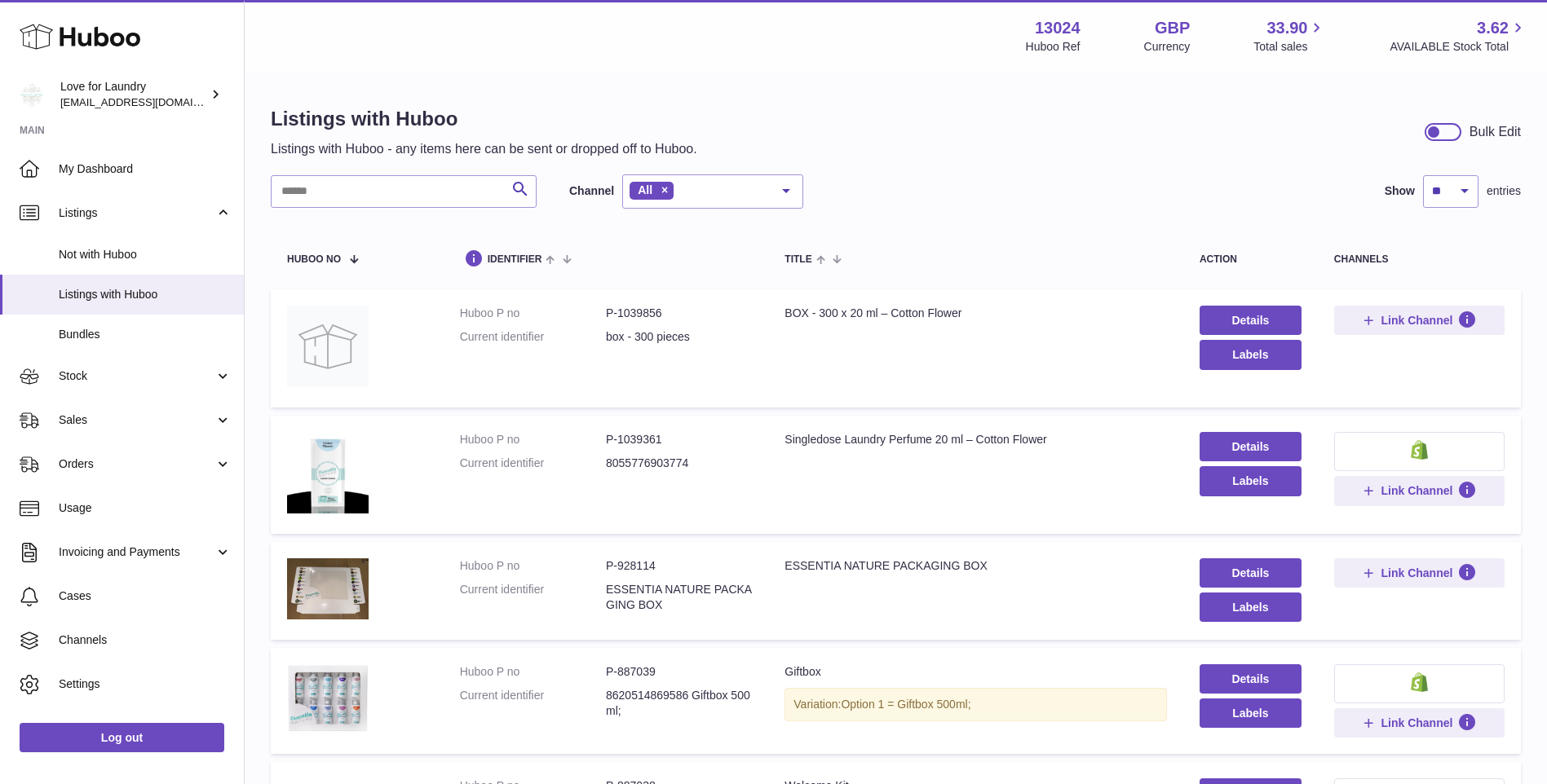
click at [100, 373] on span "Stock" at bounding box center [137, 376] width 156 height 16
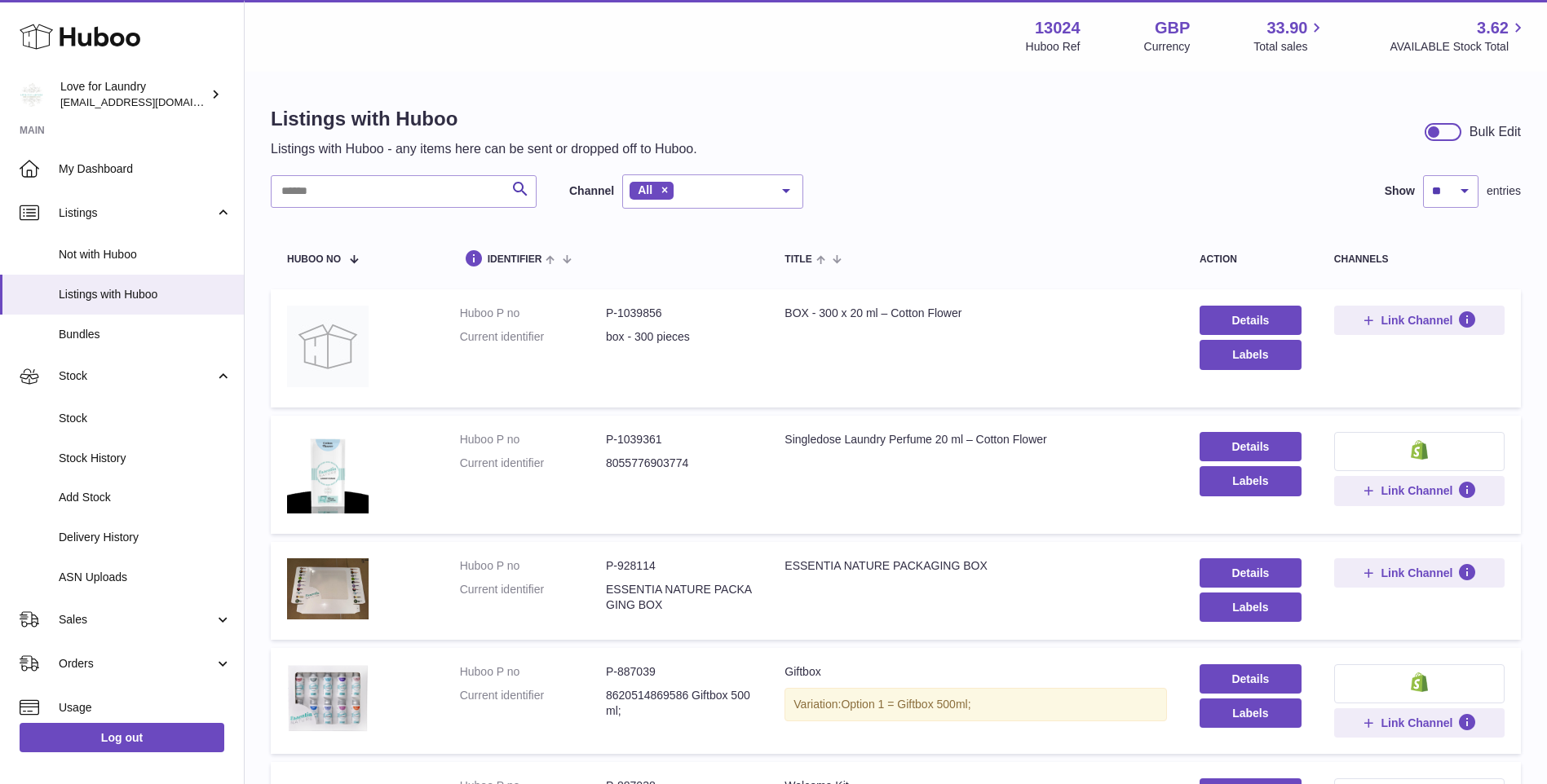
click at [92, 579] on span "ASN Uploads" at bounding box center [145, 578] width 173 height 16
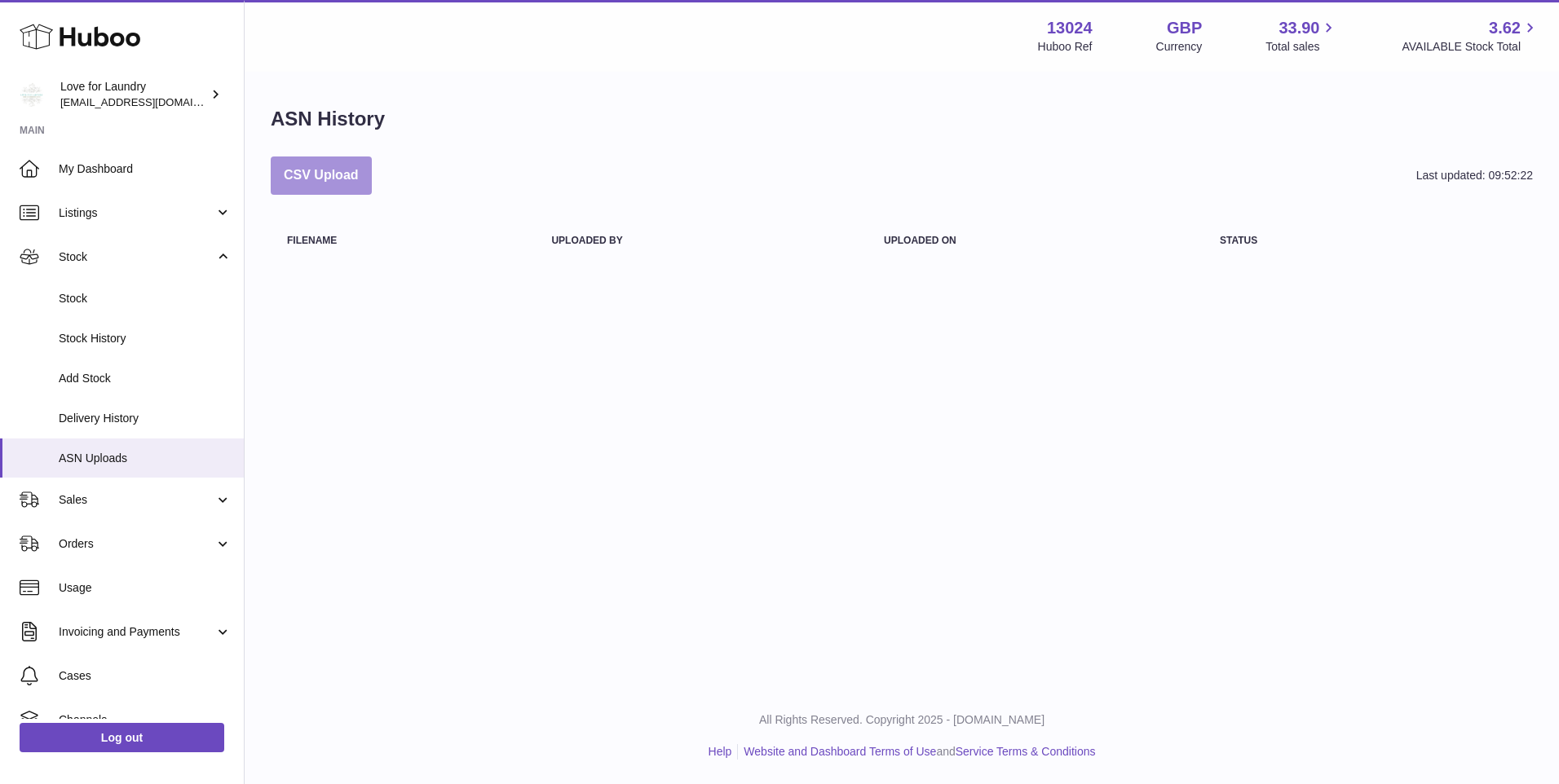
click at [323, 169] on button "CSV Upload" at bounding box center [320, 176] width 101 height 38
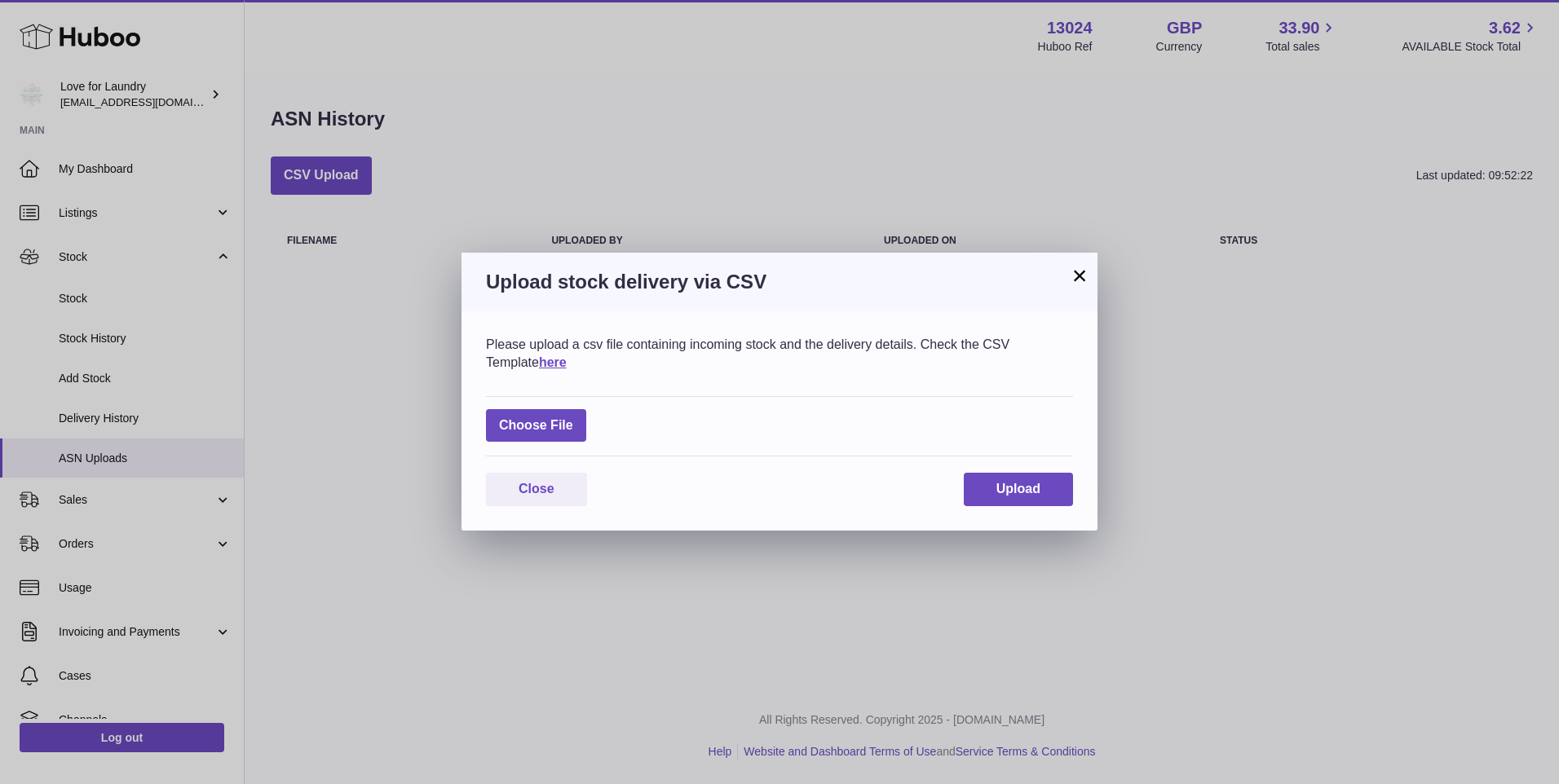
click at [1077, 278] on button "×" at bounding box center [1080, 275] width 20 height 20
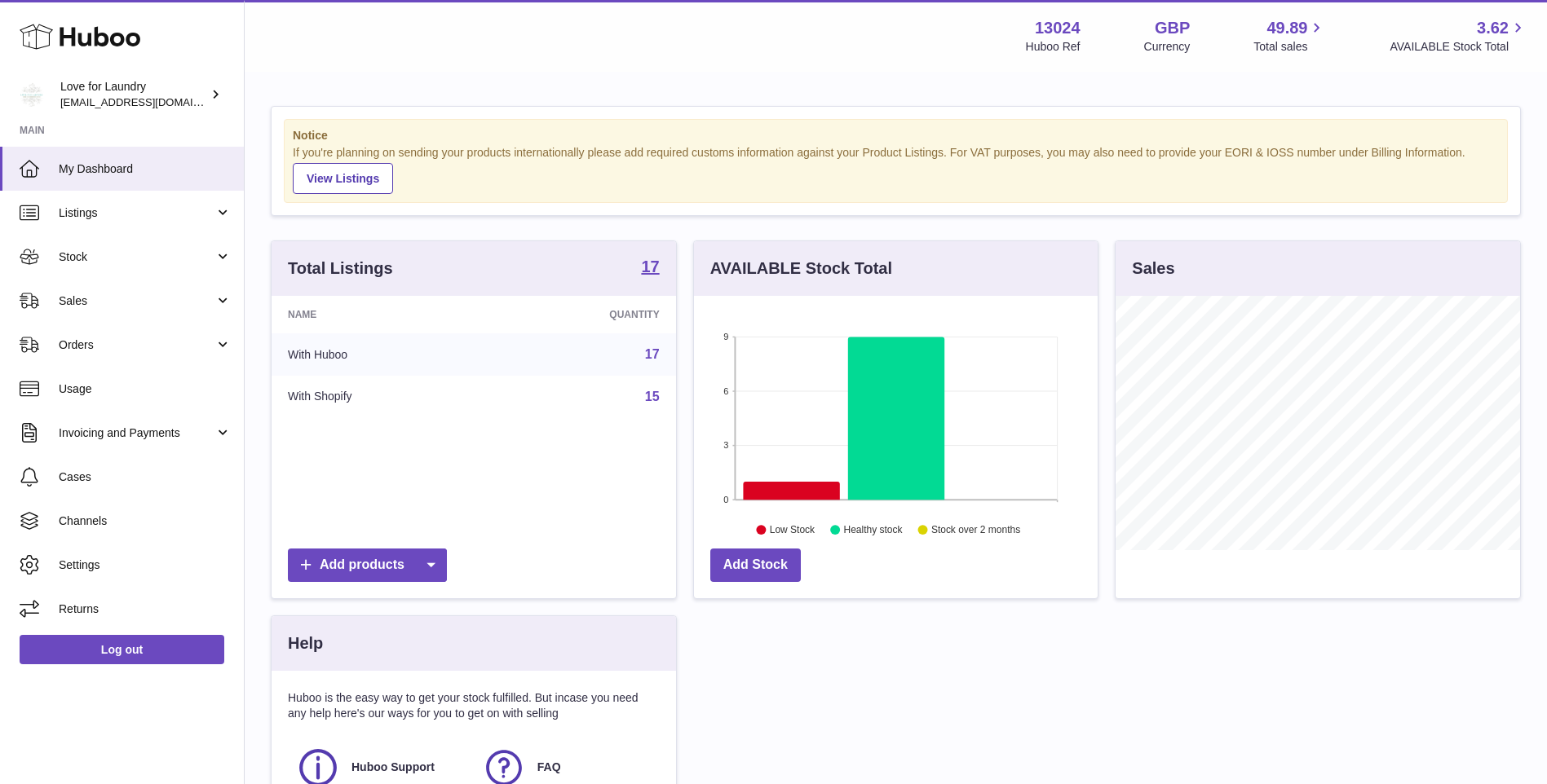
scroll to position [254, 403]
click at [129, 266] on link "Stock" at bounding box center [122, 256] width 244 height 44
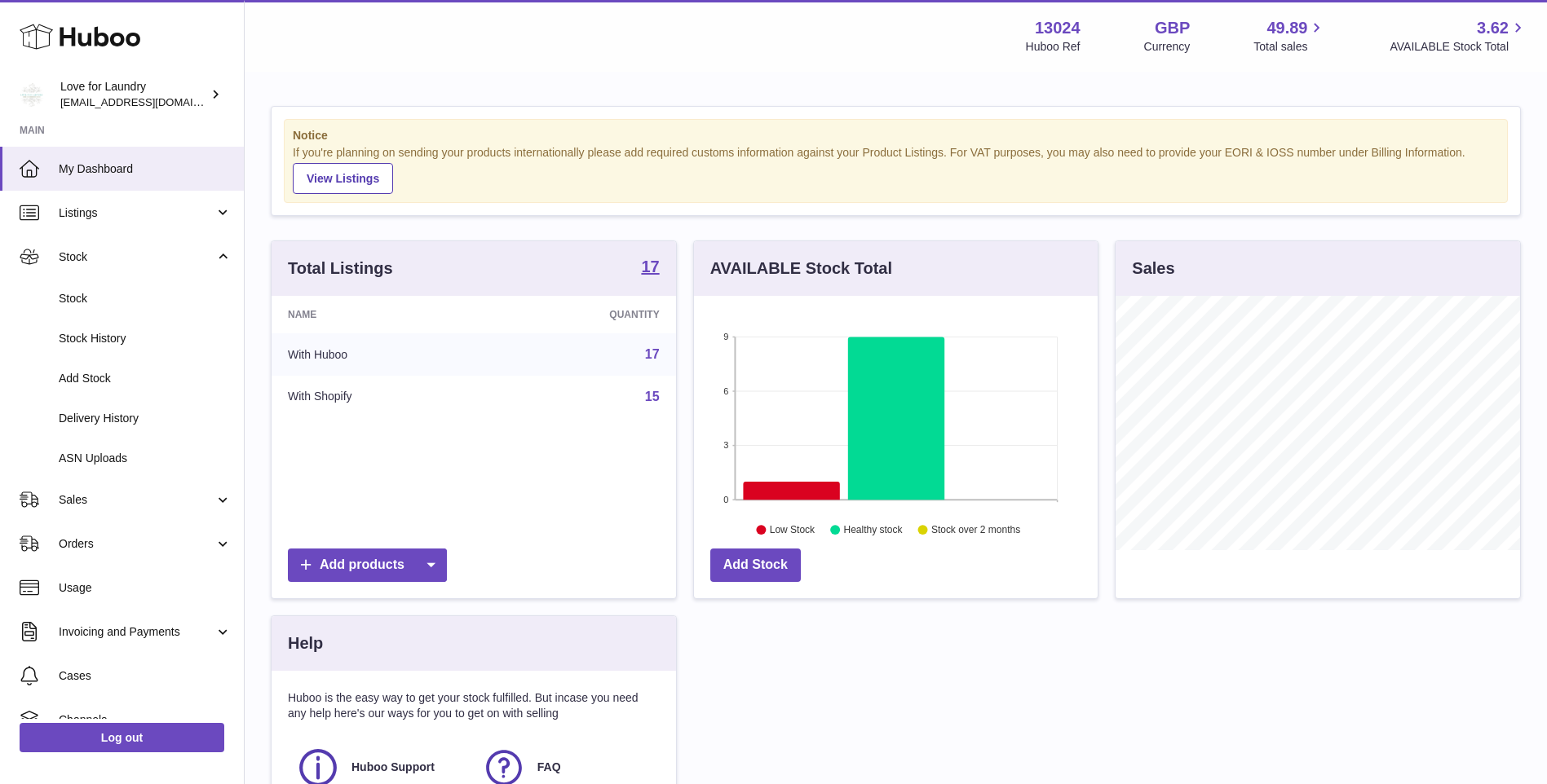
click at [86, 298] on span "Stock" at bounding box center [145, 299] width 173 height 16
click at [99, 207] on span "Listings" at bounding box center [137, 213] width 156 height 16
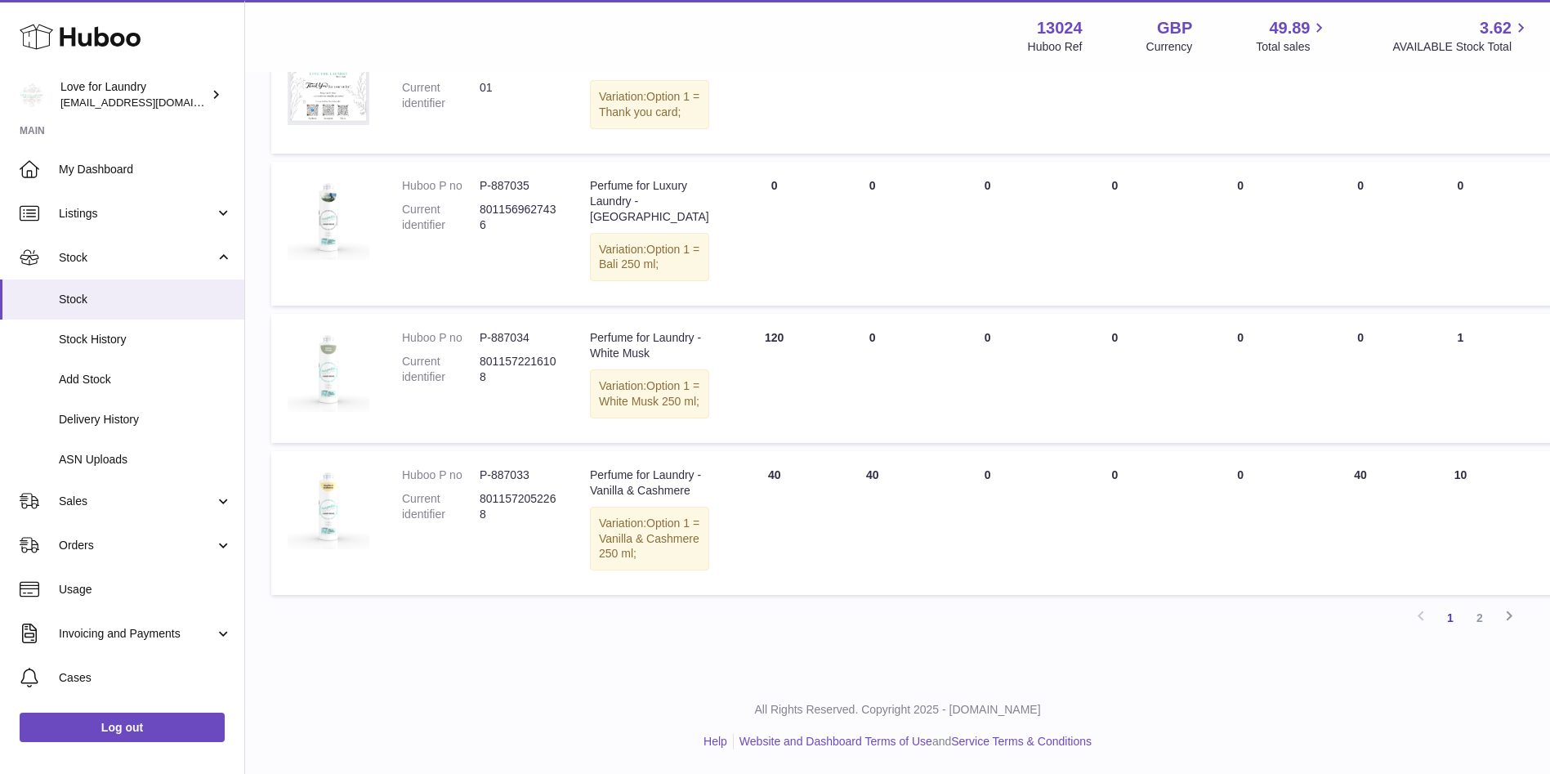
scroll to position [1307, 0]
click at [1480, 626] on link "2" at bounding box center [1479, 617] width 29 height 29
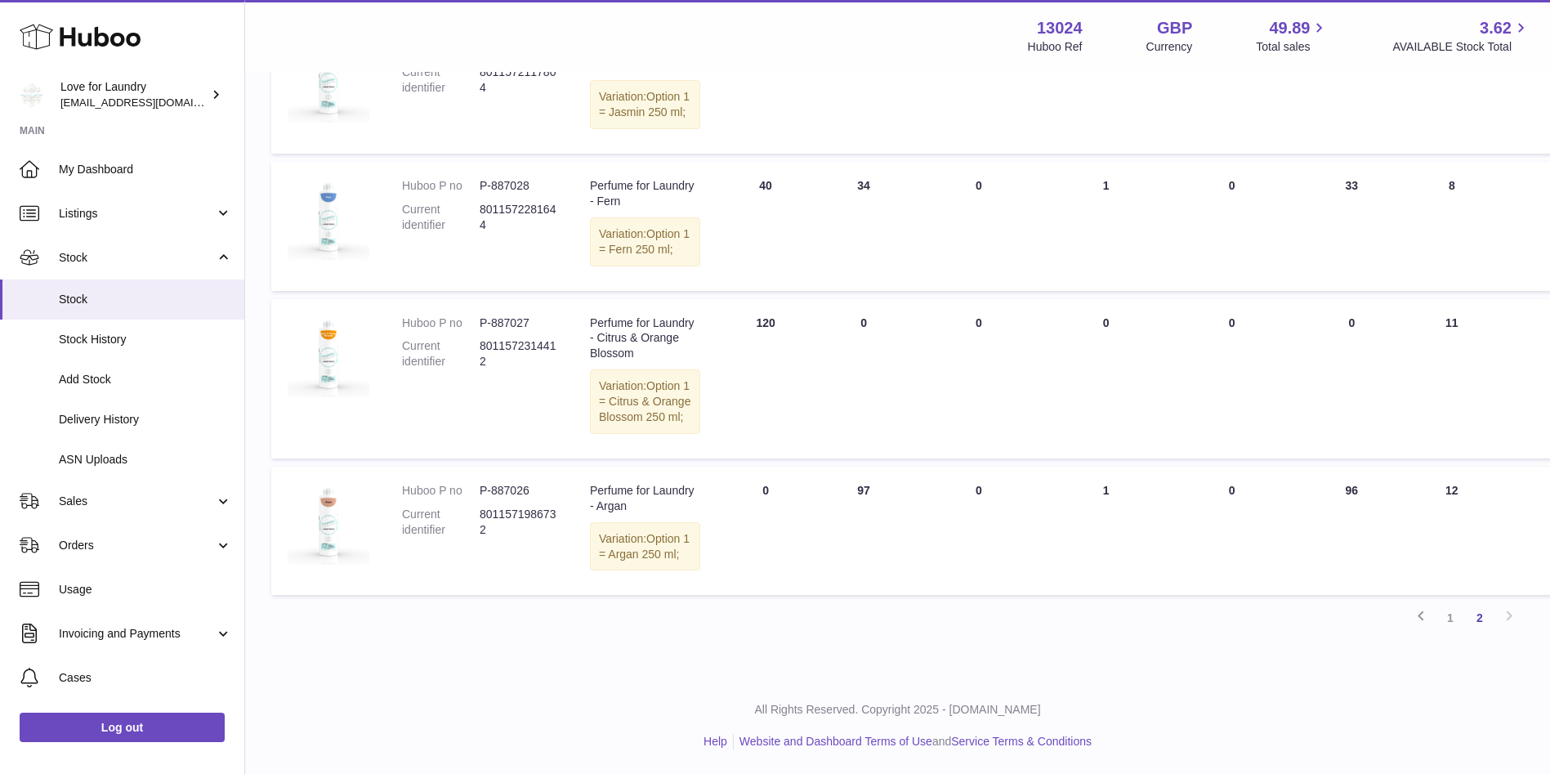
scroll to position [972, 0]
click at [1511, 632] on div "Previous 1 2 Next" at bounding box center [897, 617] width 1252 height 29
click at [1483, 632] on link "2" at bounding box center [1479, 617] width 29 height 29
click at [1450, 632] on link "1" at bounding box center [1449, 617] width 29 height 29
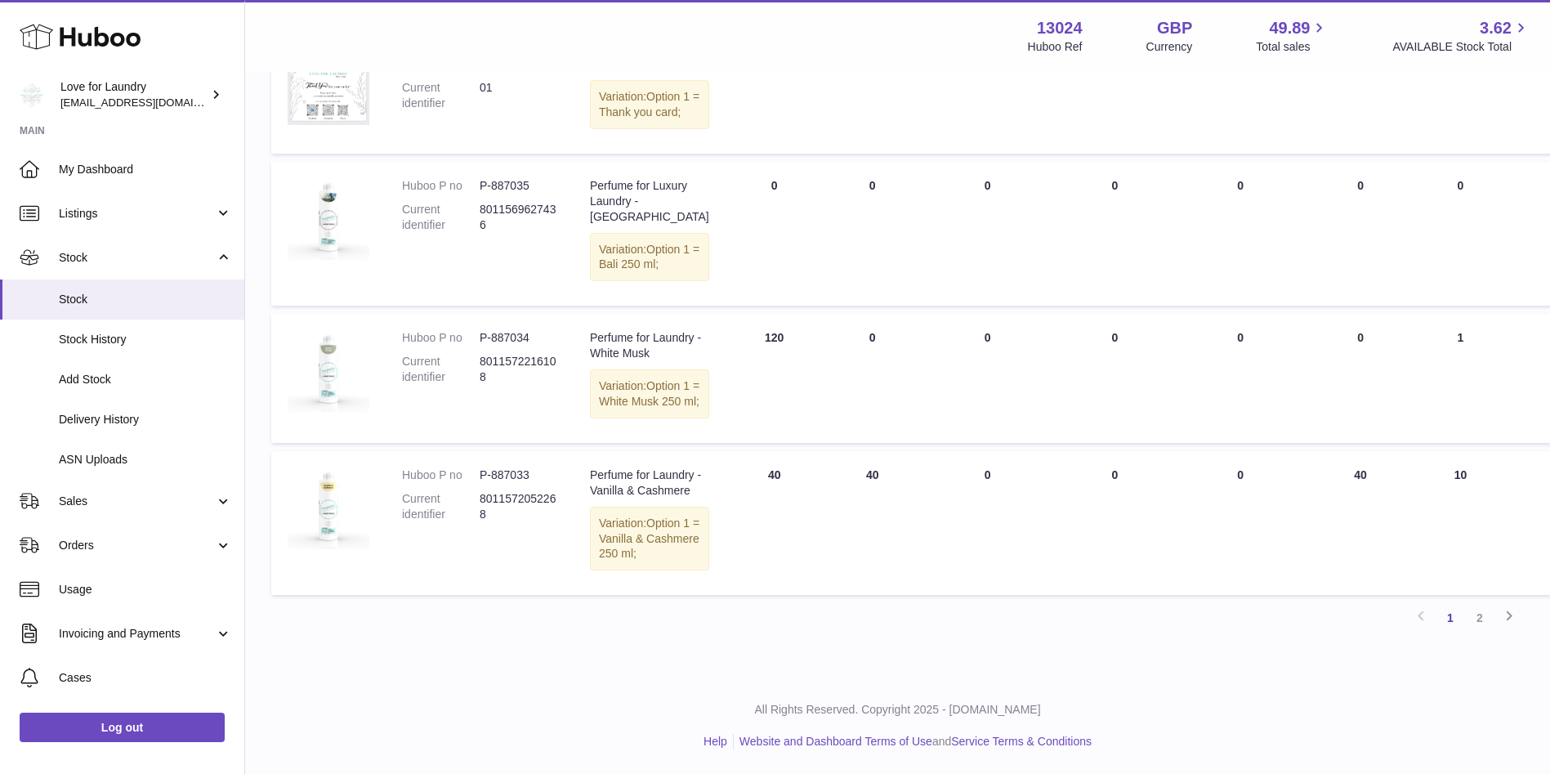
scroll to position [1315, 0]
click at [1511, 614] on icon at bounding box center [1509, 615] width 20 height 20
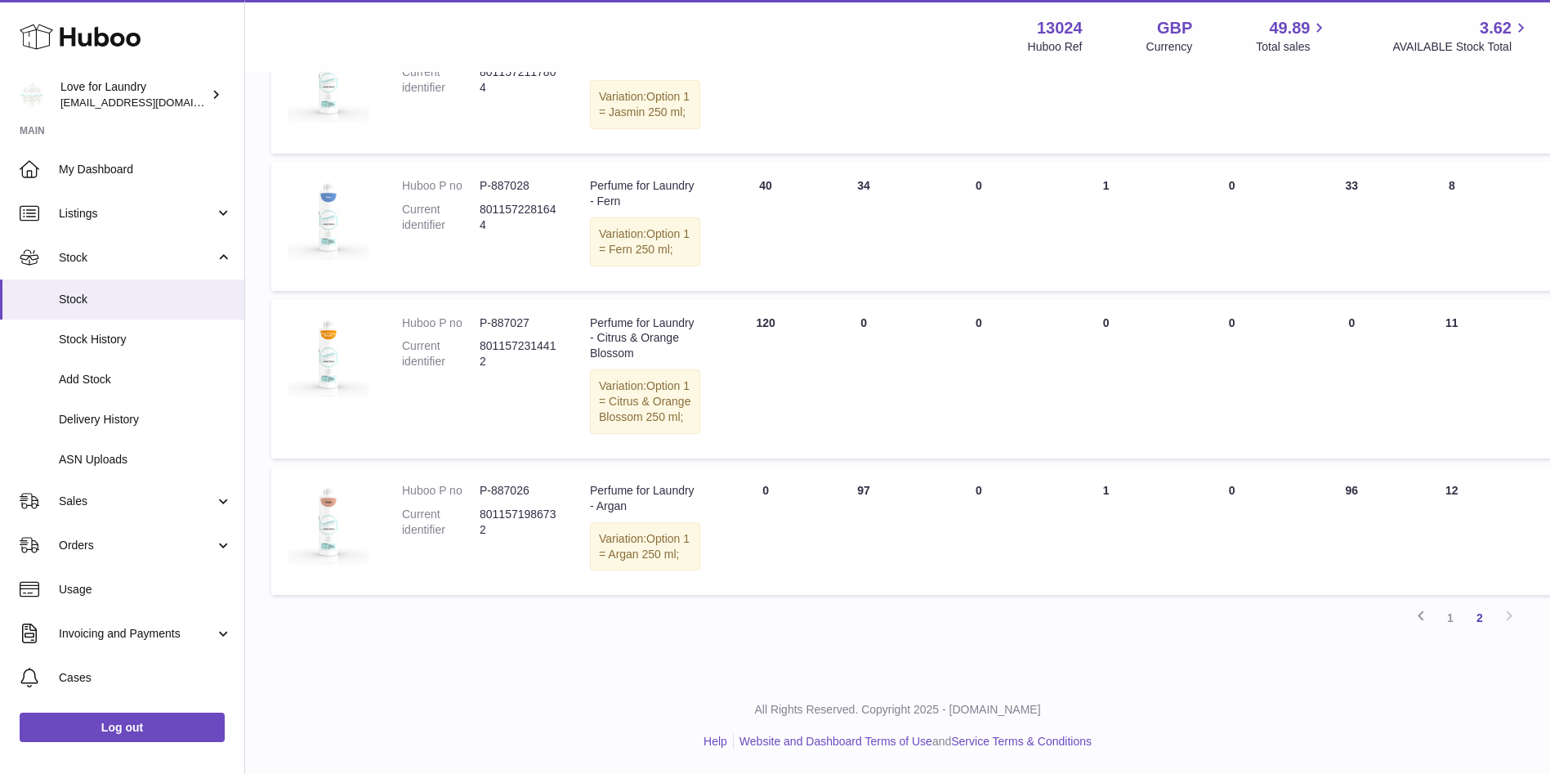
scroll to position [891, 0]
click at [92, 458] on span "ASN Uploads" at bounding box center [145, 460] width 173 height 16
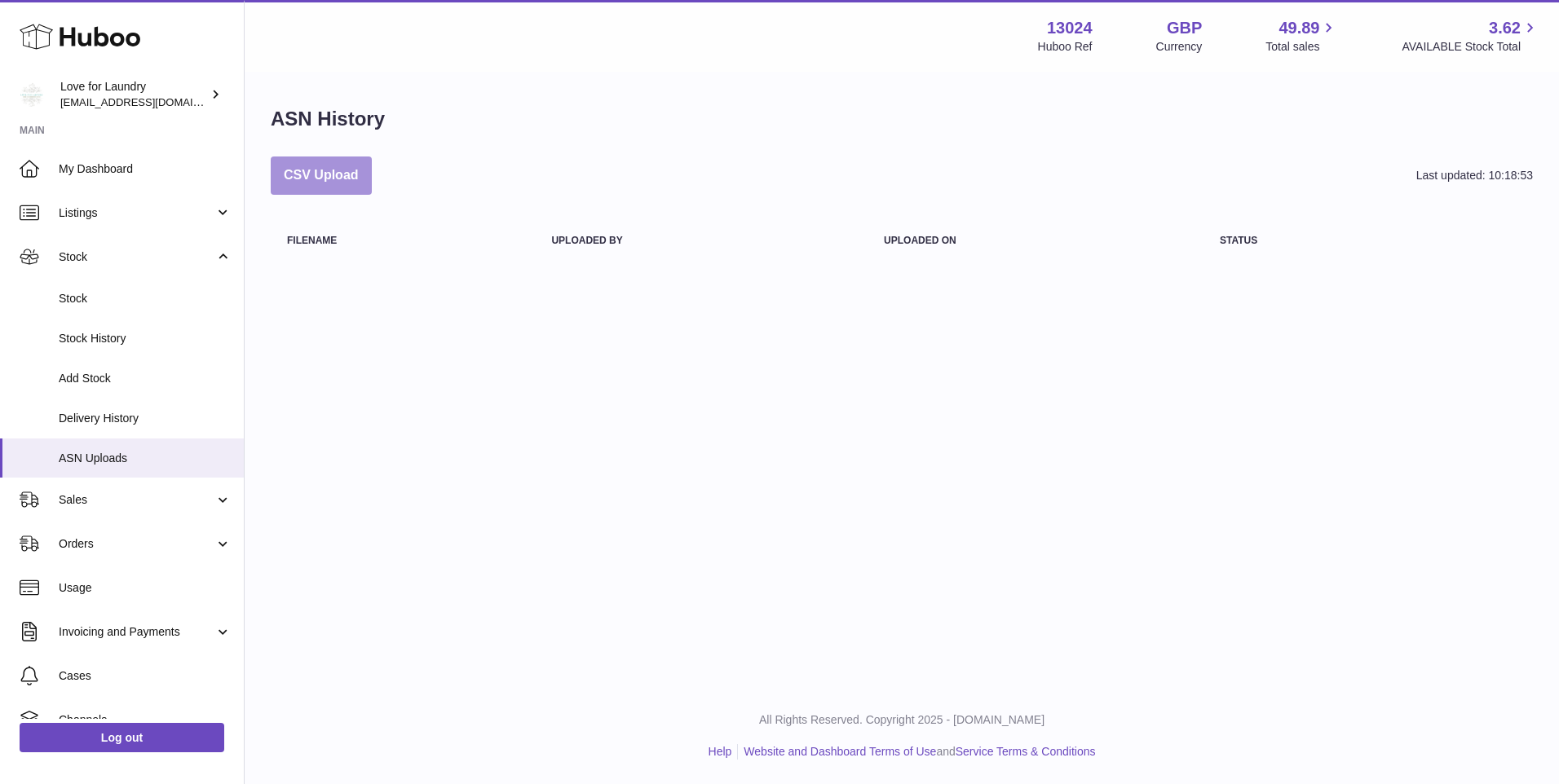
click at [312, 183] on button "CSV Upload" at bounding box center [320, 176] width 101 height 38
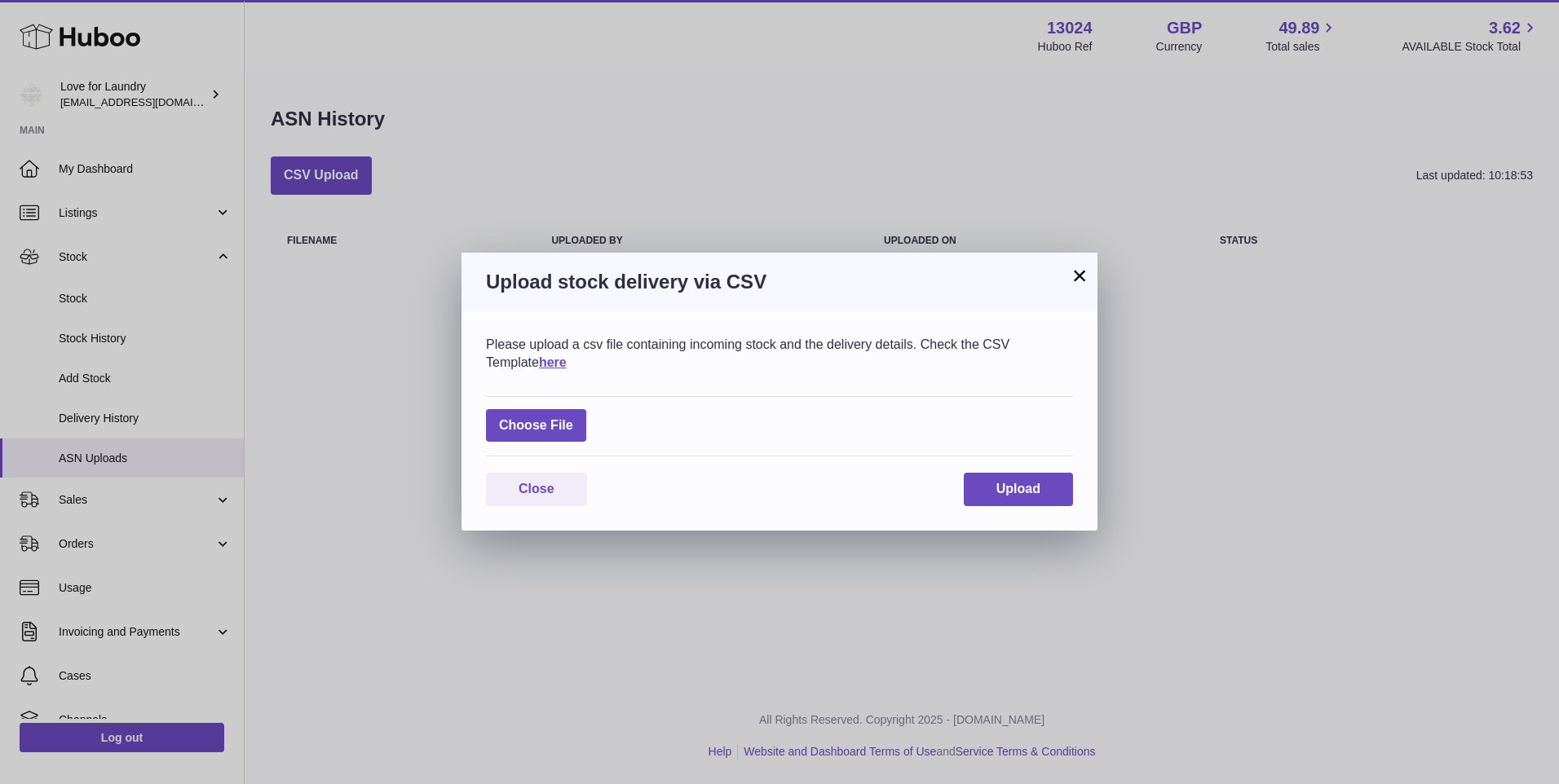
click at [511, 415] on label at bounding box center [536, 425] width 100 height 33
click at [573, 417] on input "file" at bounding box center [573, 417] width 1 height 1
type input "**********"
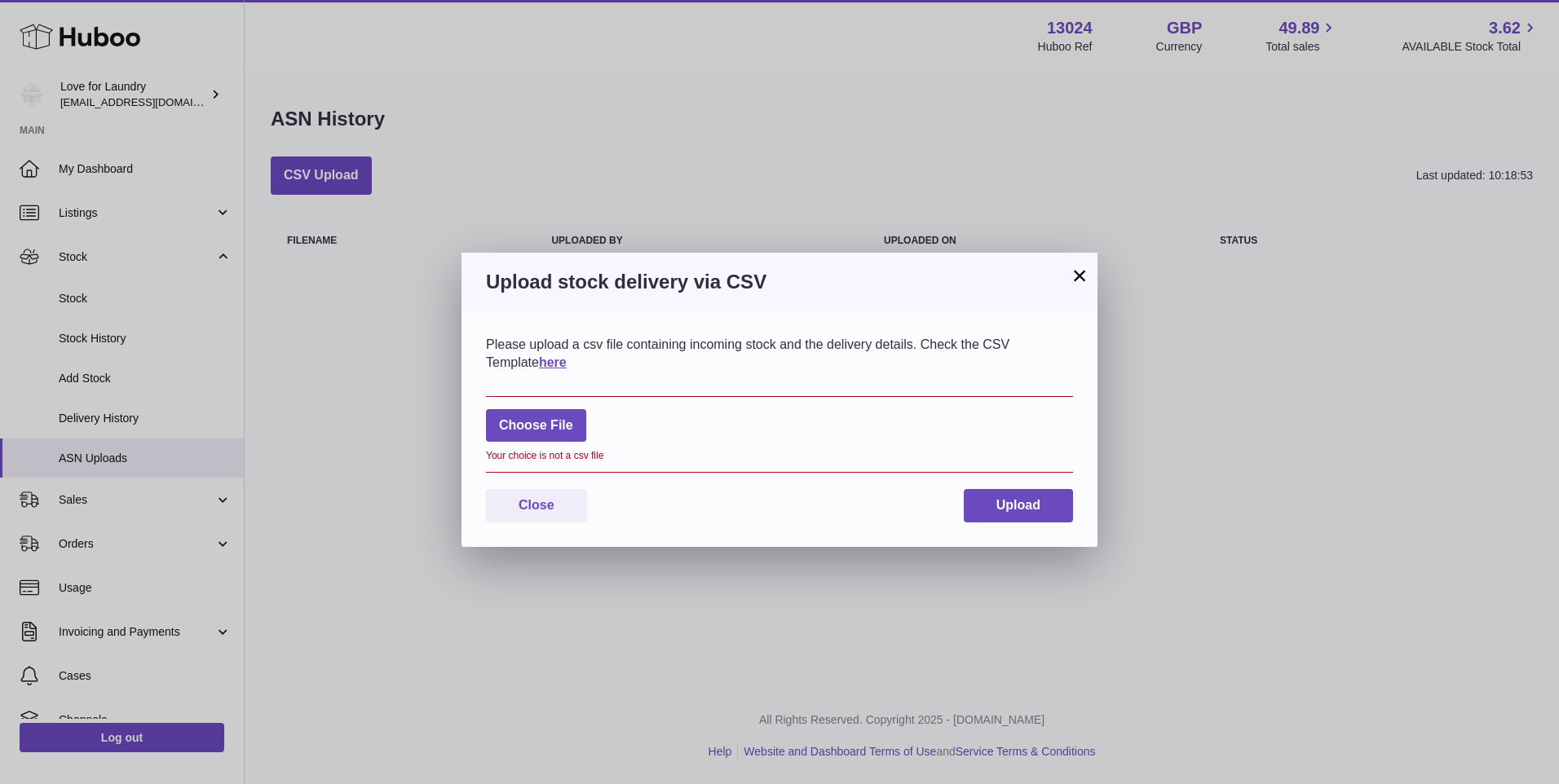
click at [549, 419] on label at bounding box center [536, 425] width 100 height 33
click at [573, 418] on input "file" at bounding box center [573, 417] width 1 height 1
type input "**********"
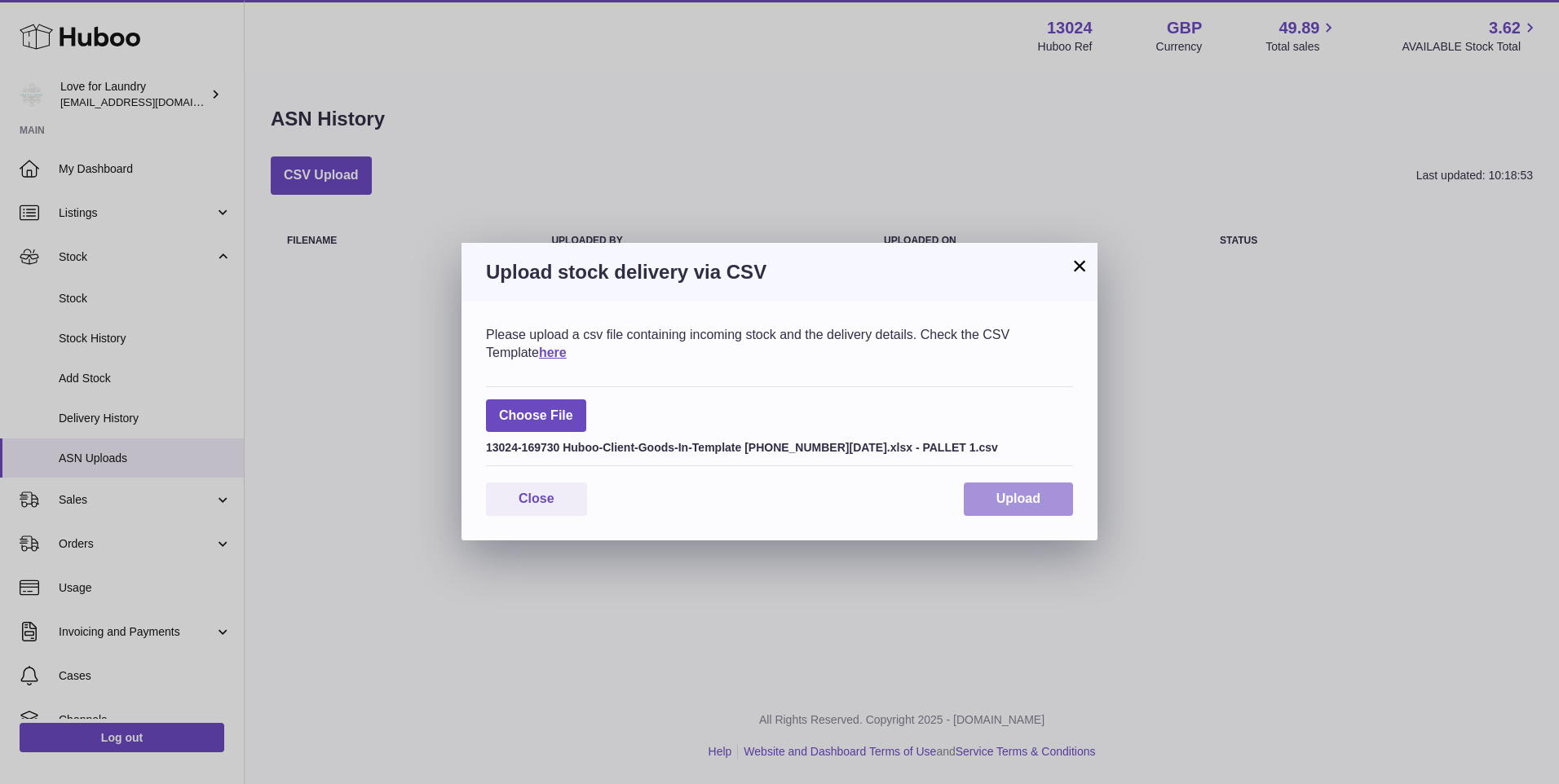
click at [1009, 499] on span "Upload" at bounding box center [1018, 499] width 44 height 14
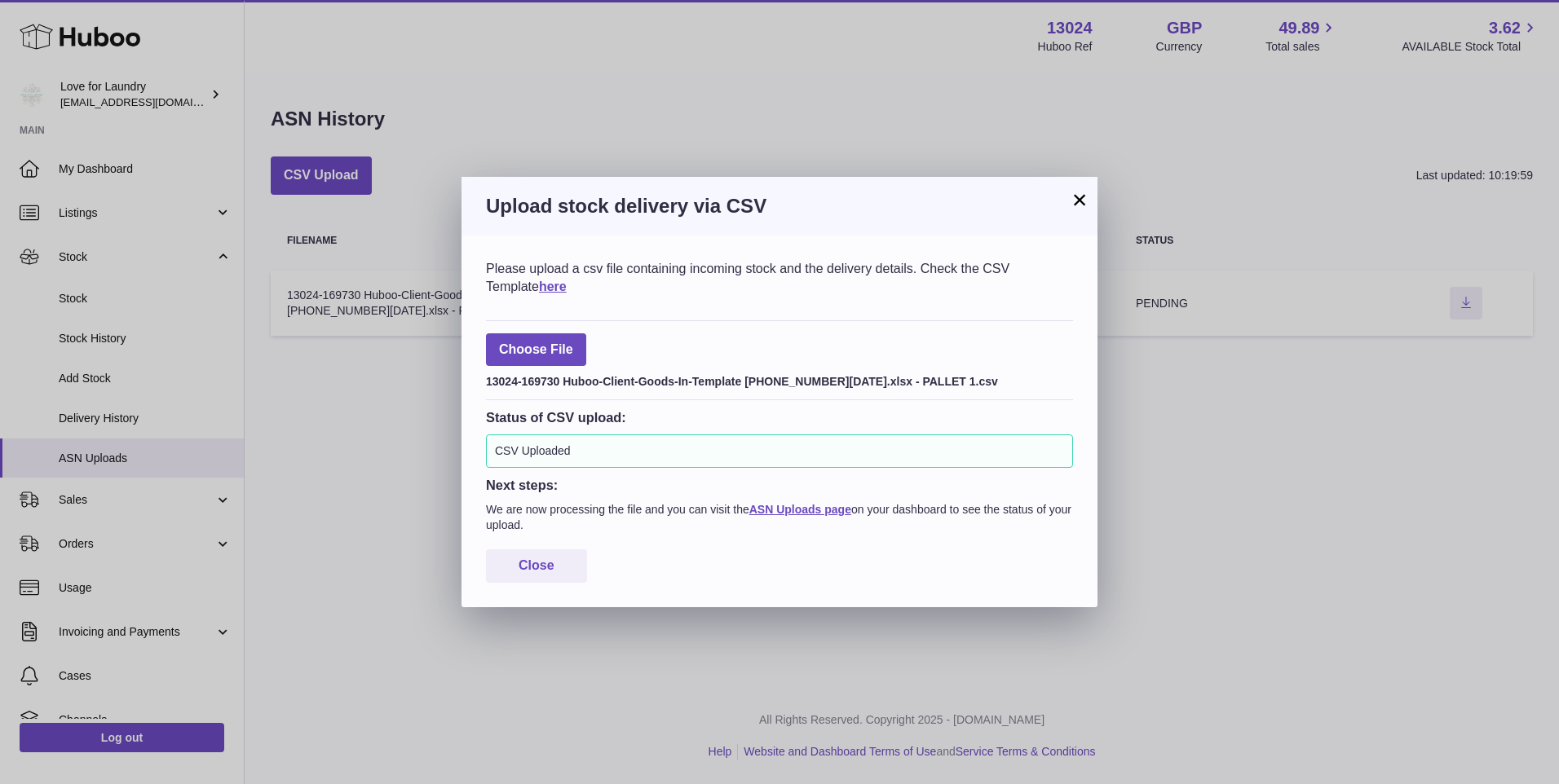
click at [766, 510] on link "ASN Uploads page" at bounding box center [800, 509] width 102 height 13
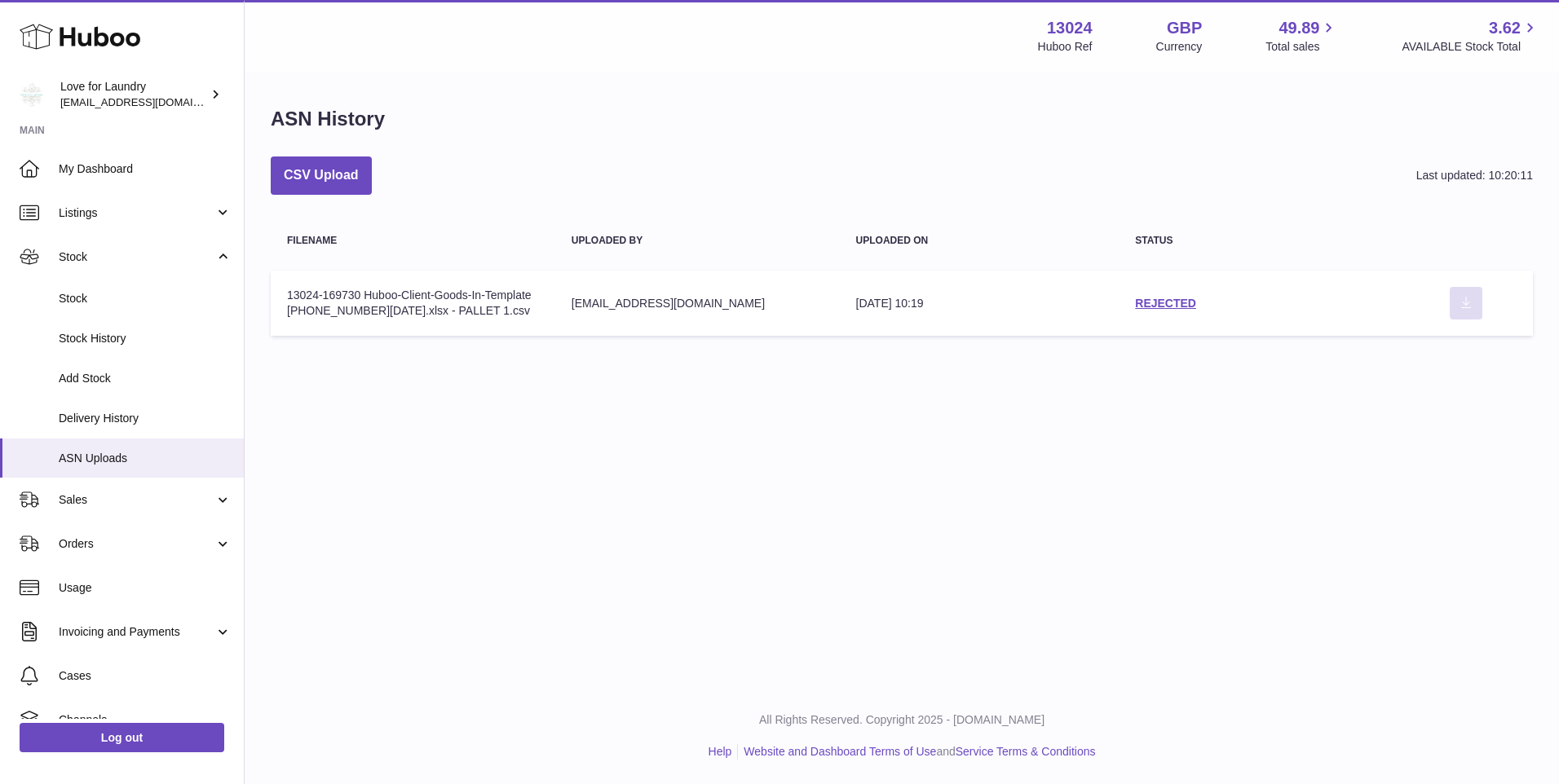
click at [1468, 306] on icon "Download ASN file" at bounding box center [1466, 302] width 26 height 13
drag, startPoint x: 679, startPoint y: 569, endPoint x: 652, endPoint y: 567, distance: 27.1
click at [679, 569] on div "Menu Huboo 13024 Huboo Ref GBP Currency 49.89 Total sales 3.62 AVAILABLE Stock …" at bounding box center [901, 344] width 1314 height 688
